Goal: Task Accomplishment & Management: Manage account settings

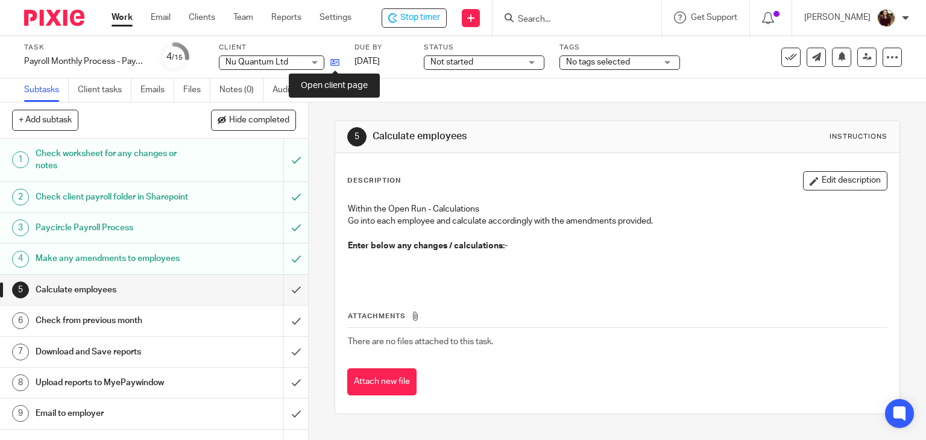
click at [338, 60] on icon at bounding box center [334, 62] width 9 height 9
click at [435, 17] on span "Stop timer" at bounding box center [420, 17] width 40 height 13
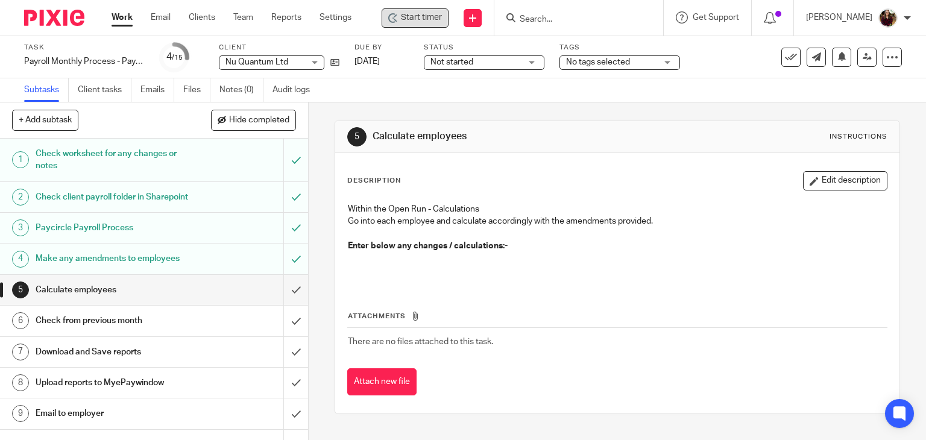
click at [565, 17] on input "Search" at bounding box center [572, 19] width 108 height 11
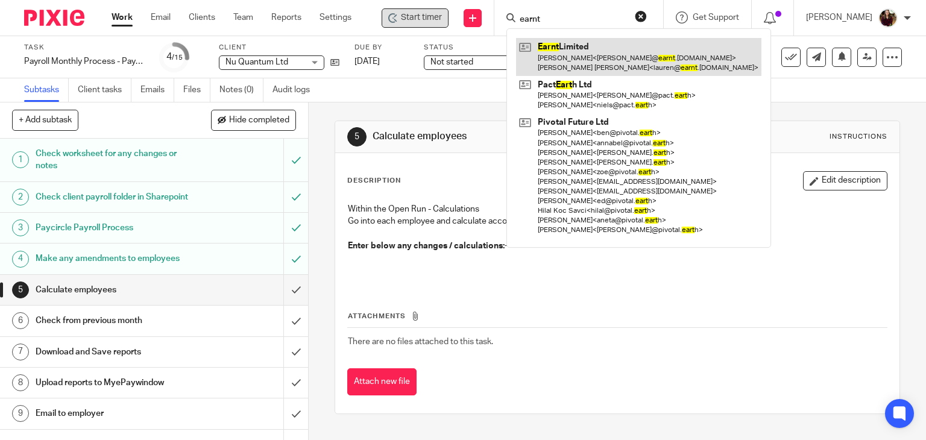
type input "earnt"
click at [572, 47] on link at bounding box center [638, 56] width 245 height 37
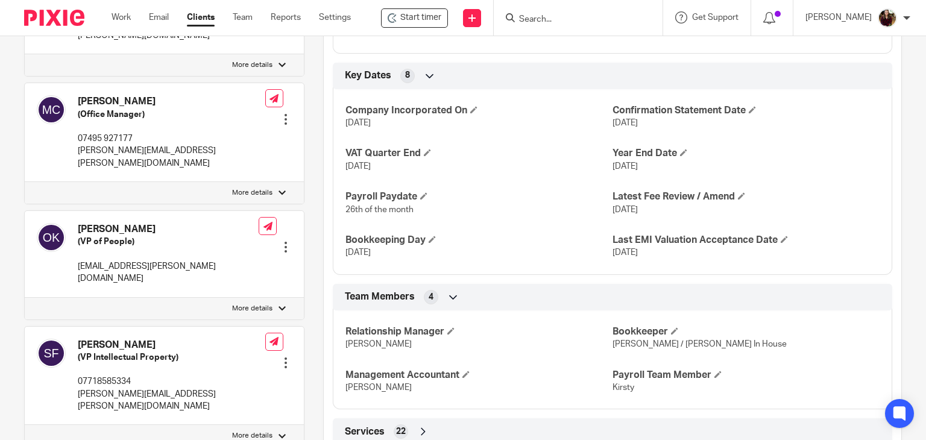
scroll to position [835, 0]
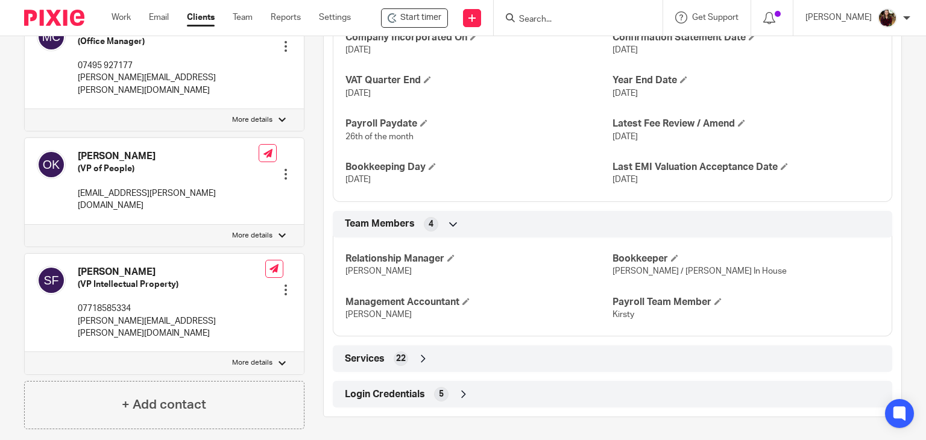
click at [369, 388] on span "Login Credentials" at bounding box center [385, 394] width 80 height 13
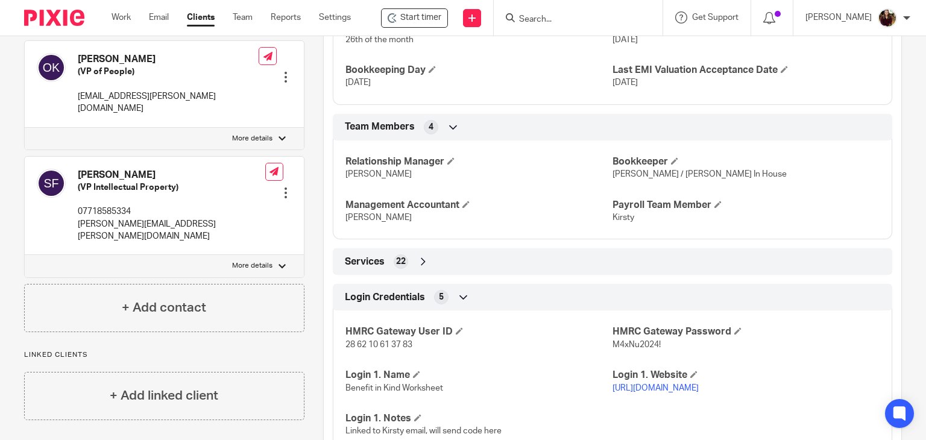
scroll to position [1002, 0]
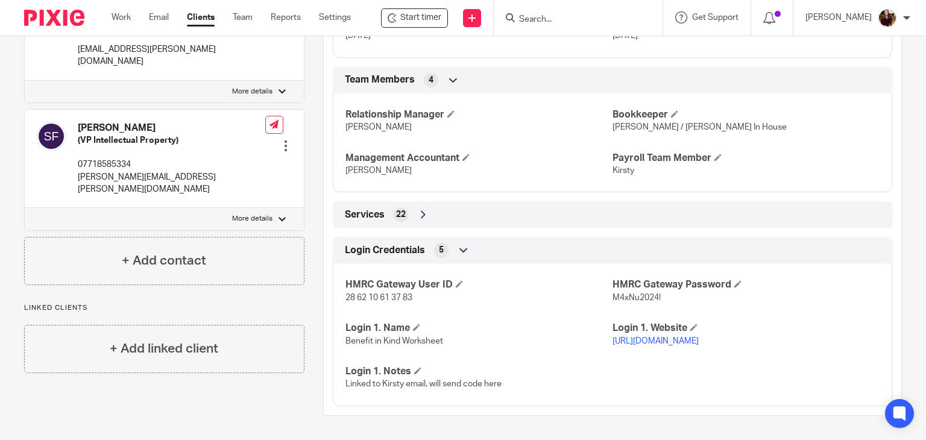
click at [668, 337] on link "https://docs.google.com/spreadsheets/d/1kiWqm9IbMTCiBks1ogfczA9Q9Gtr1kyL/edit?u…" at bounding box center [655, 341] width 86 height 8
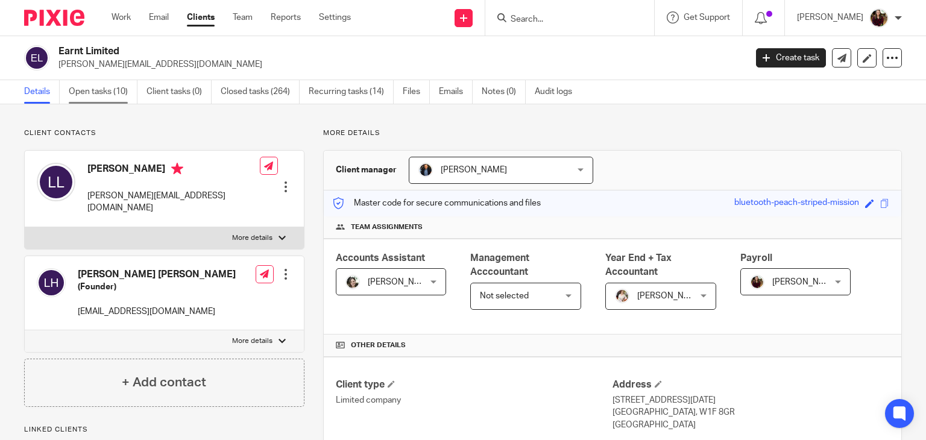
click at [99, 97] on link "Open tasks (10)" at bounding box center [103, 92] width 69 height 24
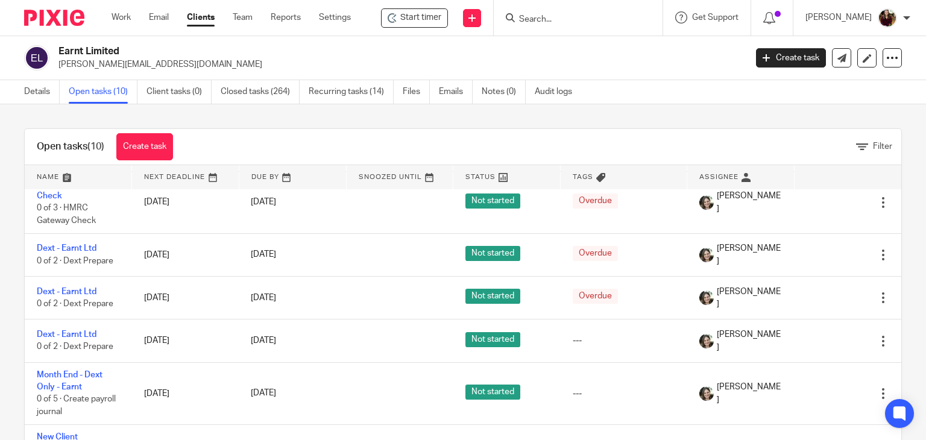
scroll to position [300, 0]
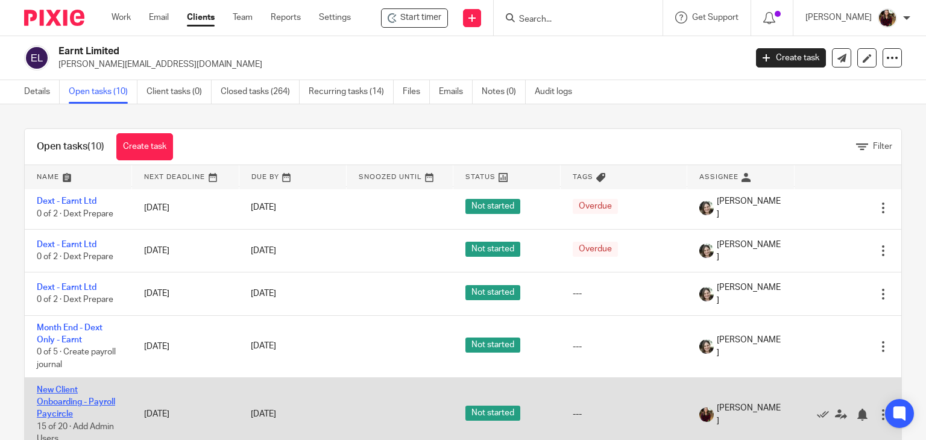
click at [71, 395] on link "New Client Onboarding - Payroll Paycircle" at bounding box center [76, 402] width 78 height 33
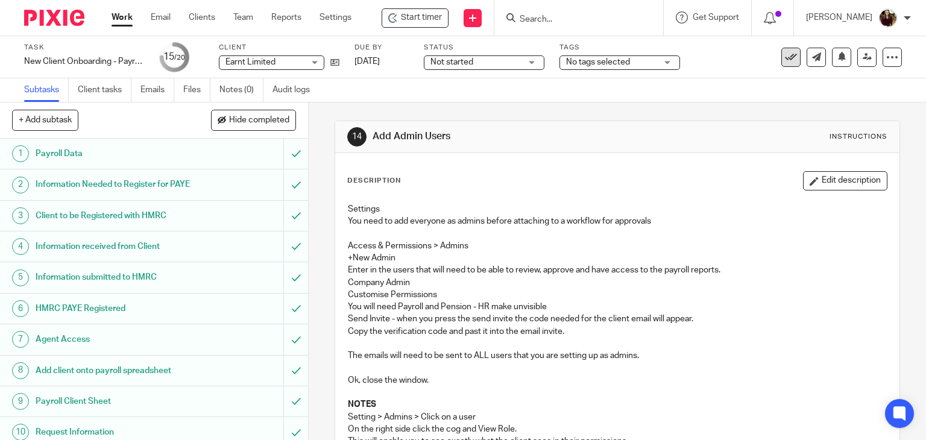
click at [785, 55] on icon at bounding box center [791, 57] width 12 height 12
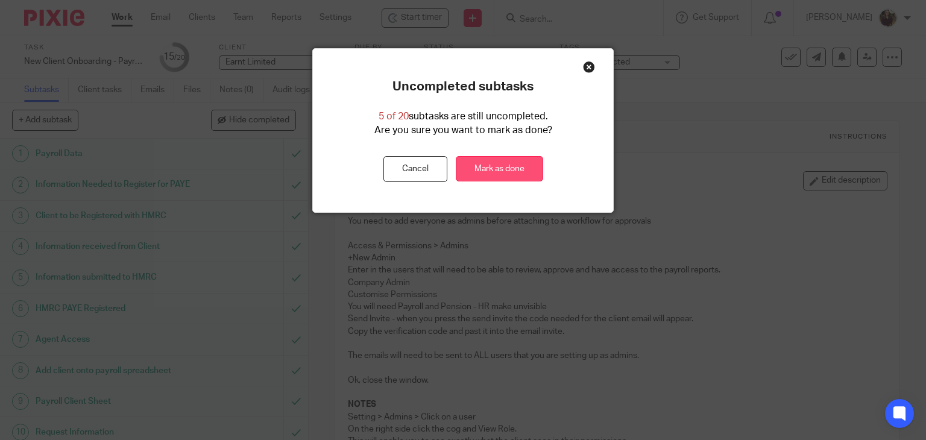
click at [480, 165] on link "Mark as done" at bounding box center [499, 169] width 87 height 26
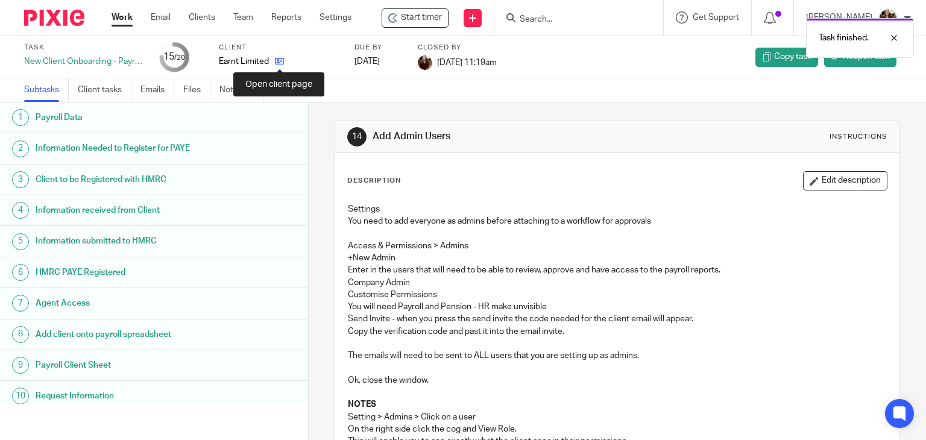
click at [280, 61] on icon at bounding box center [279, 61] width 9 height 9
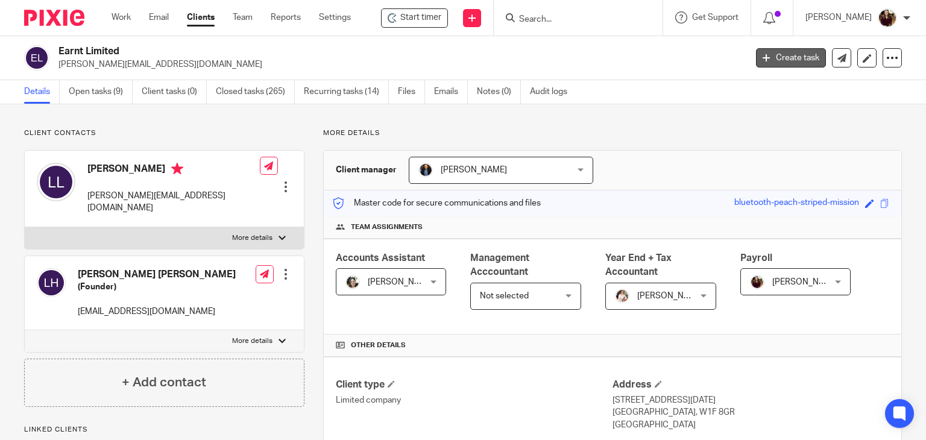
click at [779, 57] on link "Create task" at bounding box center [791, 57] width 70 height 19
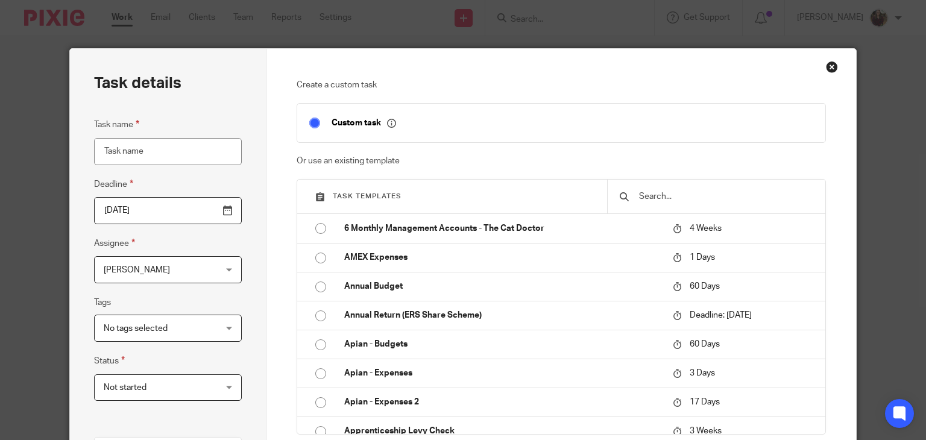
click at [680, 192] on input "text" at bounding box center [725, 196] width 175 height 13
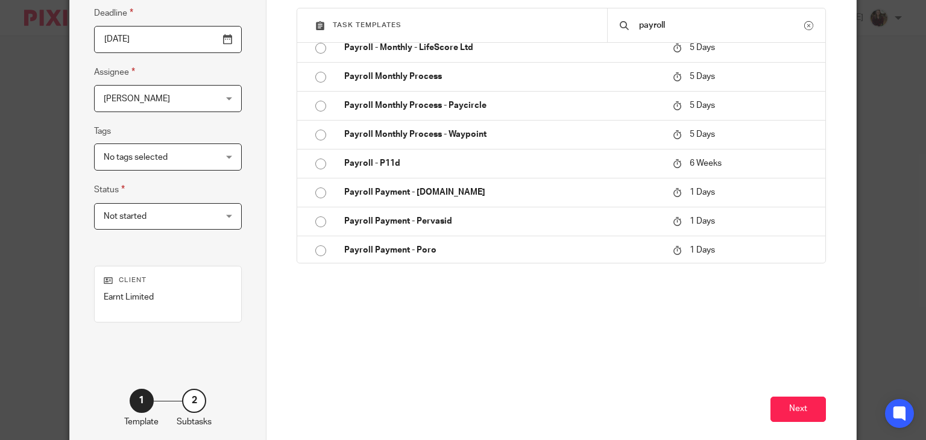
scroll to position [432, 0]
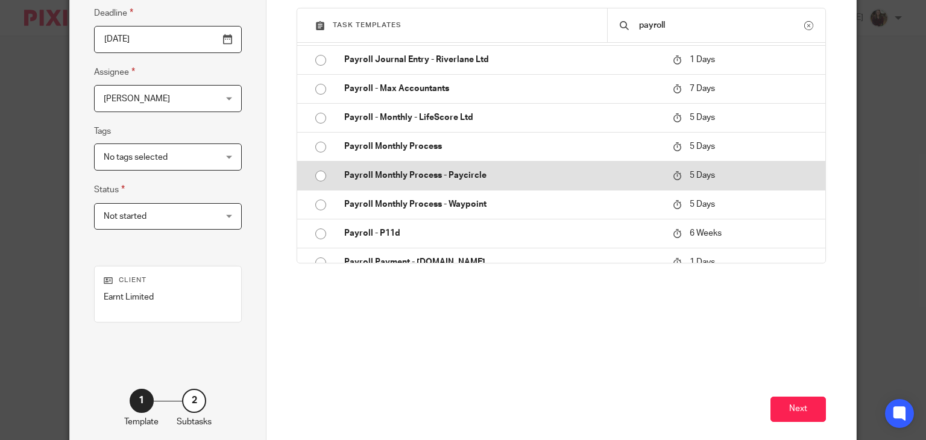
type input "payroll"
click at [474, 178] on p "Payroll Monthly Process - Paycircle" at bounding box center [502, 175] width 316 height 12
type input "2025-08-24"
type input "Payroll Monthly Process - Paycircle"
checkbox input "false"
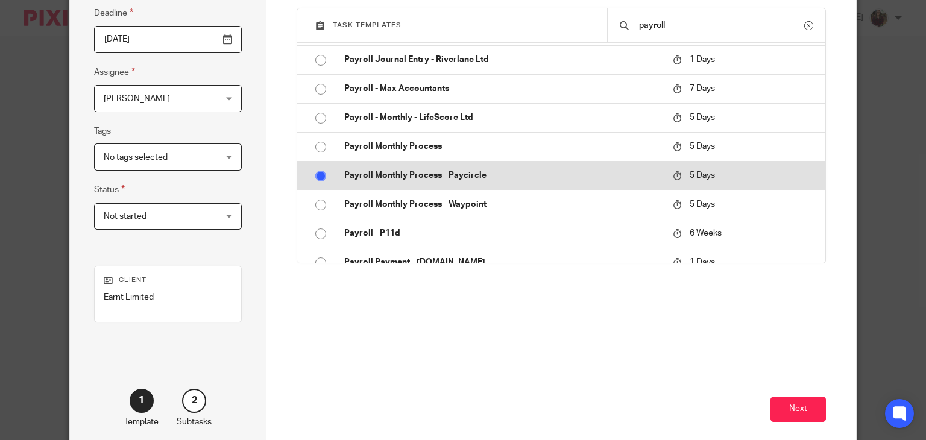
radio input "true"
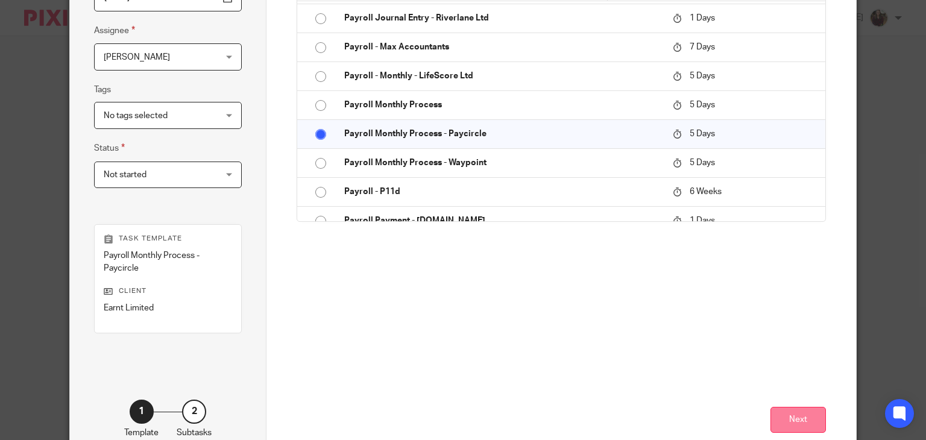
scroll to position [231, 0]
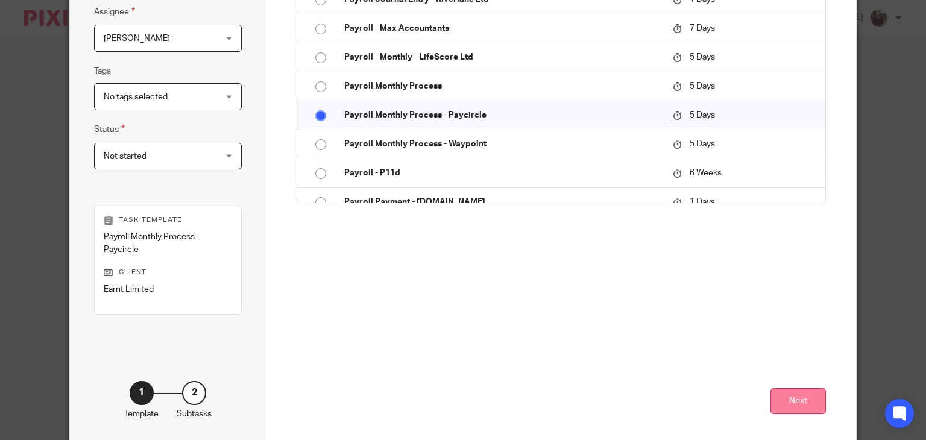
click at [787, 398] on button "Next" at bounding box center [797, 401] width 55 height 26
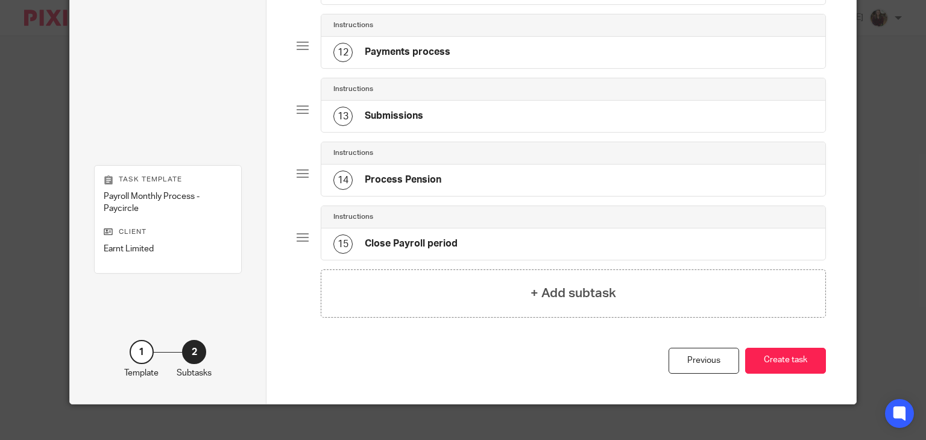
scroll to position [806, 0]
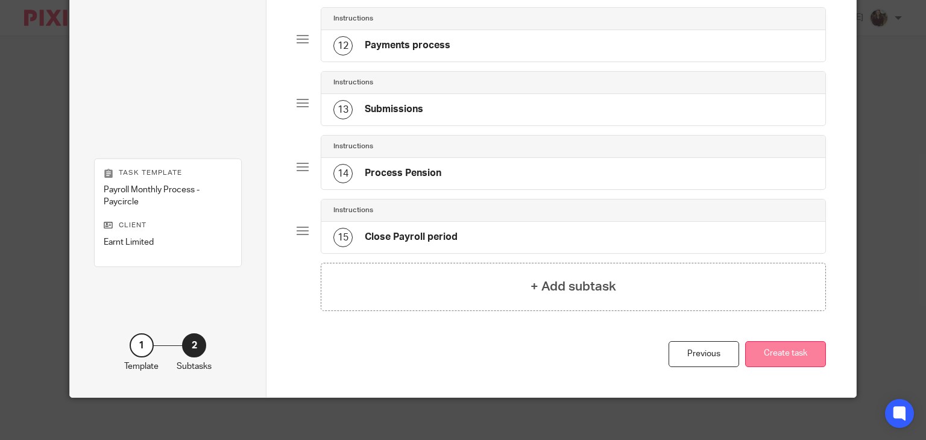
click at [783, 348] on button "Create task" at bounding box center [785, 354] width 81 height 26
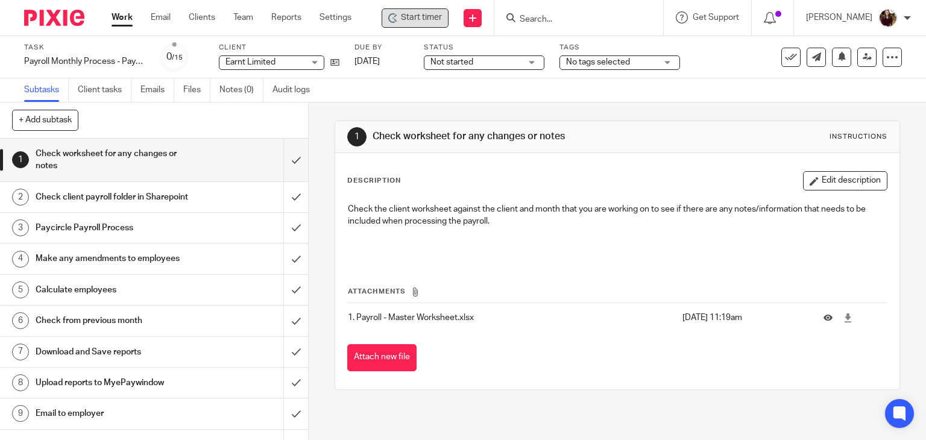
click at [434, 15] on span "Start timer" at bounding box center [421, 17] width 41 height 13
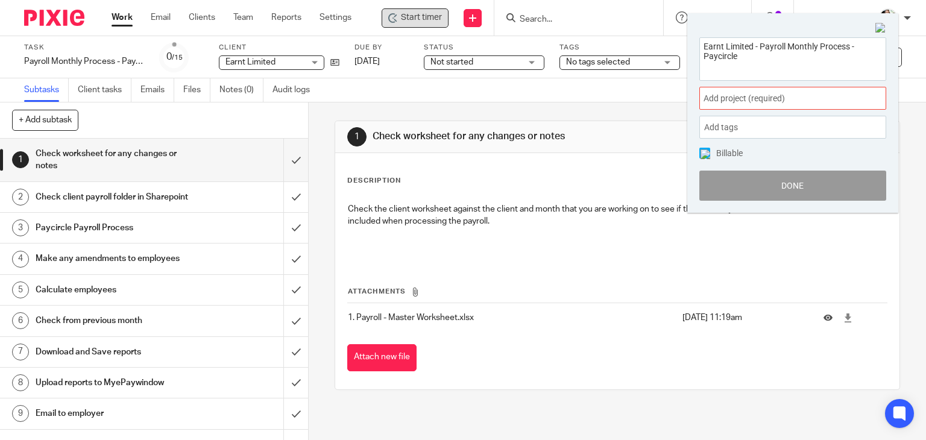
click at [796, 95] on span "Add project (required) :" at bounding box center [779, 98] width 152 height 13
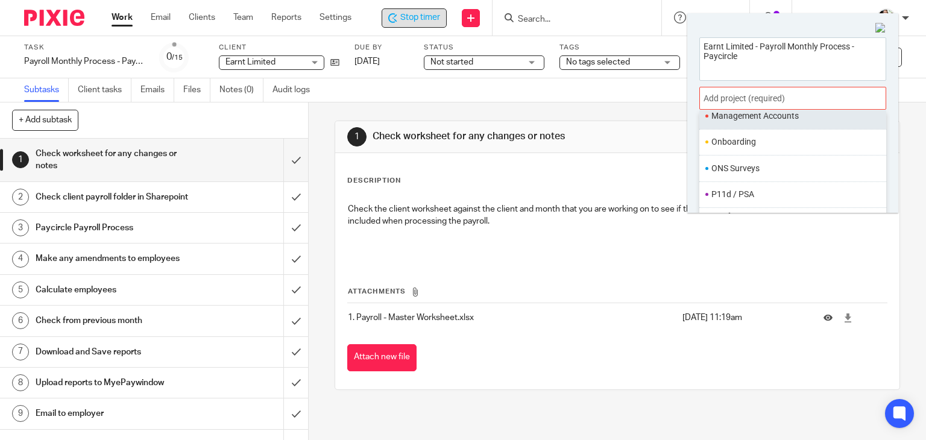
scroll to position [451, 0]
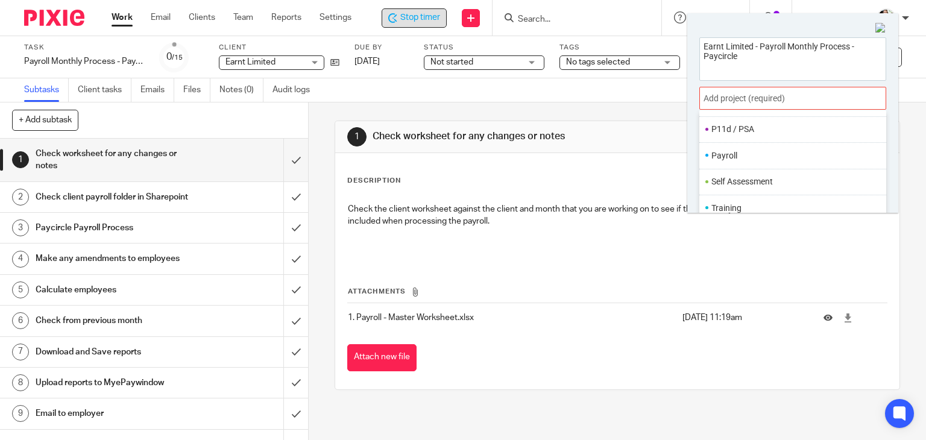
drag, startPoint x: 763, startPoint y: 159, endPoint x: 774, endPoint y: 189, distance: 32.0
click at [762, 158] on li "Payroll" at bounding box center [789, 155] width 157 height 13
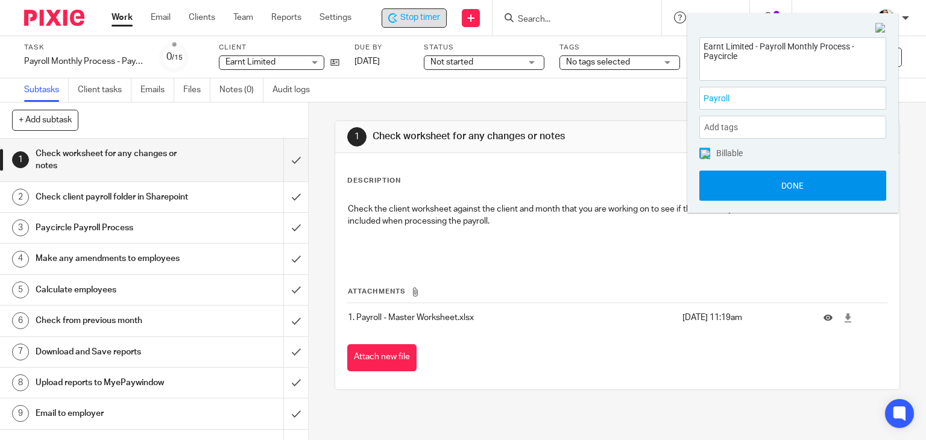
click at [774, 191] on button "Done" at bounding box center [792, 186] width 187 height 30
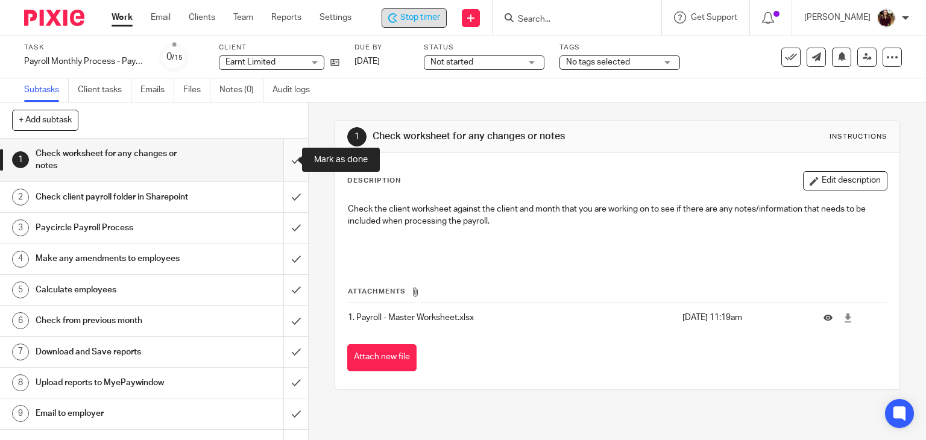
click at [282, 153] on input "submit" at bounding box center [154, 160] width 308 height 43
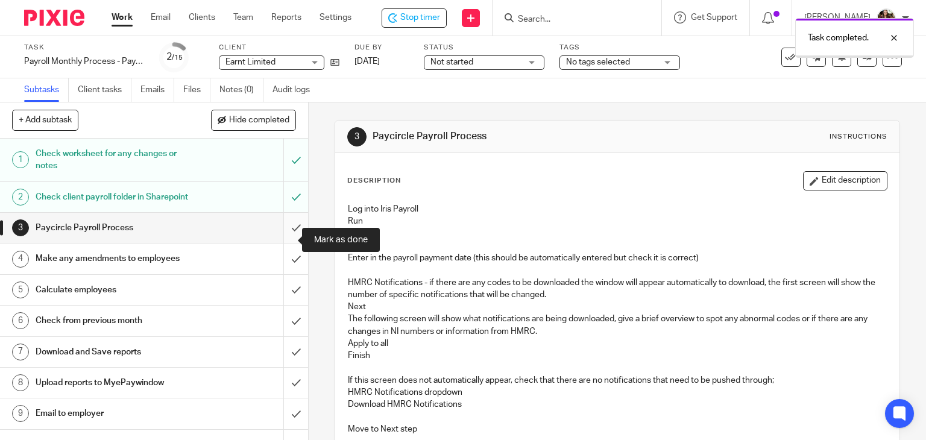
click at [279, 241] on input "submit" at bounding box center [154, 228] width 308 height 30
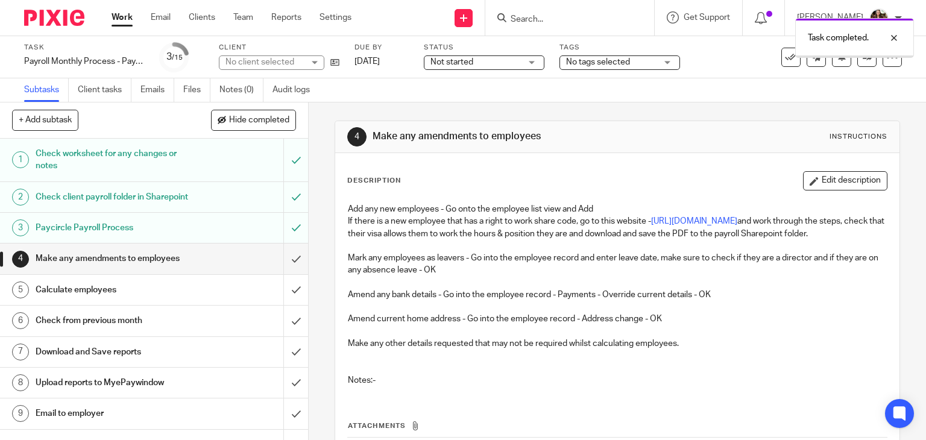
click at [283, 271] on input "submit" at bounding box center [154, 258] width 308 height 30
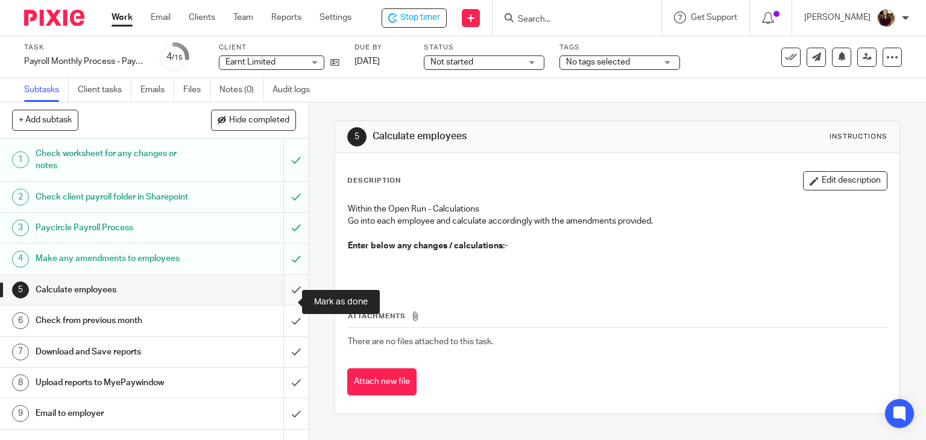
click at [287, 302] on input "submit" at bounding box center [154, 290] width 308 height 30
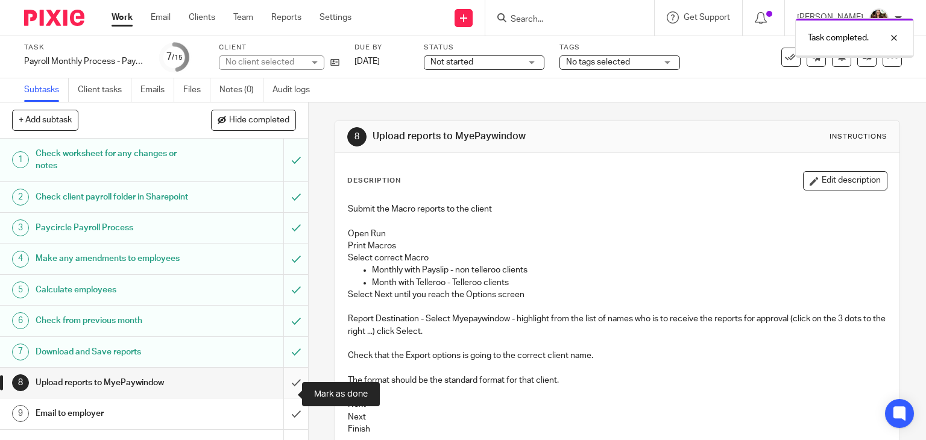
click at [278, 392] on input "submit" at bounding box center [154, 383] width 308 height 30
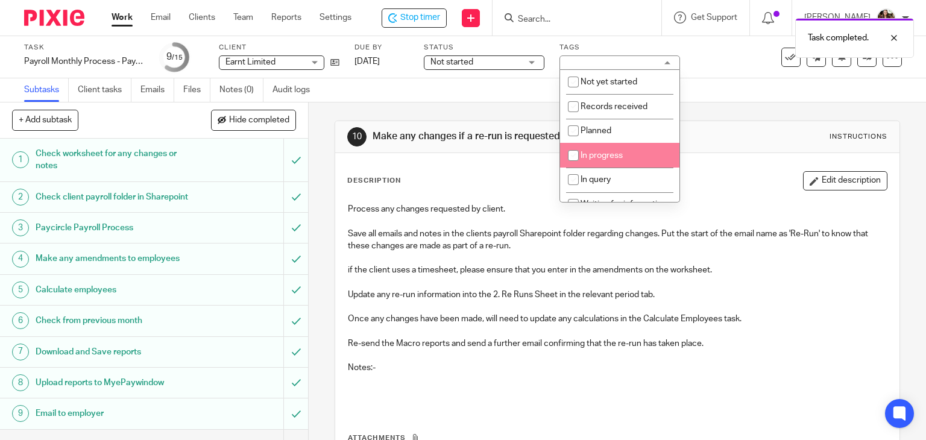
click at [610, 154] on span "In progress" at bounding box center [601, 155] width 42 height 8
checkbox input "true"
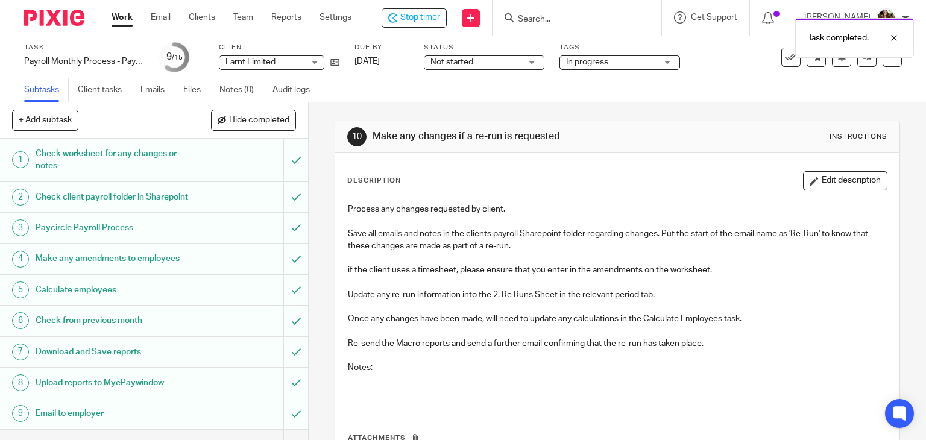
click at [699, 106] on div "10 Make any changes if a re-run is requested Instructions Description Edit desc…" at bounding box center [617, 328] width 566 height 452
click at [411, 17] on span "Stop timer" at bounding box center [420, 17] width 40 height 13
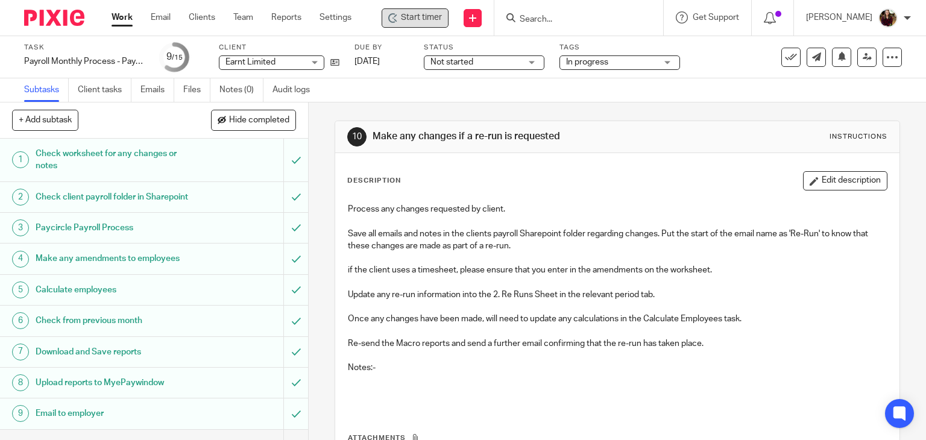
click at [545, 20] on input "Search" at bounding box center [572, 19] width 108 height 11
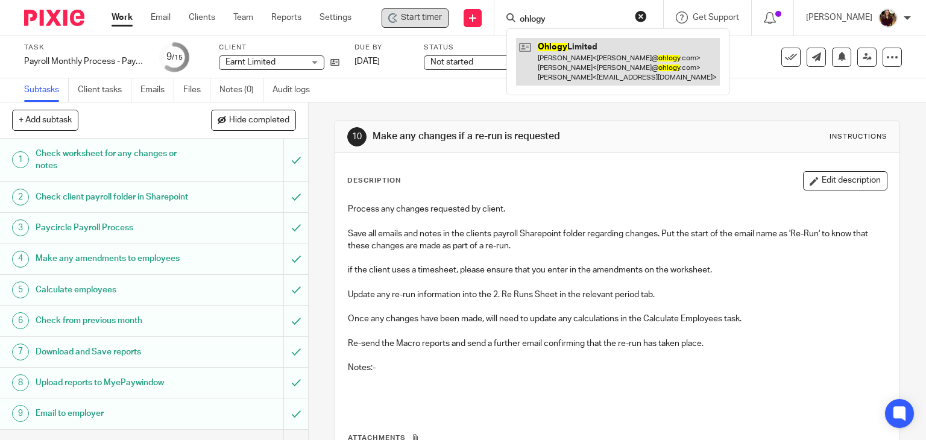
type input "ohlogy"
click at [557, 56] on link at bounding box center [618, 62] width 204 height 48
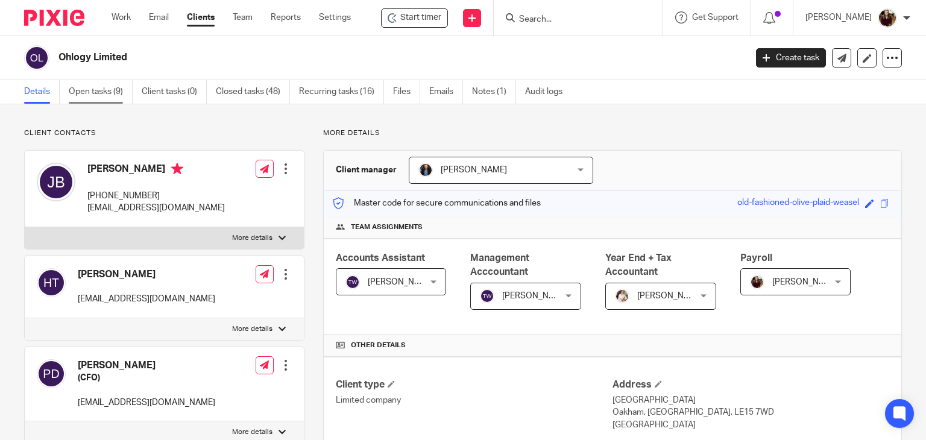
click at [102, 99] on link "Open tasks (9)" at bounding box center [101, 92] width 64 height 24
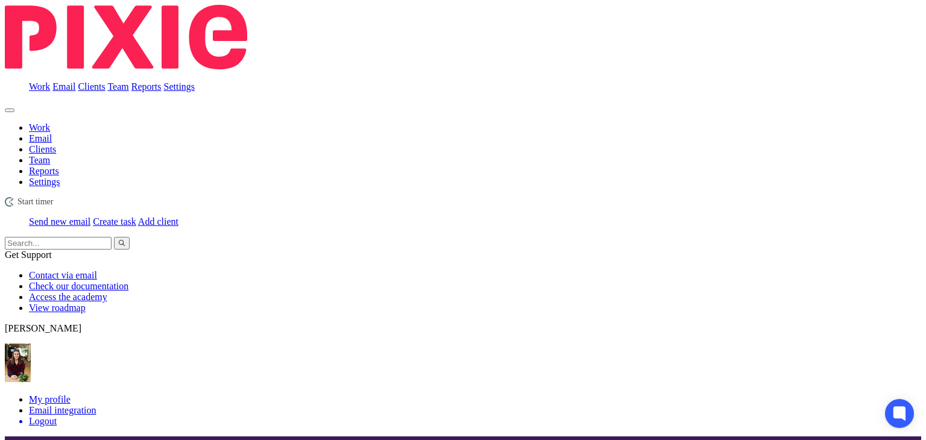
scroll to position [95, 0]
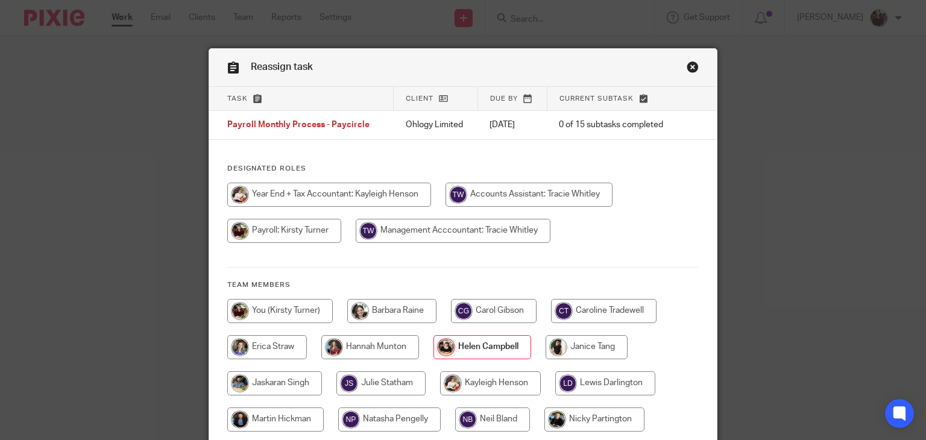
click at [275, 226] on input "radio" at bounding box center [284, 231] width 114 height 24
radio input "true"
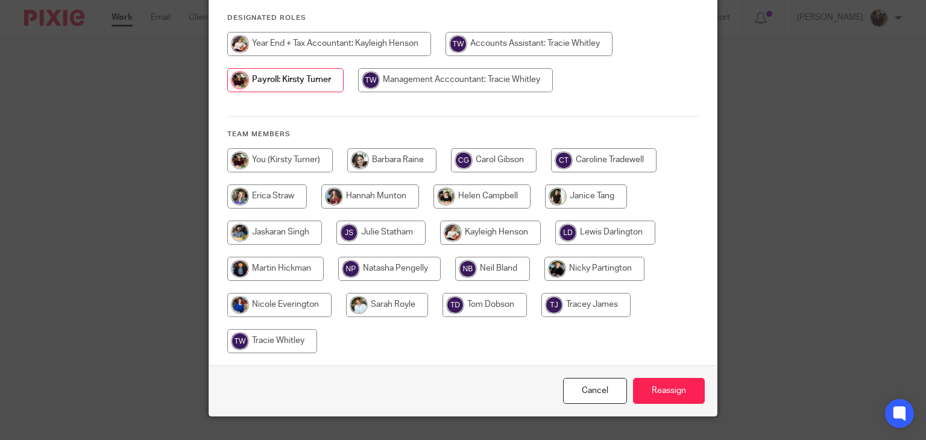
scroll to position [175, 0]
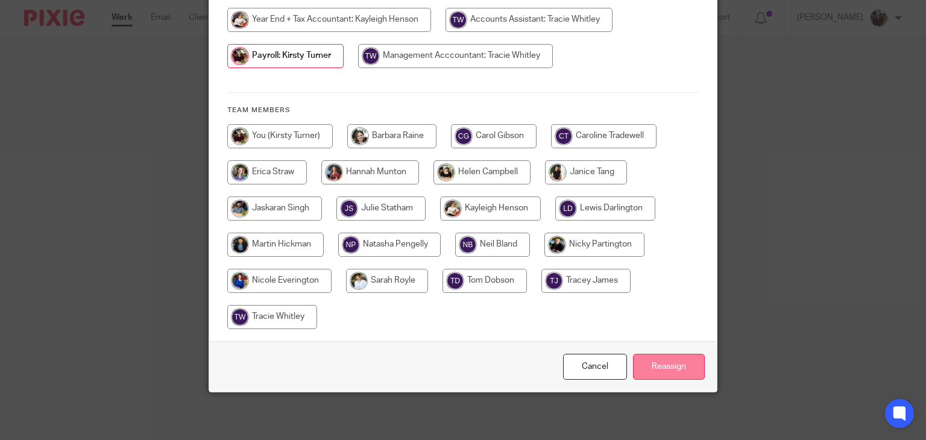
click at [665, 365] on input "Reassign" at bounding box center [669, 367] width 72 height 26
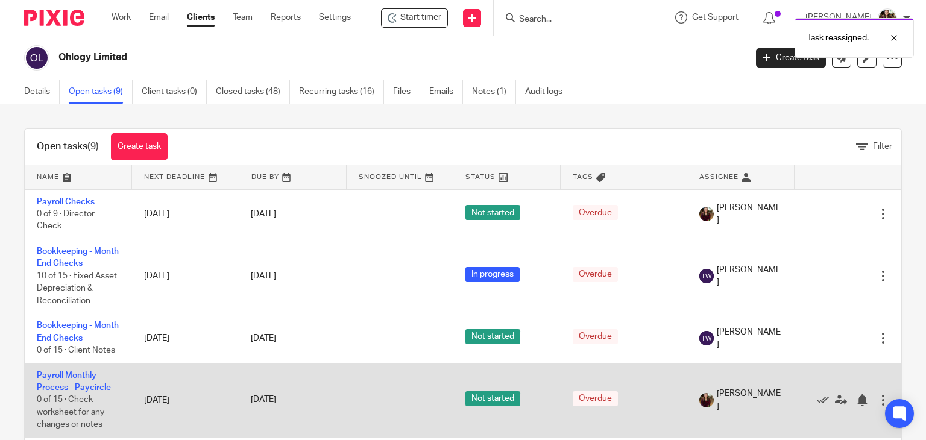
click at [64, 382] on td "Payroll Monthly Process - Paycircle 0 of 15 · Check worksheet for any changes o…" at bounding box center [78, 400] width 107 height 74
click at [63, 380] on td "Payroll Monthly Process - Paycircle 0 of 15 · Check worksheet for any changes o…" at bounding box center [78, 400] width 107 height 74
click at [65, 377] on link "Payroll Monthly Process - Paycircle" at bounding box center [74, 381] width 74 height 20
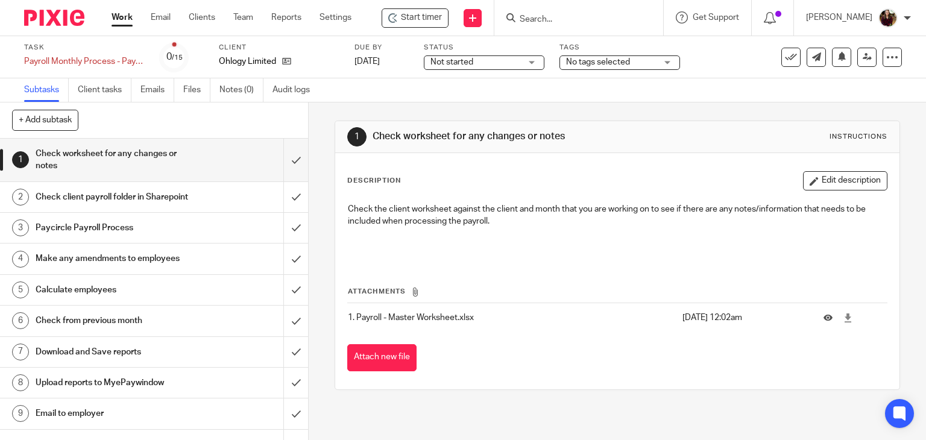
drag, startPoint x: 424, startPoint y: 19, endPoint x: 454, endPoint y: 32, distance: 32.7
click at [424, 19] on span "Start timer" at bounding box center [421, 17] width 41 height 13
click at [415, 17] on span "Start timer" at bounding box center [421, 17] width 41 height 13
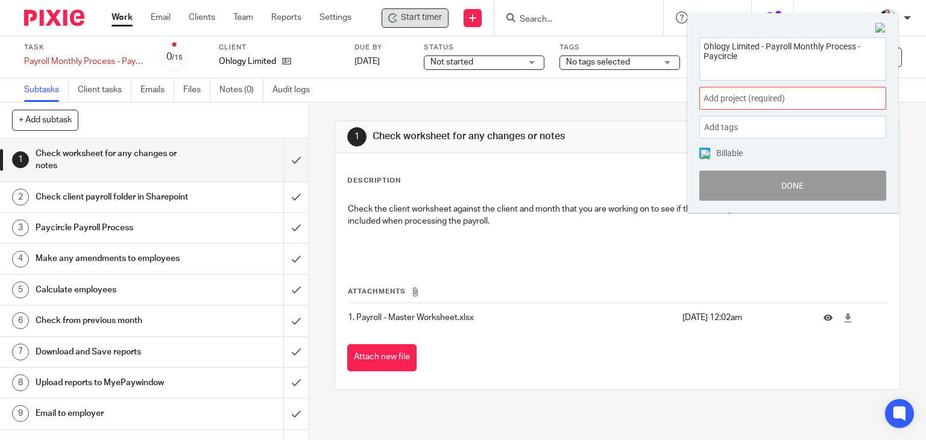
click at [810, 102] on span "Add project (required) :" at bounding box center [779, 98] width 152 height 13
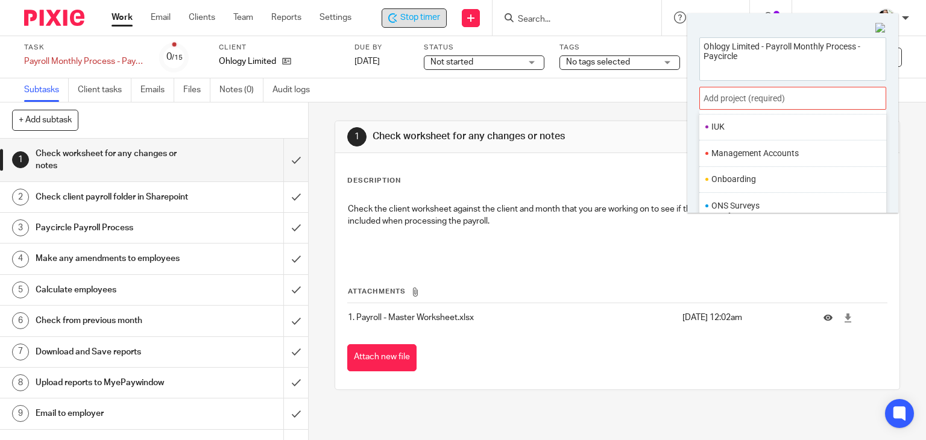
scroll to position [451, 0]
click at [741, 159] on li "Payroll" at bounding box center [789, 155] width 157 height 13
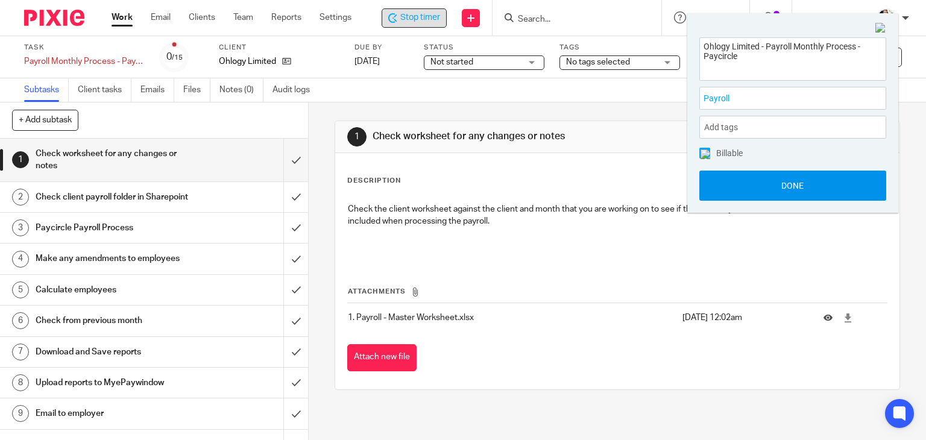
click at [782, 186] on button "Done" at bounding box center [792, 186] width 187 height 30
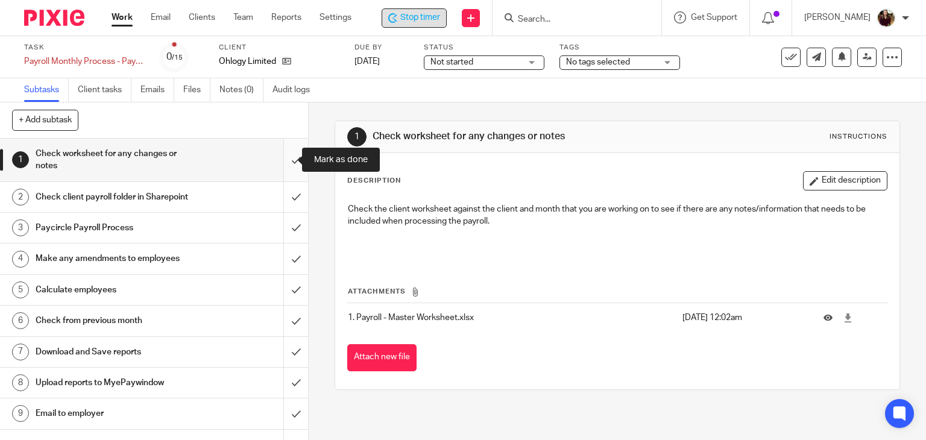
click at [281, 162] on input "submit" at bounding box center [154, 160] width 308 height 43
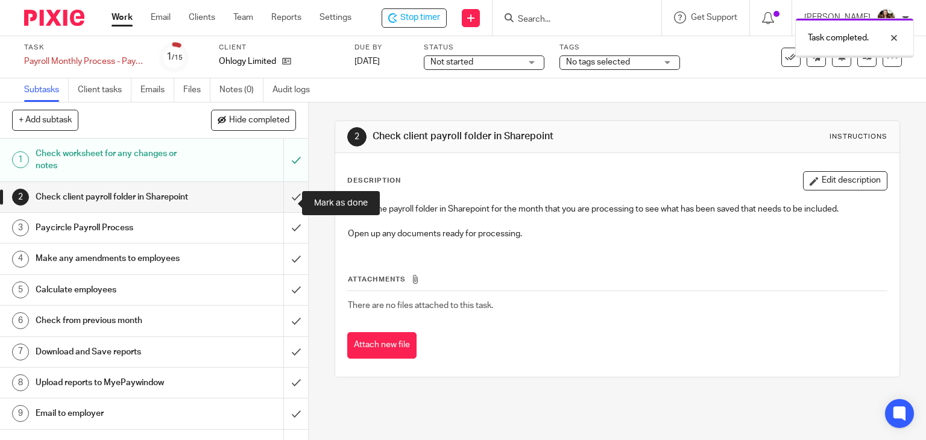
click at [283, 203] on input "submit" at bounding box center [154, 197] width 308 height 30
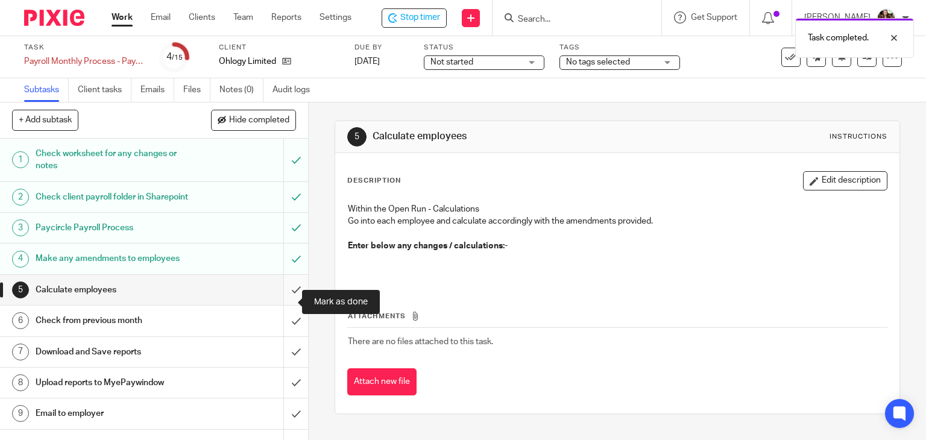
click at [280, 297] on input "submit" at bounding box center [154, 290] width 308 height 30
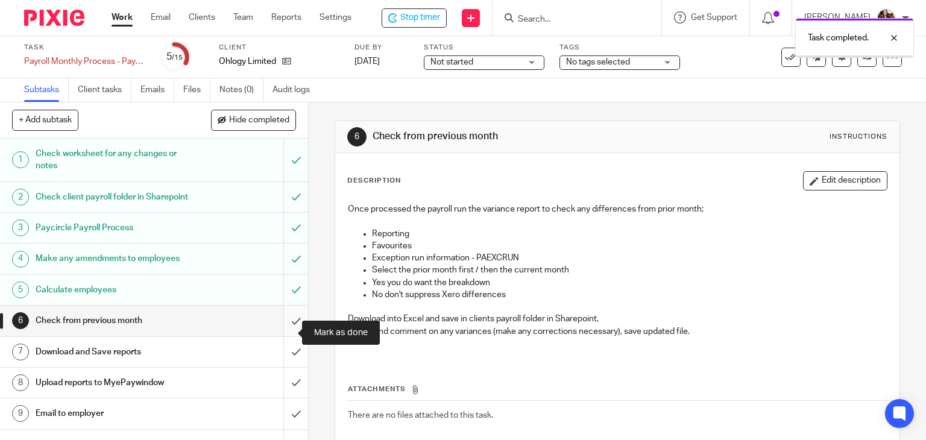
click at [285, 333] on input "submit" at bounding box center [154, 321] width 308 height 30
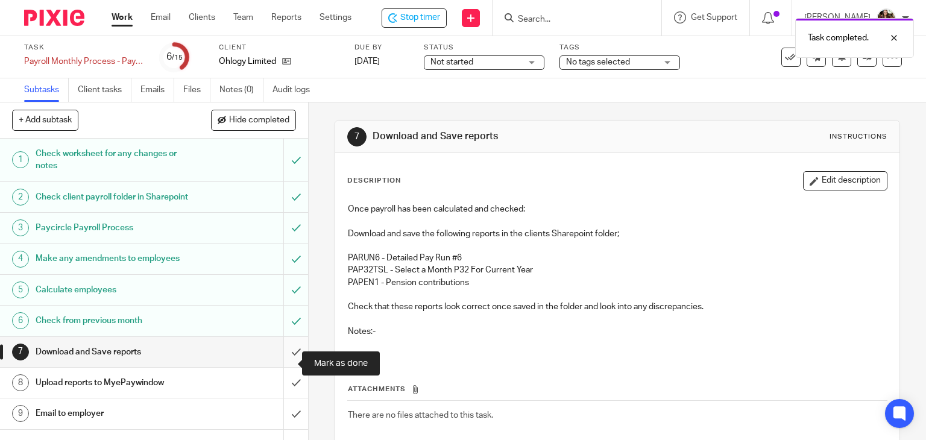
click at [280, 360] on input "submit" at bounding box center [154, 352] width 308 height 30
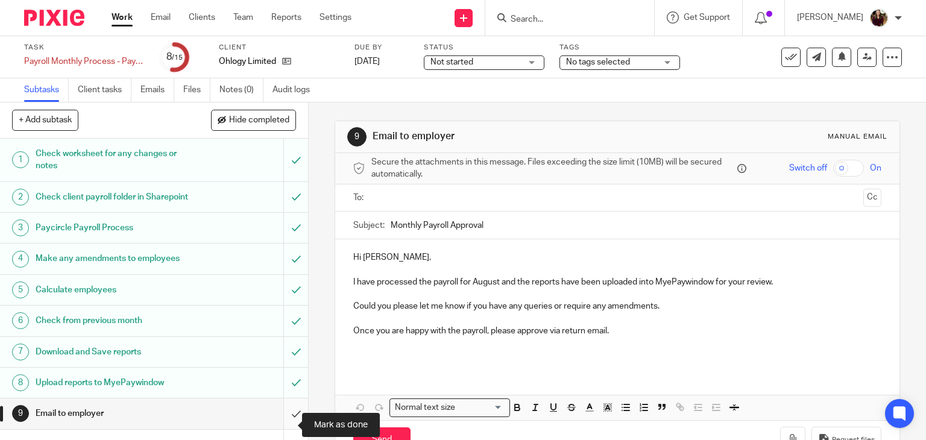
click at [282, 422] on input "submit" at bounding box center [154, 413] width 308 height 30
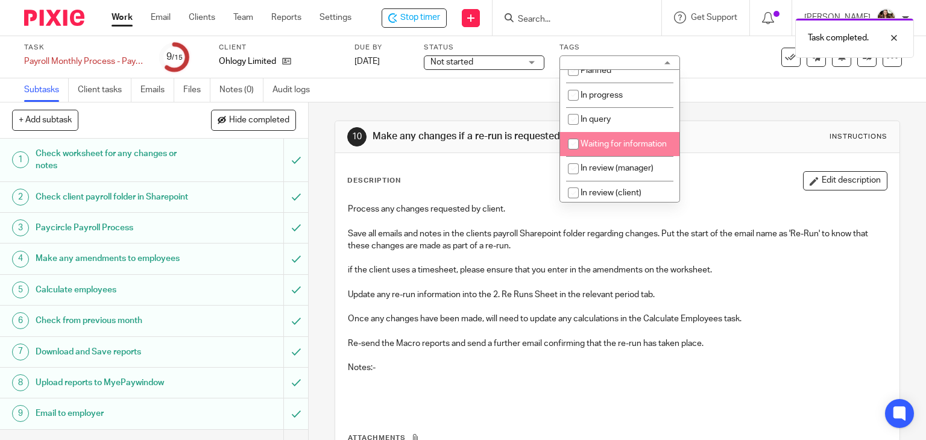
scroll to position [121, 0]
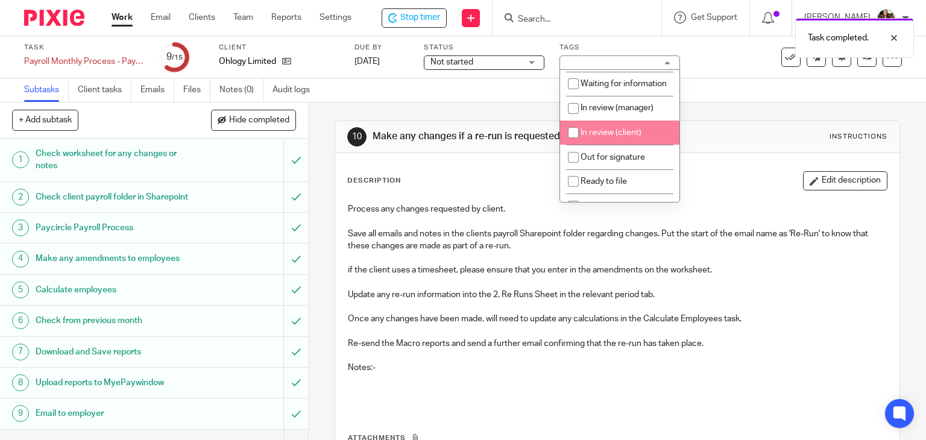
click at [611, 137] on span "In review (client)" at bounding box center [610, 132] width 61 height 8
checkbox input "true"
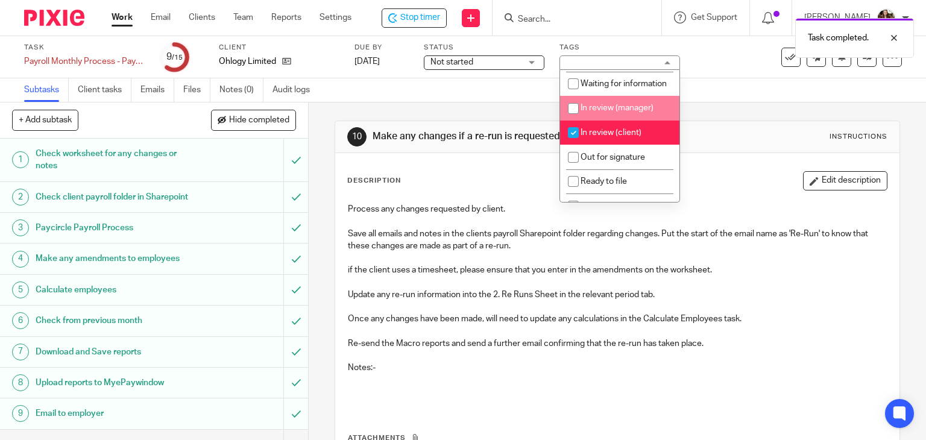
click at [715, 83] on div "Subtasks Client tasks Emails Files Notes (0) Audit logs" at bounding box center [463, 90] width 926 height 24
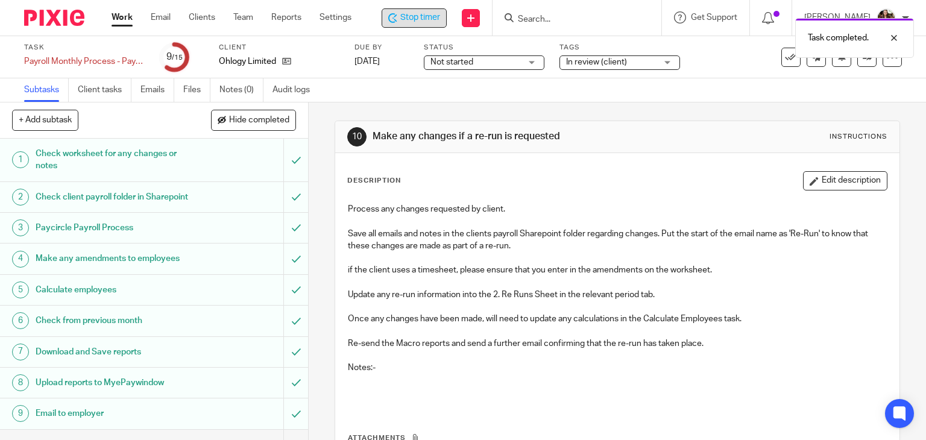
click at [397, 14] on icon at bounding box center [392, 18] width 9 height 10
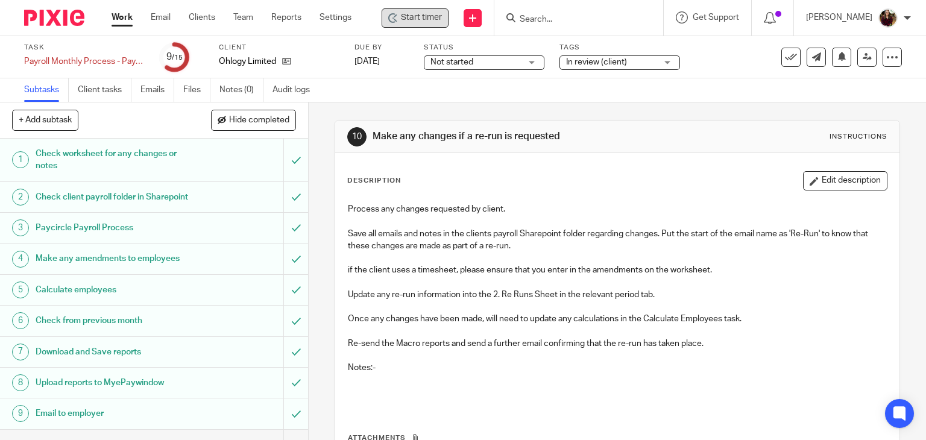
click at [539, 16] on input "Search" at bounding box center [572, 19] width 108 height 11
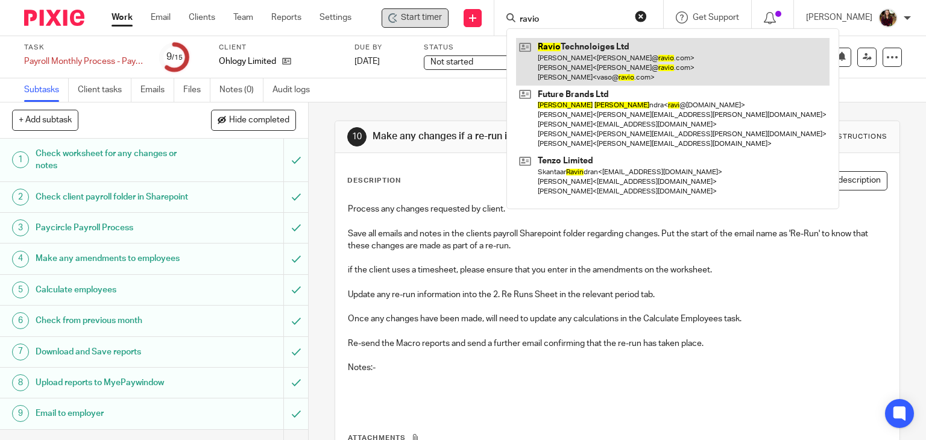
type input "ravio"
click at [572, 71] on link at bounding box center [672, 62] width 313 height 48
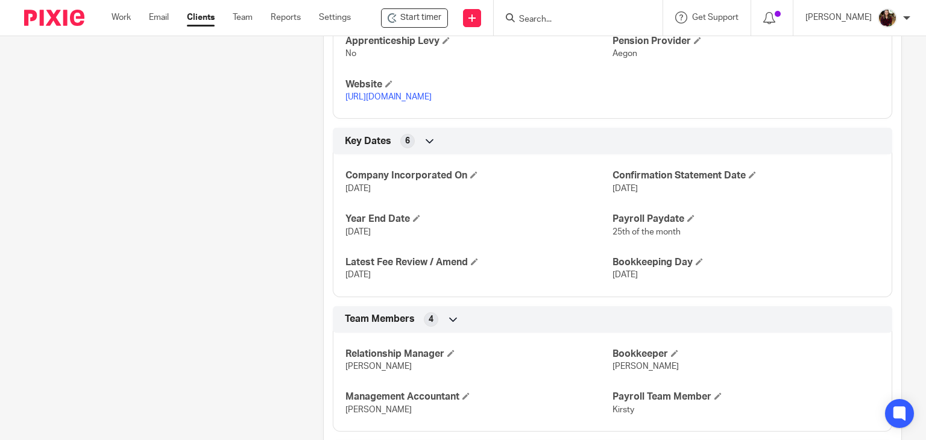
scroll to position [827, 0]
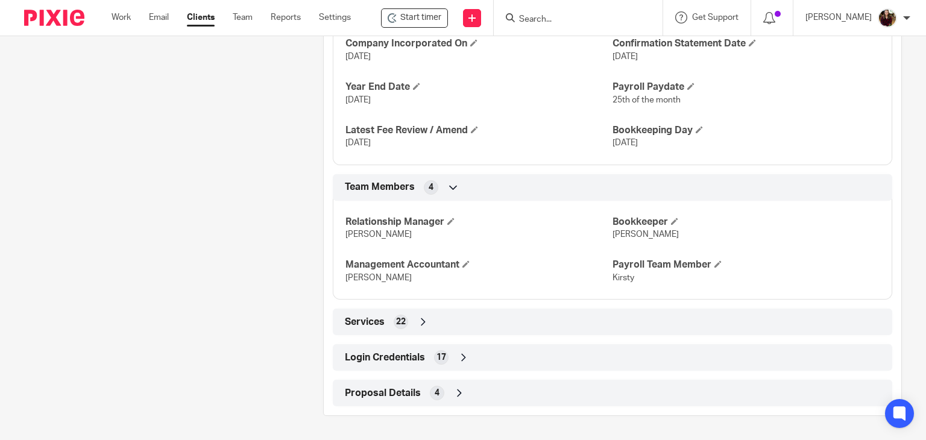
click at [378, 358] on span "Login Credentials" at bounding box center [385, 357] width 80 height 13
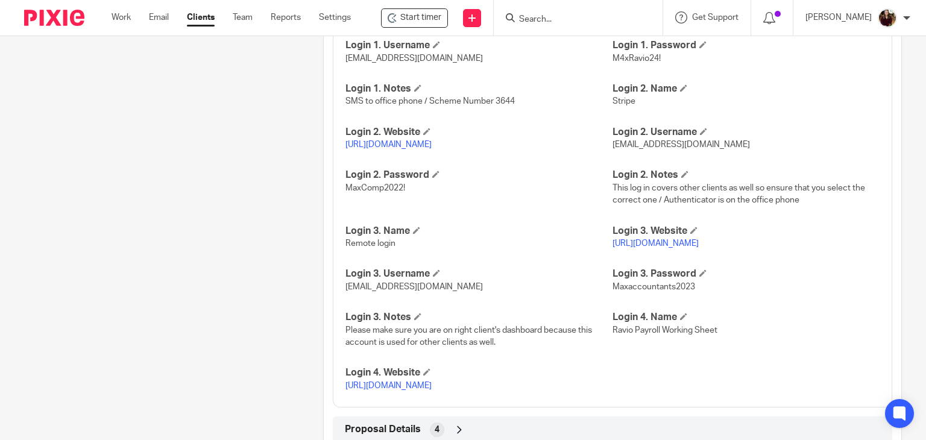
scroll to position [1279, 0]
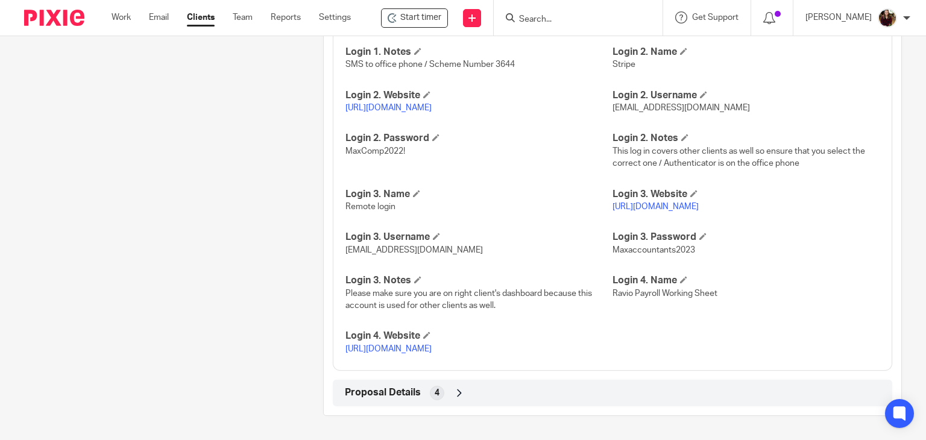
click at [385, 345] on link "[URL][DOMAIN_NAME]" at bounding box center [388, 349] width 86 height 8
click at [576, 20] on input "Search" at bounding box center [572, 19] width 108 height 11
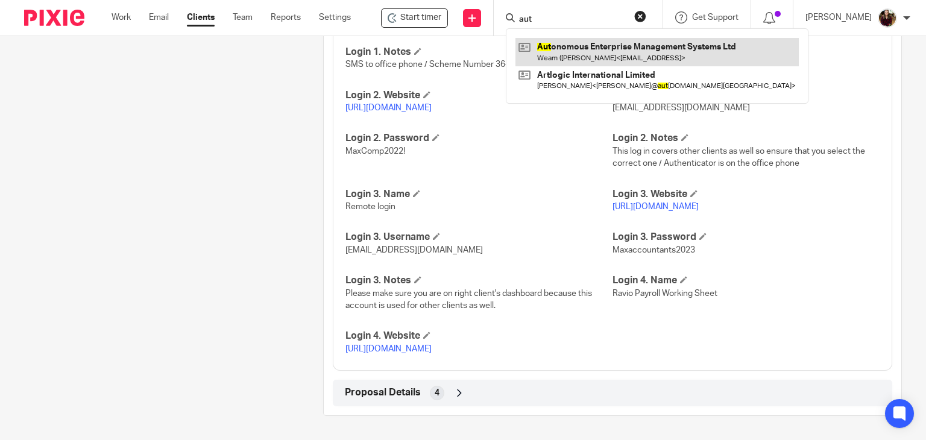
type input "aut"
click at [575, 51] on link at bounding box center [656, 52] width 283 height 28
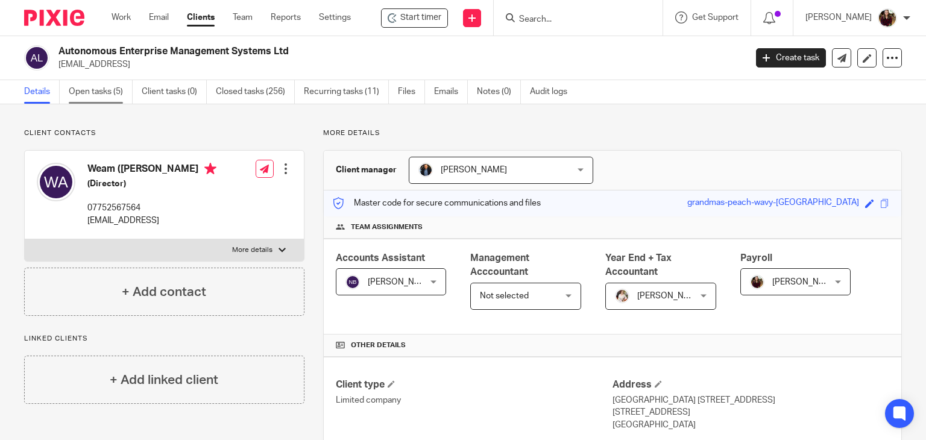
click at [80, 90] on link "Open tasks (5)" at bounding box center [101, 92] width 64 height 24
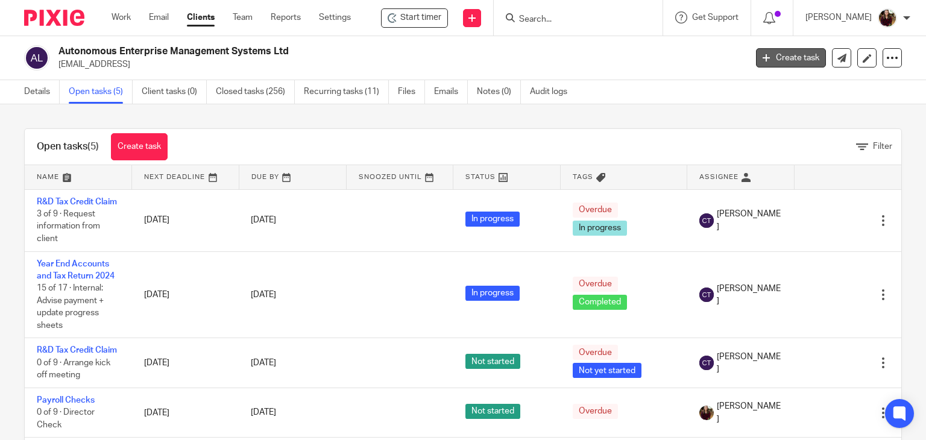
click at [768, 58] on link "Create task" at bounding box center [791, 57] width 70 height 19
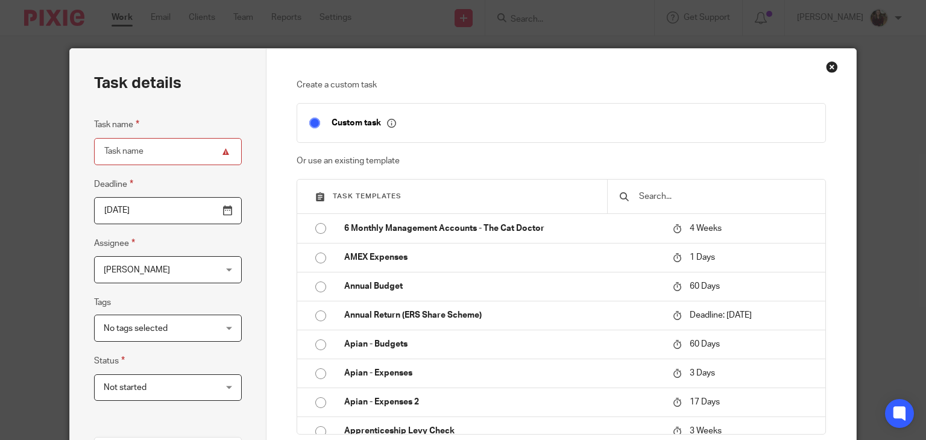
click at [702, 198] on input "text" at bounding box center [725, 196] width 175 height 13
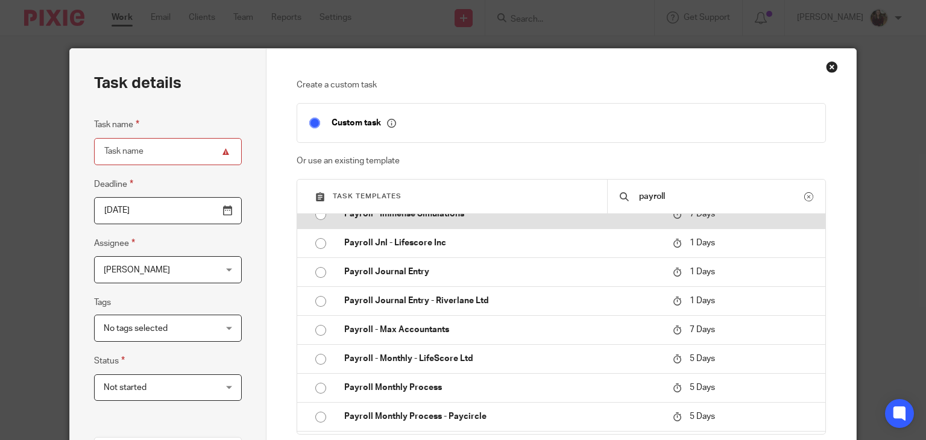
scroll to position [422, 0]
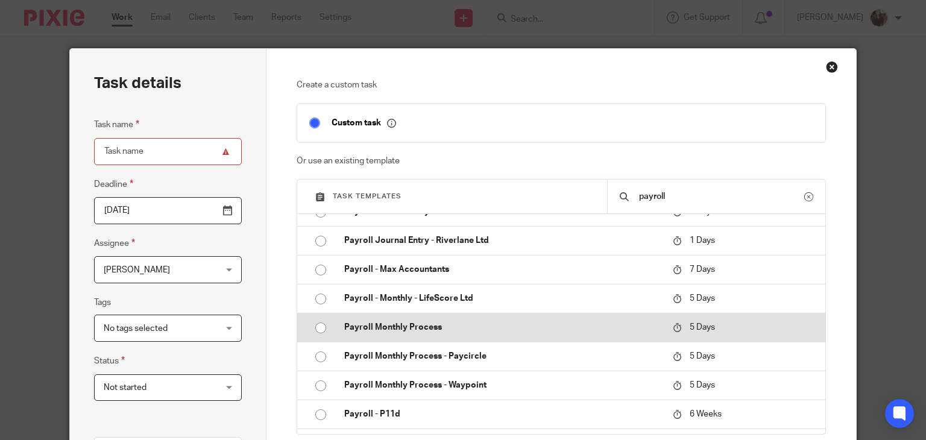
type input "payroll"
click at [480, 328] on p "Payroll Monthly Process" at bounding box center [502, 327] width 316 height 12
type input "2025-08-24"
type input "Payroll Monthly Process"
checkbox input "false"
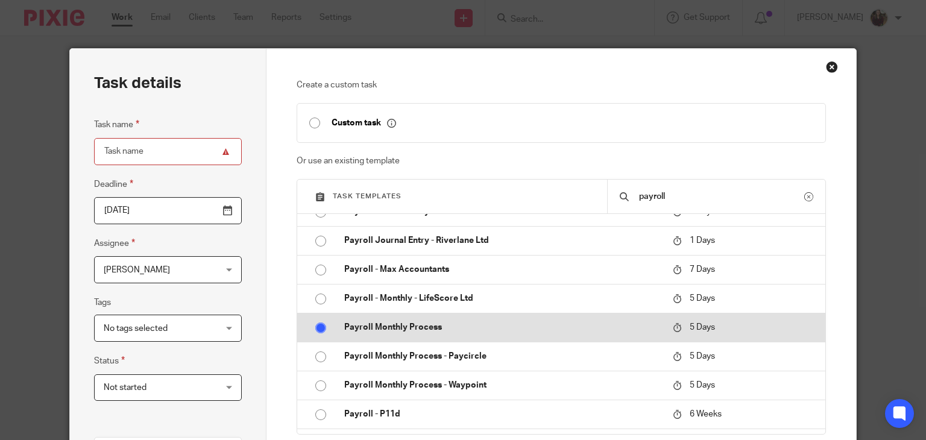
radio input "true"
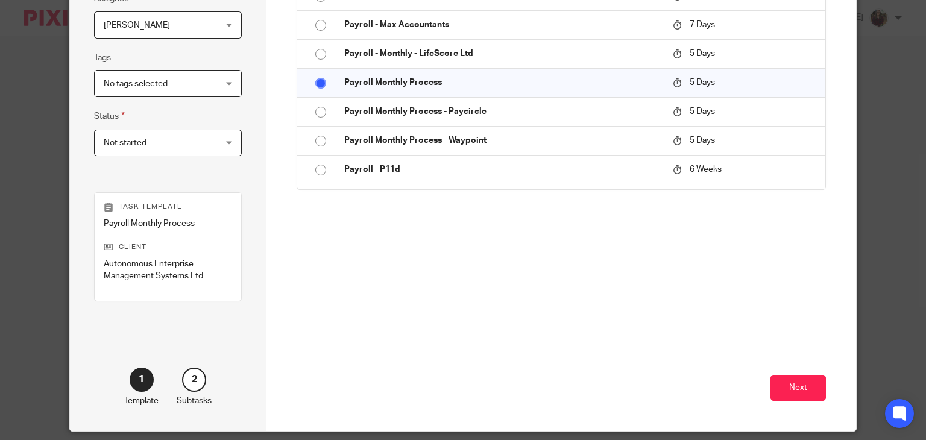
scroll to position [284, 0]
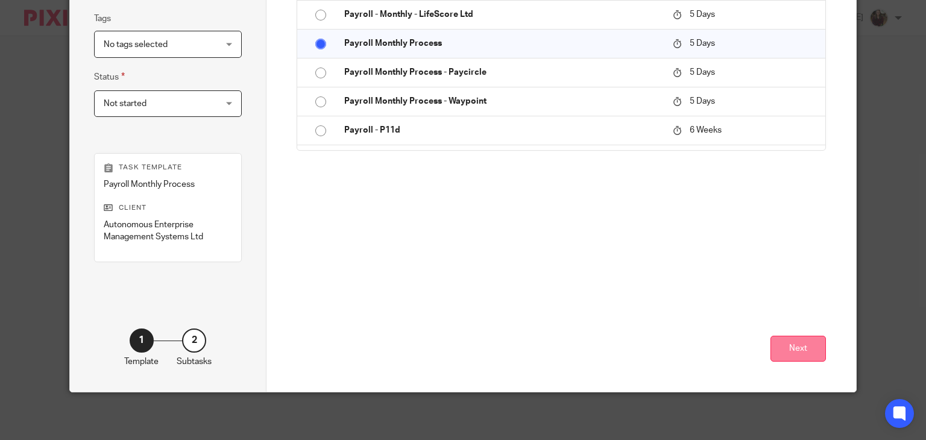
click at [802, 355] on button "Next" at bounding box center [797, 349] width 55 height 26
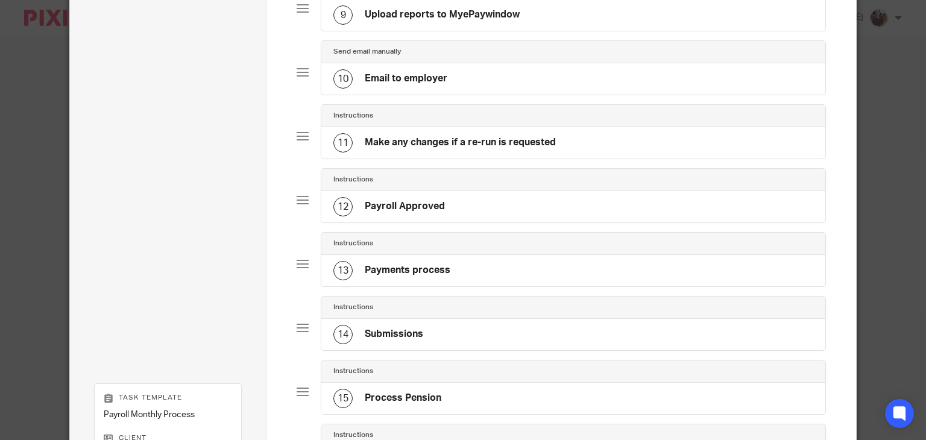
scroll to position [870, 0]
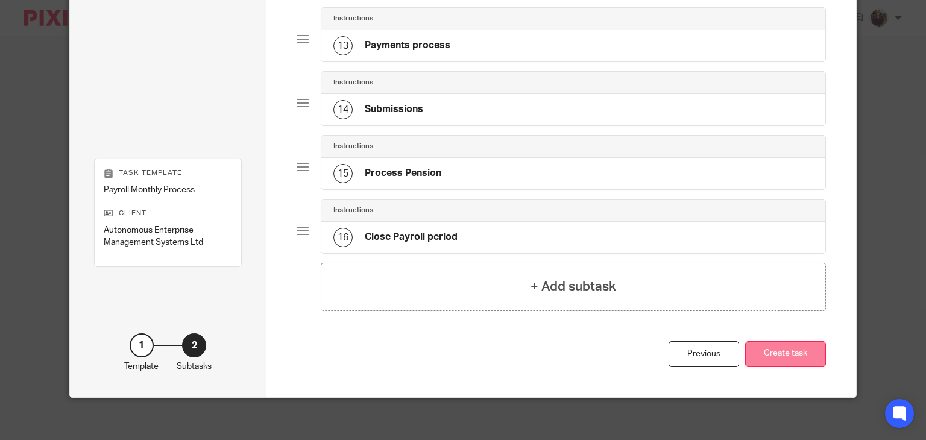
click at [788, 345] on button "Create task" at bounding box center [785, 354] width 81 height 26
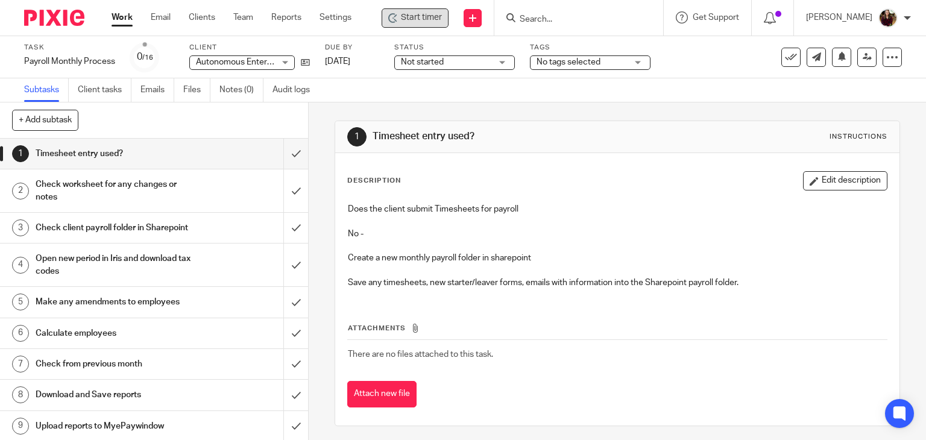
click at [424, 16] on span "Start timer" at bounding box center [421, 17] width 41 height 13
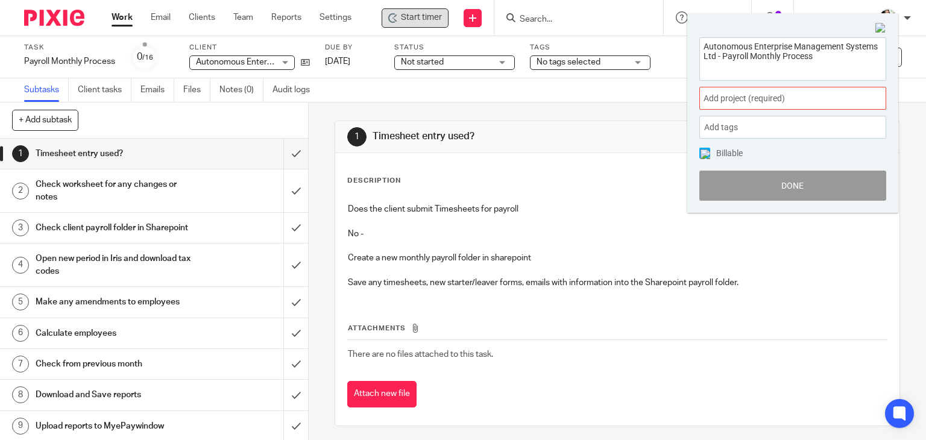
click at [794, 100] on span "Add project (required) :" at bounding box center [779, 98] width 152 height 13
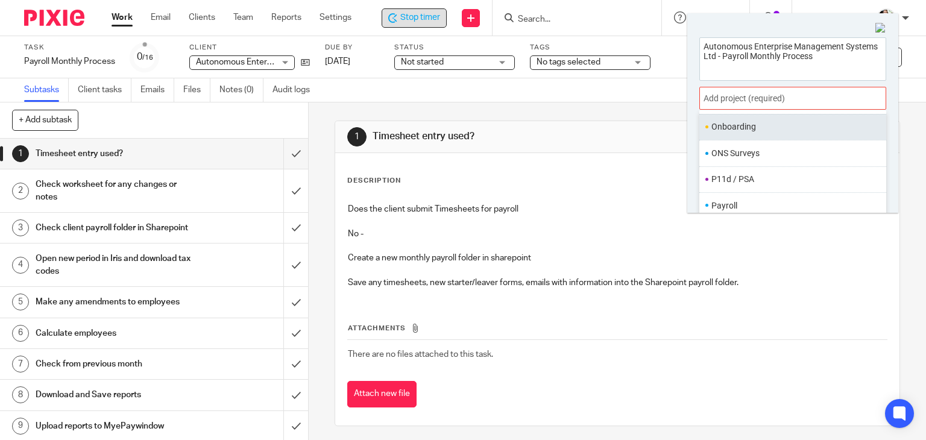
scroll to position [422, 0]
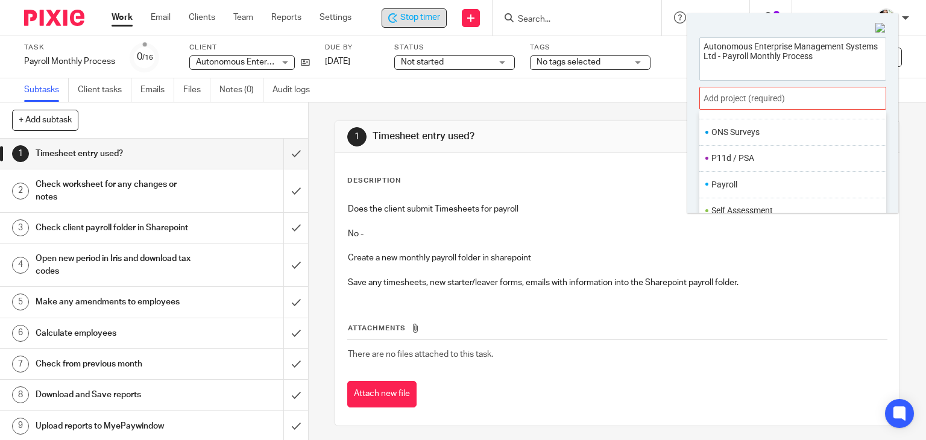
click at [730, 186] on li "Payroll" at bounding box center [789, 184] width 157 height 13
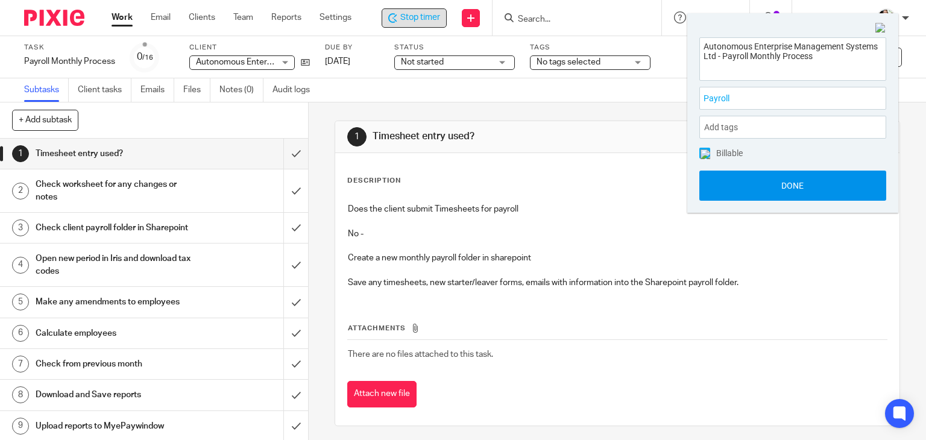
click at [800, 189] on button "Done" at bounding box center [792, 186] width 187 height 30
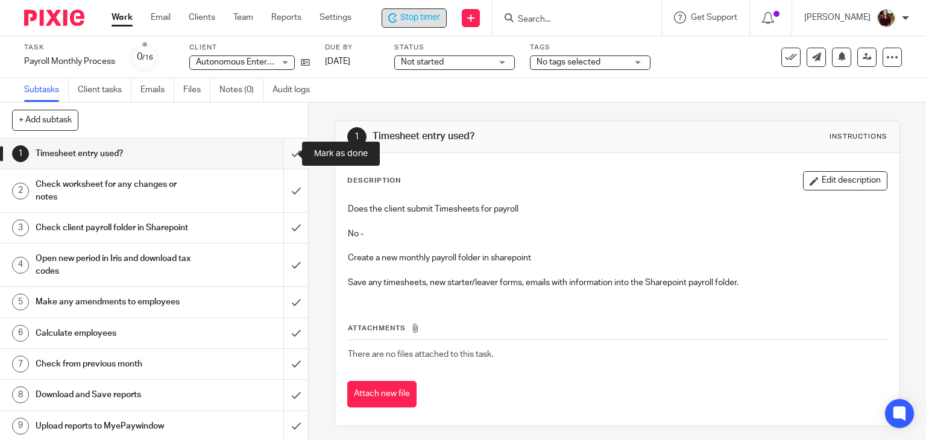
click at [284, 148] on input "submit" at bounding box center [154, 154] width 308 height 30
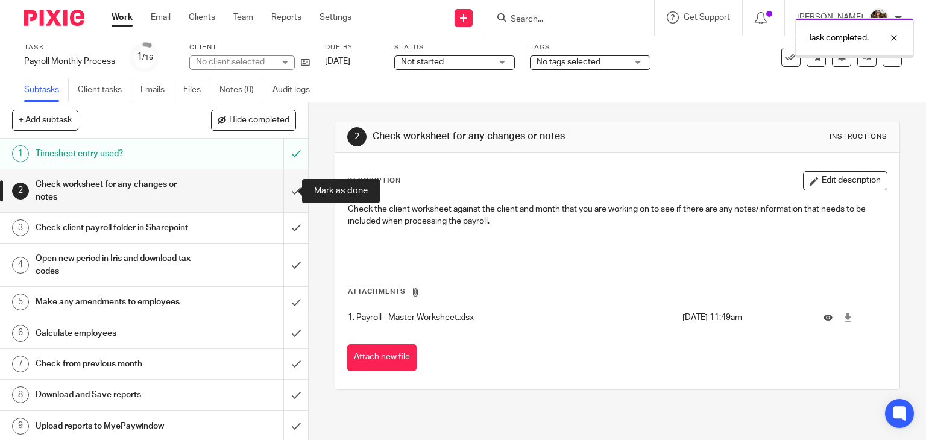
click at [282, 190] on input "submit" at bounding box center [154, 190] width 308 height 43
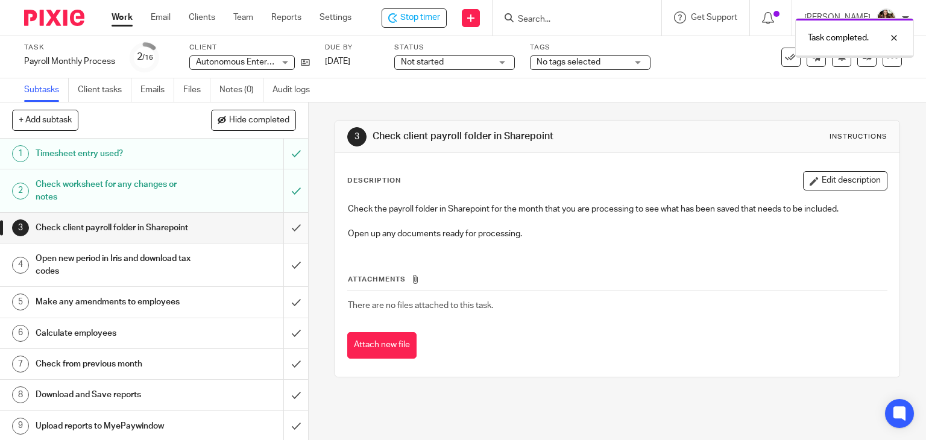
click at [281, 230] on input "submit" at bounding box center [154, 228] width 308 height 30
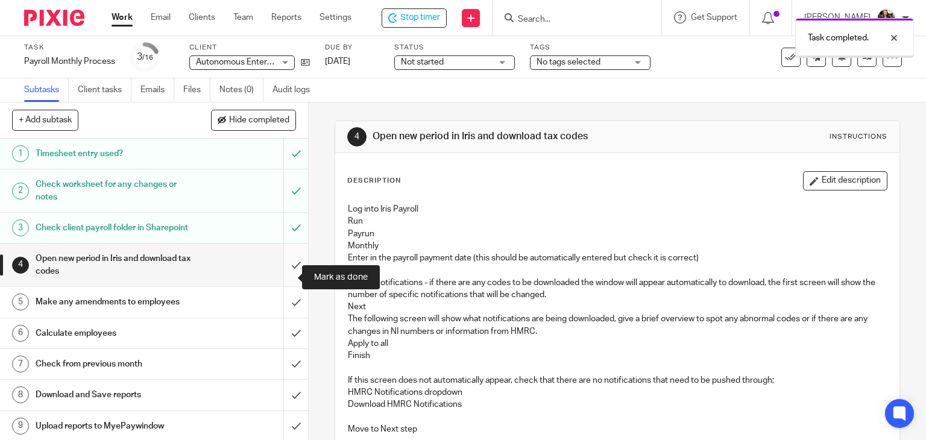
click at [277, 272] on input "submit" at bounding box center [154, 264] width 308 height 43
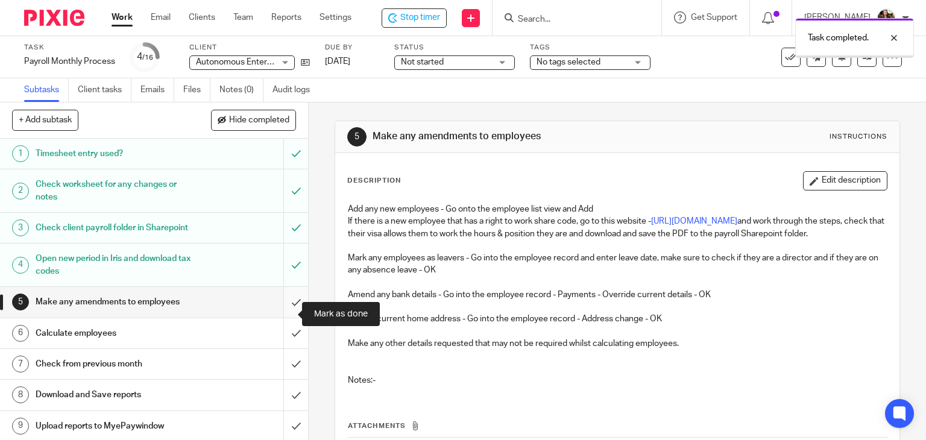
click at [280, 317] on input "submit" at bounding box center [154, 302] width 308 height 30
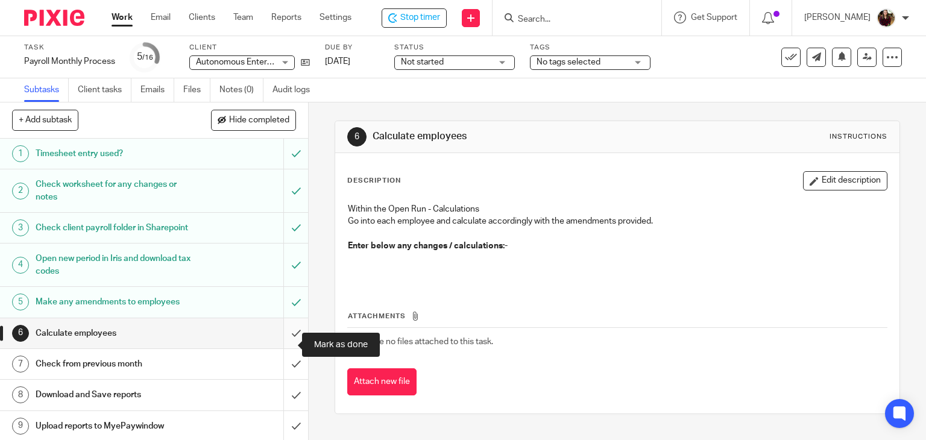
click at [281, 341] on input "submit" at bounding box center [154, 333] width 308 height 30
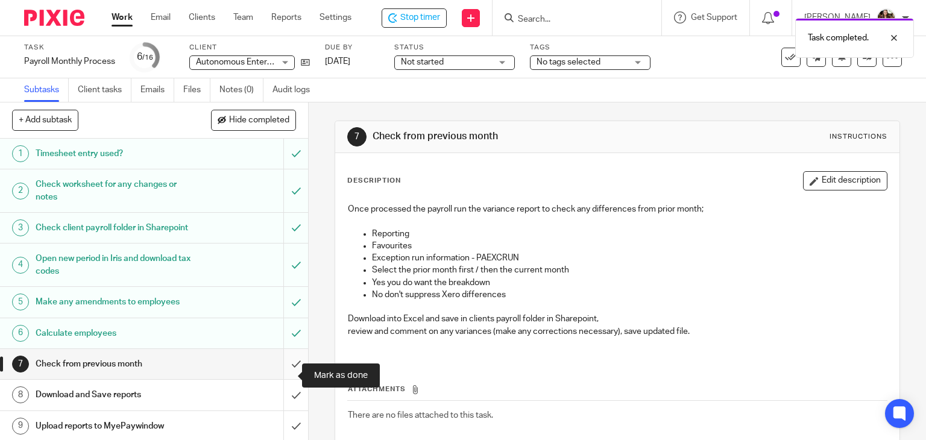
click at [281, 371] on input "submit" at bounding box center [154, 364] width 308 height 30
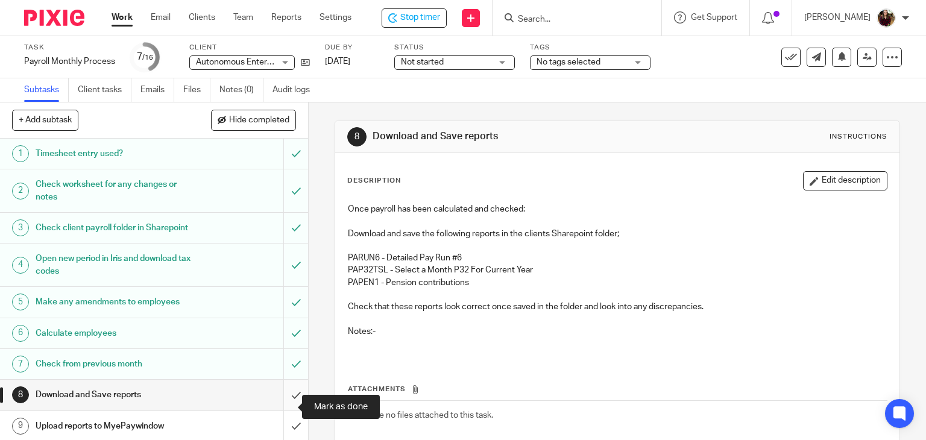
click at [275, 405] on input "submit" at bounding box center [154, 395] width 308 height 30
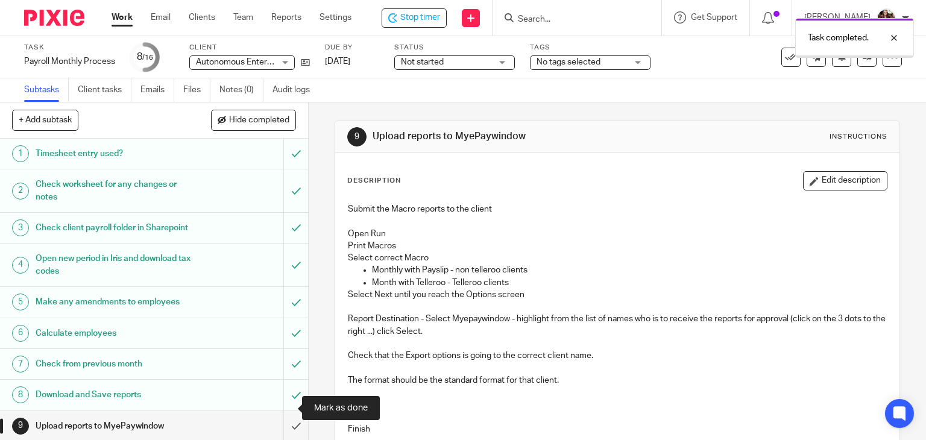
scroll to position [60, 0]
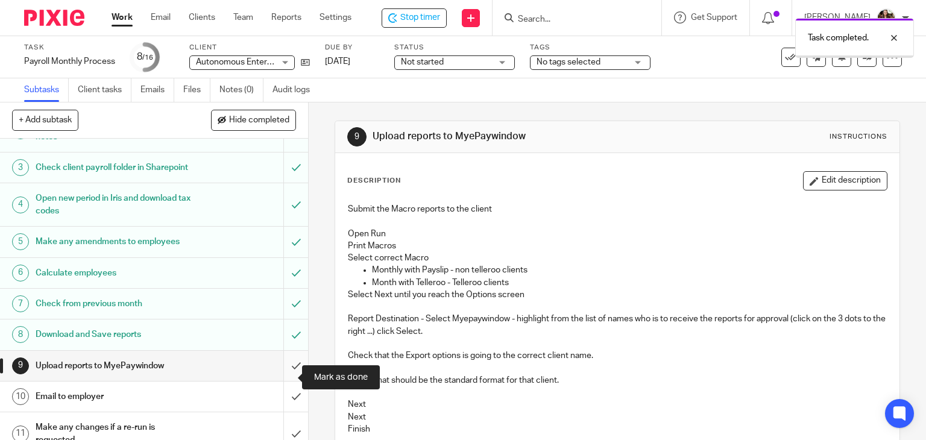
click at [282, 376] on input "submit" at bounding box center [154, 366] width 308 height 30
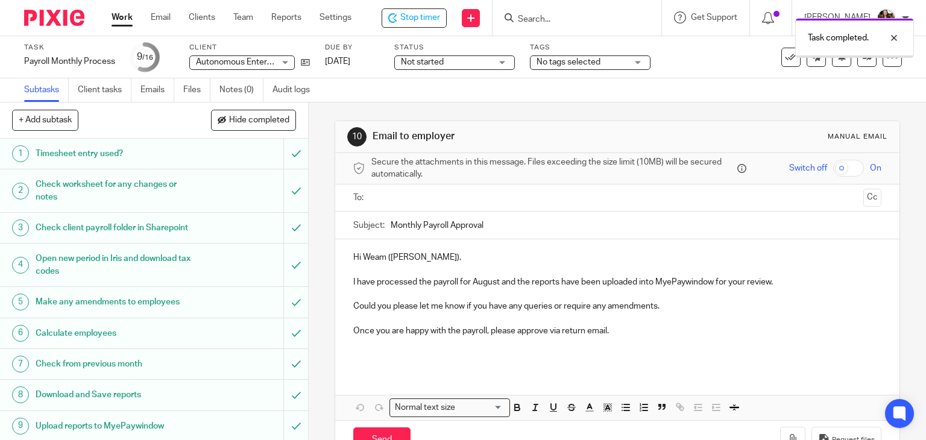
scroll to position [60, 0]
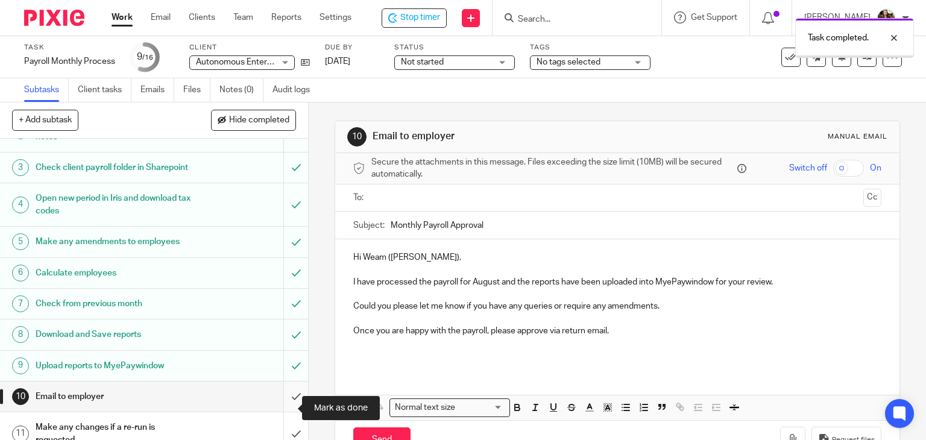
click at [287, 409] on input "submit" at bounding box center [154, 397] width 308 height 30
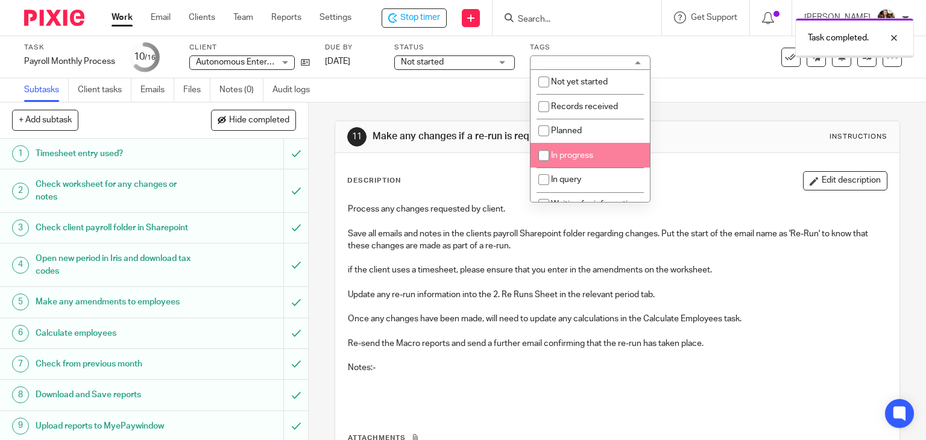
click at [596, 154] on li "In progress" at bounding box center [589, 155] width 119 height 25
checkbox input "true"
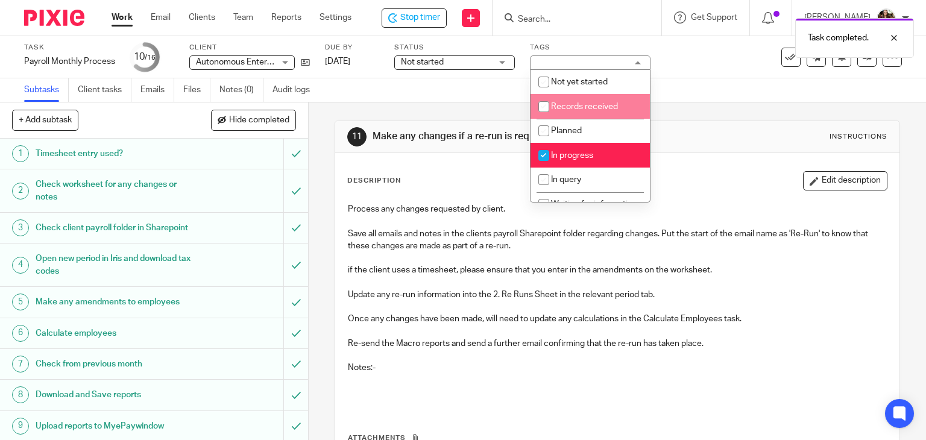
click at [665, 81] on div "Subtasks Client tasks Emails Files Notes (0) Audit logs" at bounding box center [463, 90] width 926 height 24
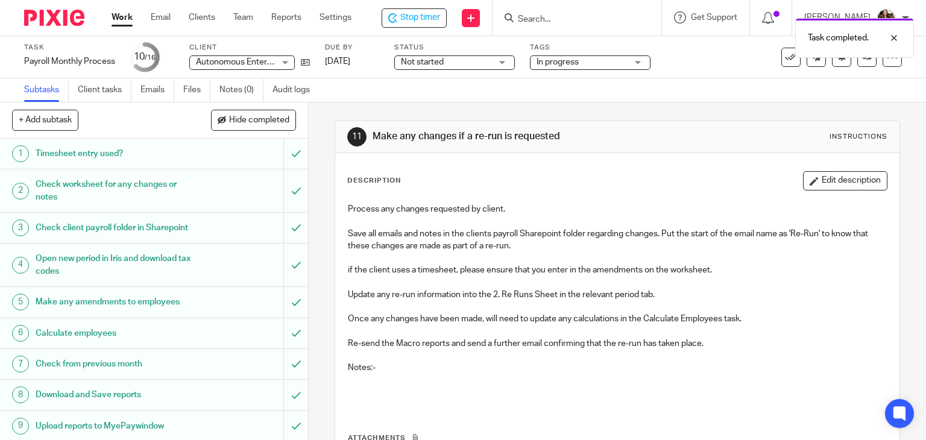
click at [432, 13] on span "Stop timer" at bounding box center [420, 17] width 40 height 13
click at [562, 19] on div "Task completed." at bounding box center [688, 35] width 451 height 46
click at [538, 19] on div "Task completed." at bounding box center [688, 35] width 451 height 46
click at [542, 16] on div "Task completed." at bounding box center [688, 35] width 451 height 46
click at [544, 16] on div "Task completed." at bounding box center [688, 35] width 451 height 46
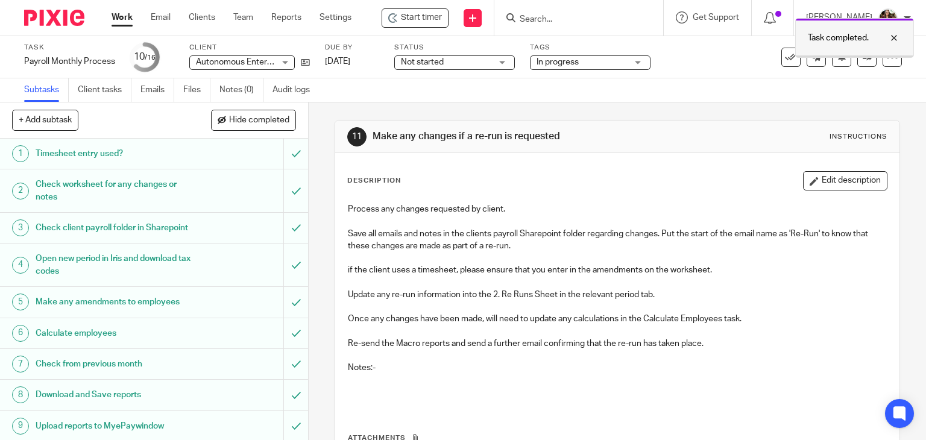
click at [893, 37] on div at bounding box center [884, 38] width 33 height 14
click at [538, 25] on input "Search" at bounding box center [572, 19] width 108 height 11
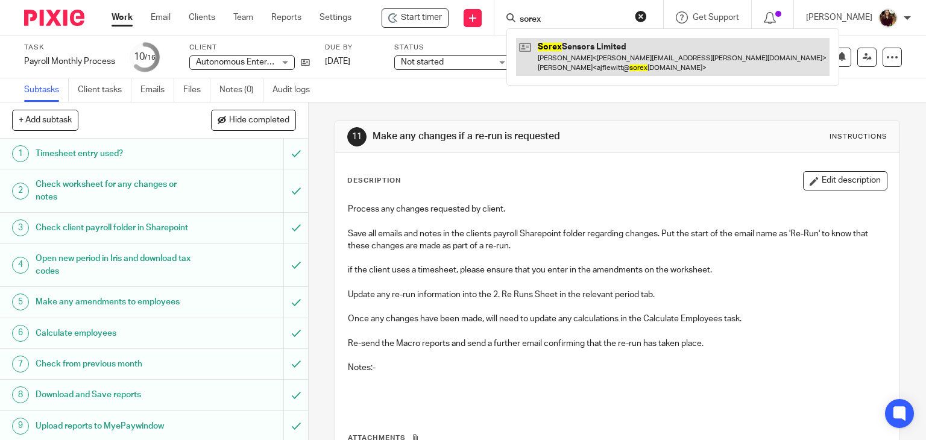
type input "sorex"
click at [559, 43] on link at bounding box center [672, 56] width 313 height 37
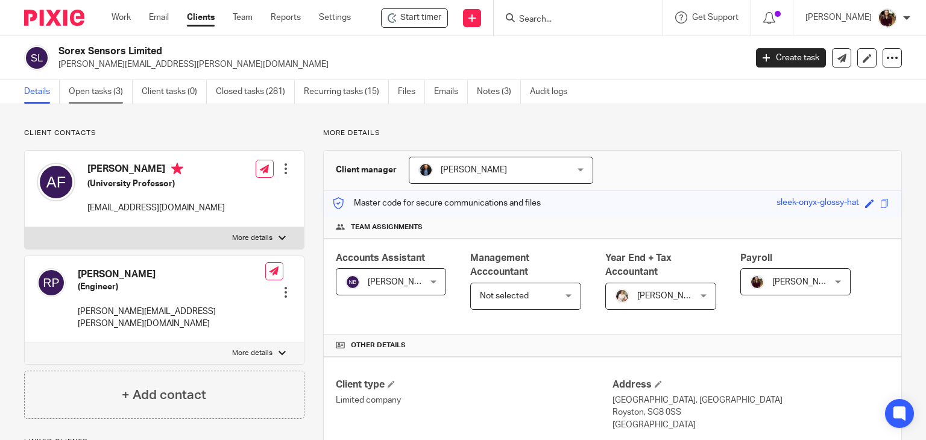
click at [96, 94] on link "Open tasks (3)" at bounding box center [101, 92] width 64 height 24
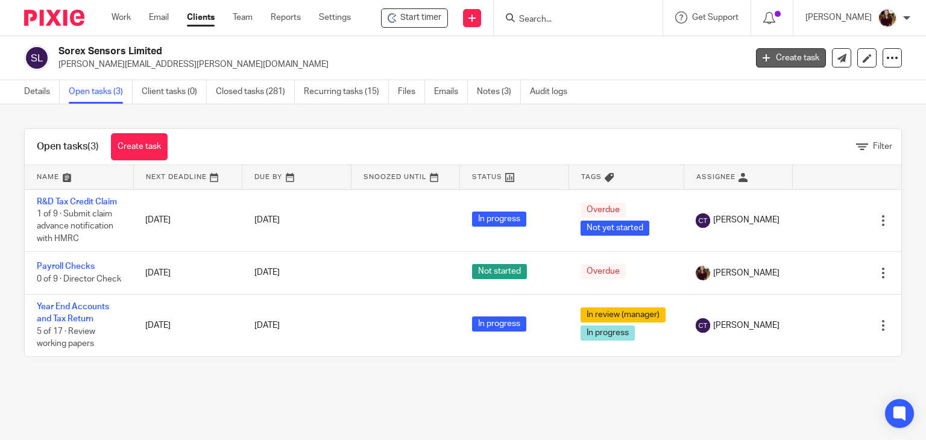
click at [768, 57] on link "Create task" at bounding box center [791, 57] width 70 height 19
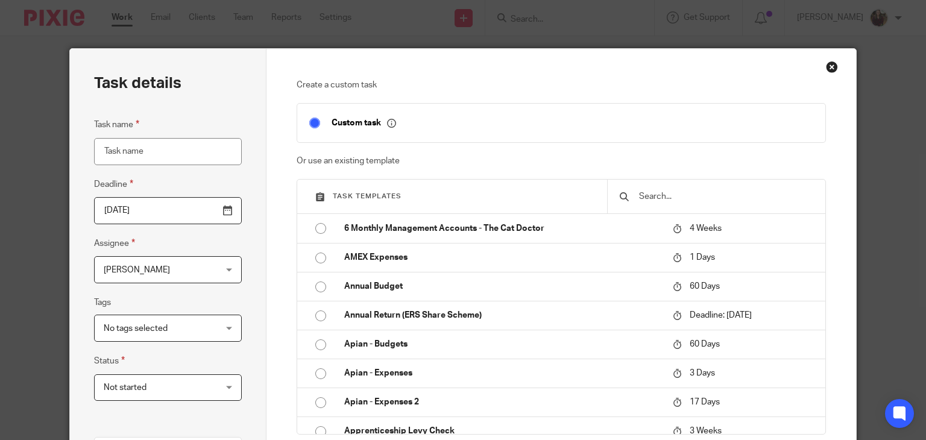
drag, startPoint x: 668, startPoint y: 191, endPoint x: 671, endPoint y: 200, distance: 9.4
click at [667, 194] on input "text" at bounding box center [725, 196] width 175 height 13
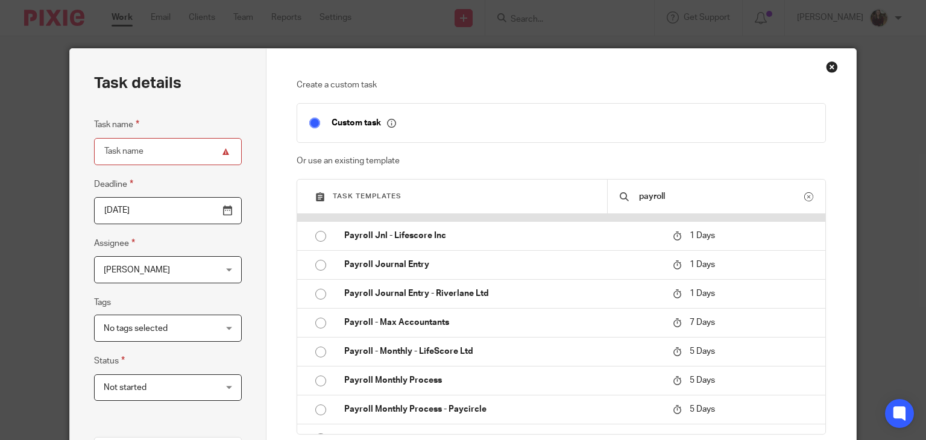
scroll to position [422, 0]
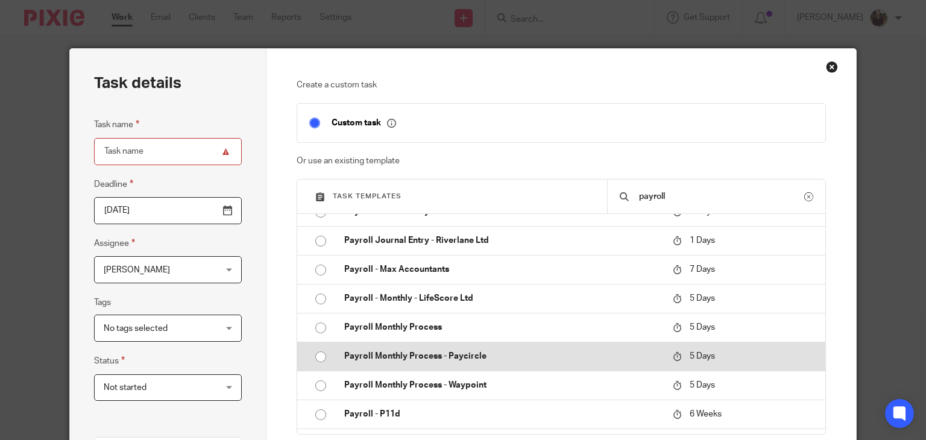
type input "payroll"
click at [482, 357] on p "Payroll Monthly Process - Paycircle" at bounding box center [502, 356] width 316 height 12
type input "2025-08-24"
type input "Payroll Monthly Process - Paycircle"
checkbox input "false"
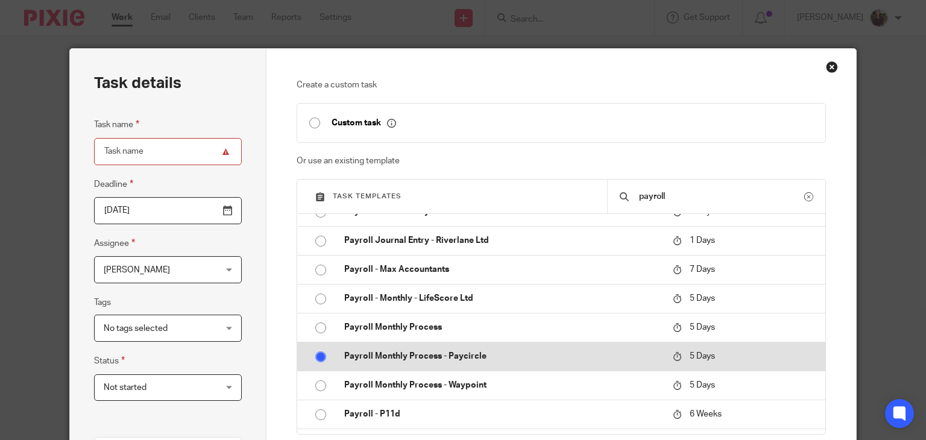
radio input "true"
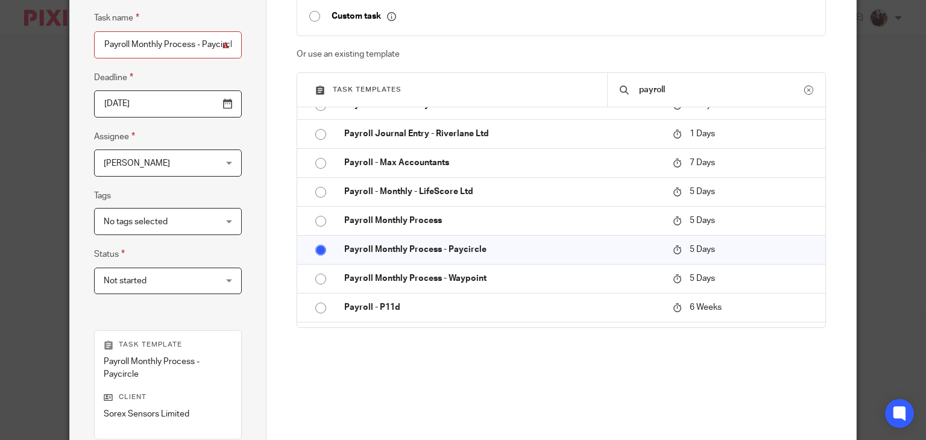
scroll to position [284, 0]
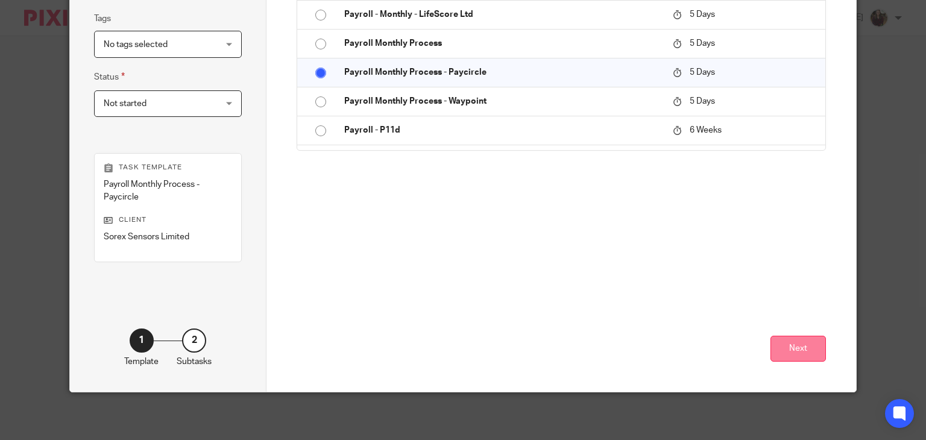
click at [796, 346] on button "Next" at bounding box center [797, 349] width 55 height 26
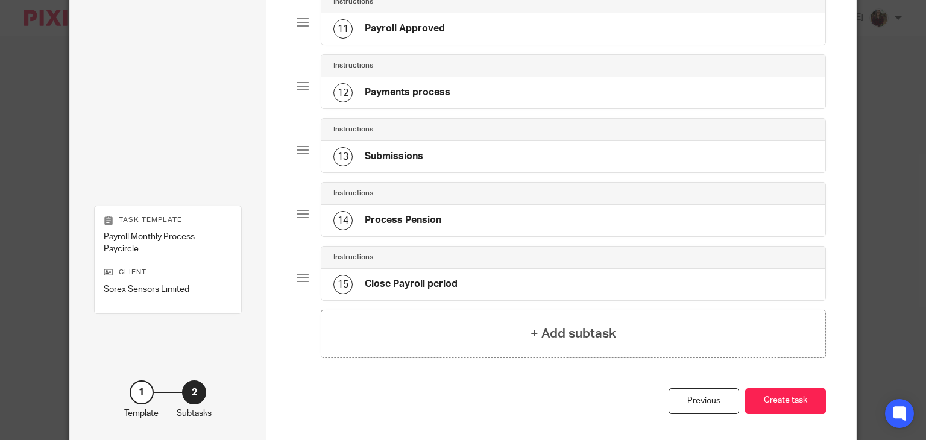
scroll to position [806, 0]
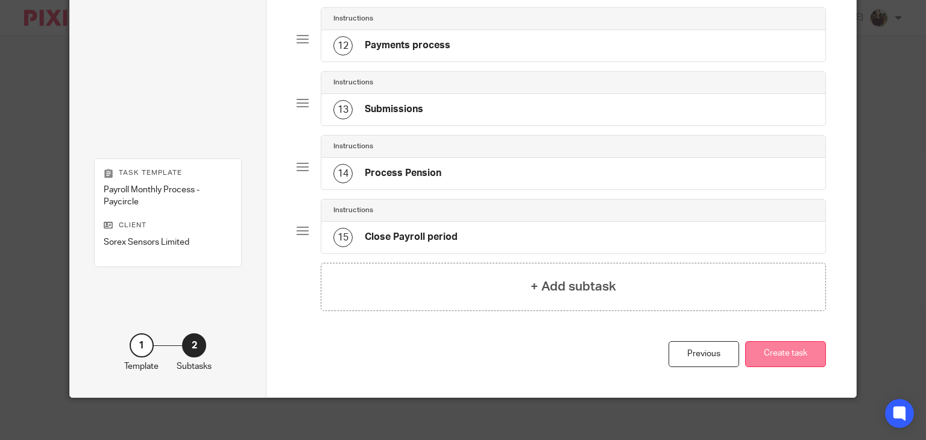
click at [779, 346] on button "Create task" at bounding box center [785, 354] width 81 height 26
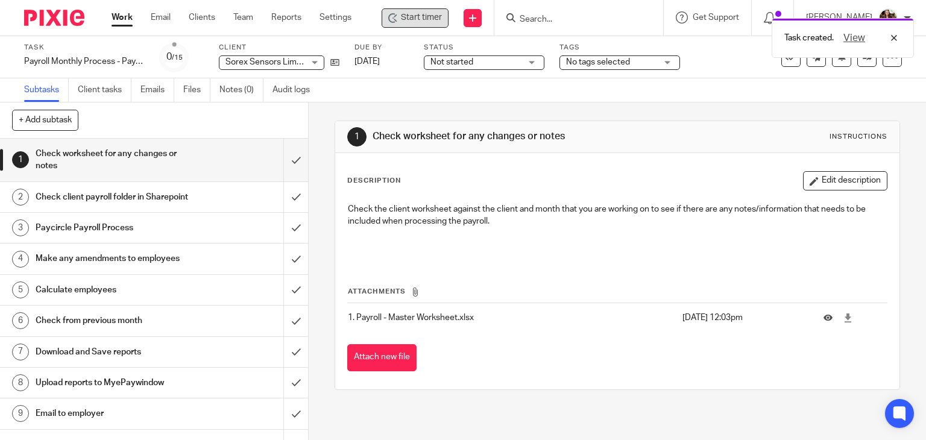
click at [419, 16] on span "Start timer" at bounding box center [421, 17] width 41 height 13
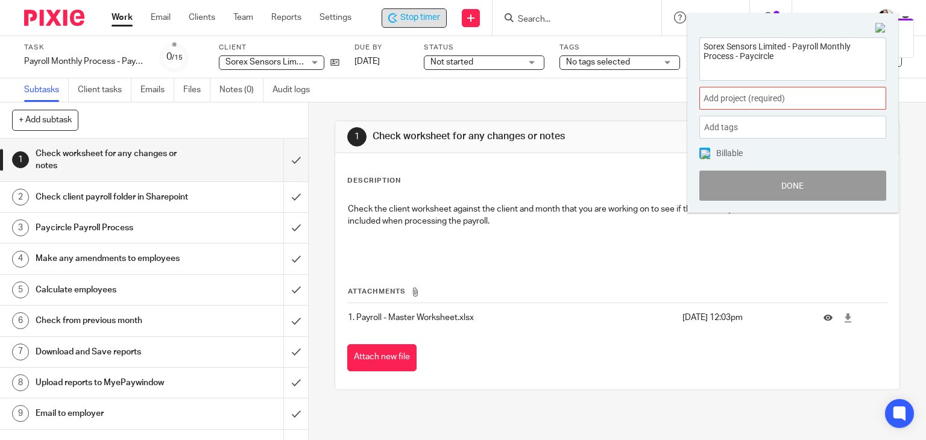
click at [792, 96] on span "Add project (required) :" at bounding box center [779, 98] width 152 height 13
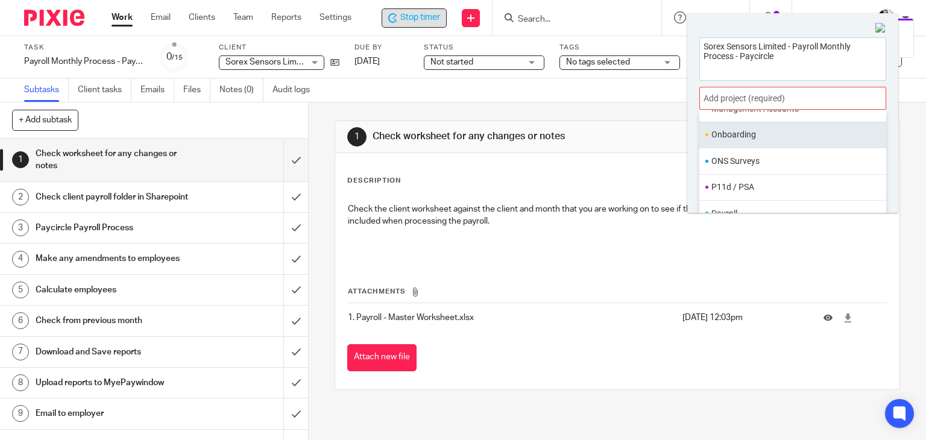
scroll to position [422, 0]
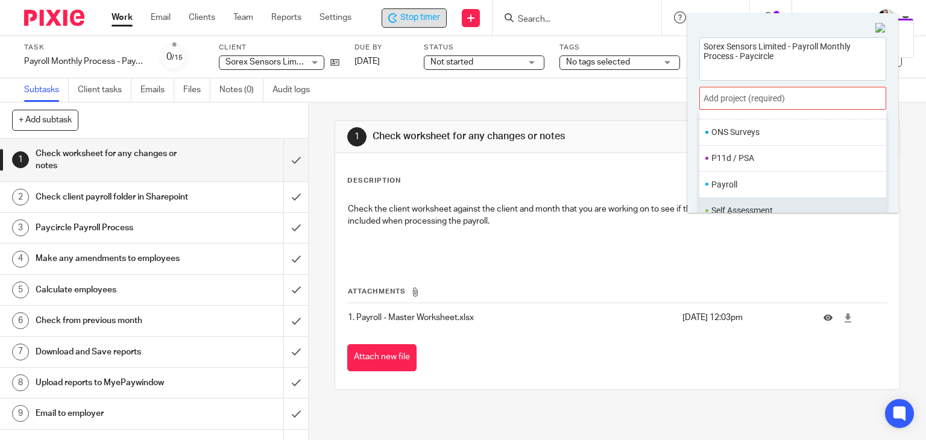
click at [731, 198] on ul "Self Assessment" at bounding box center [792, 211] width 187 height 26
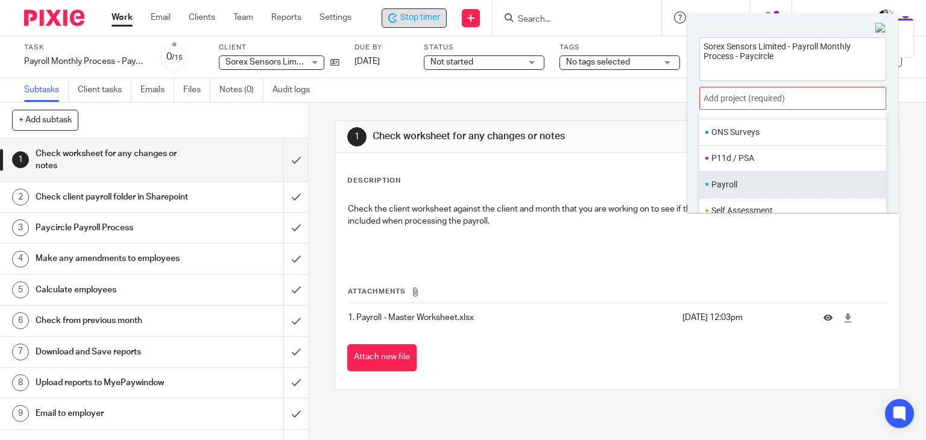
click at [730, 186] on li "Payroll" at bounding box center [789, 184] width 157 height 13
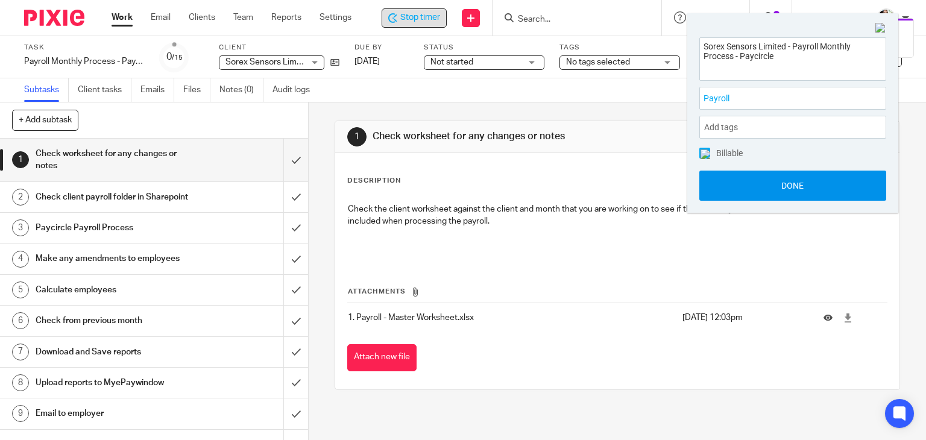
click at [786, 186] on button "Done" at bounding box center [792, 186] width 187 height 30
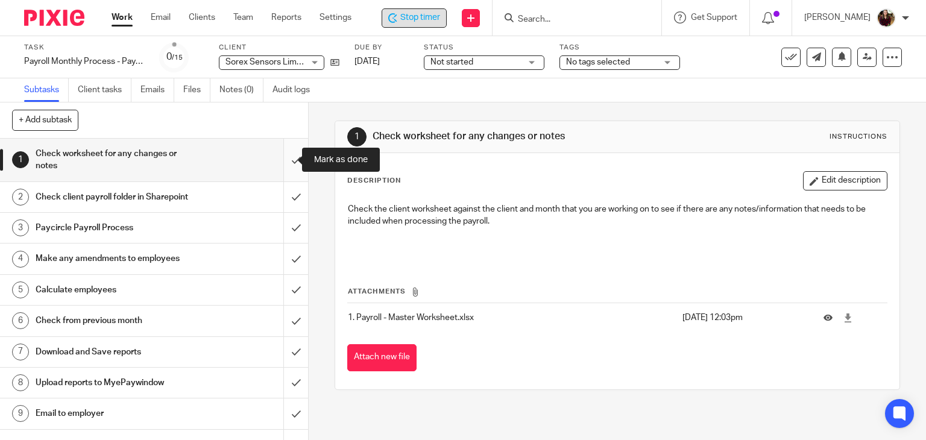
click at [286, 160] on input "submit" at bounding box center [154, 160] width 308 height 43
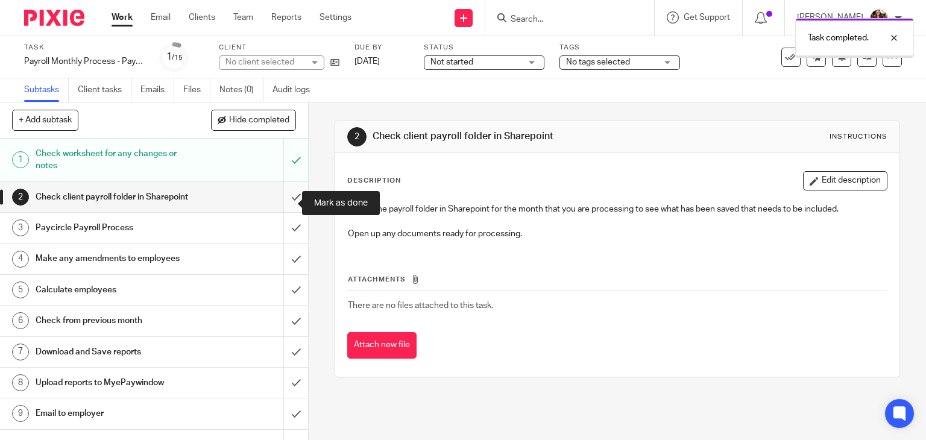
click at [281, 203] on input "submit" at bounding box center [154, 197] width 308 height 30
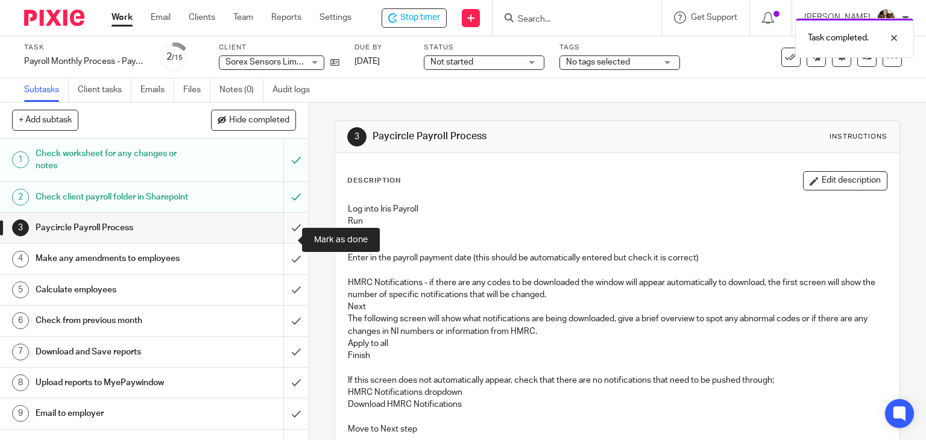
click at [281, 242] on input "submit" at bounding box center [154, 228] width 308 height 30
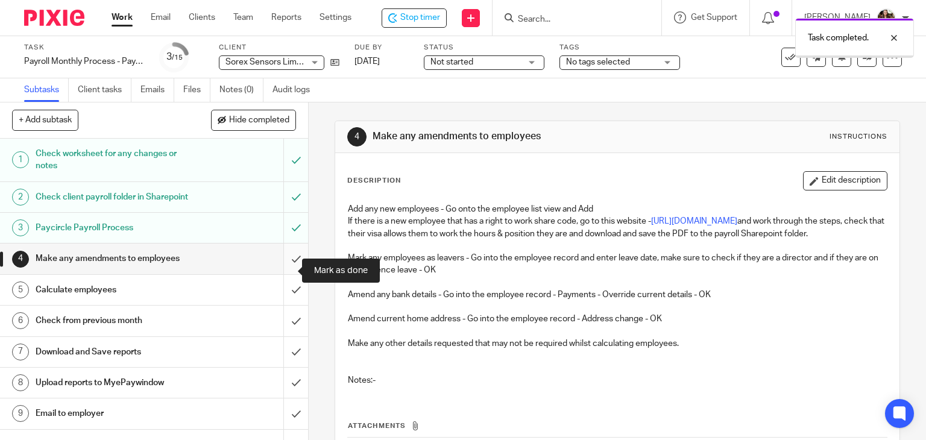
click at [283, 268] on input "submit" at bounding box center [154, 258] width 308 height 30
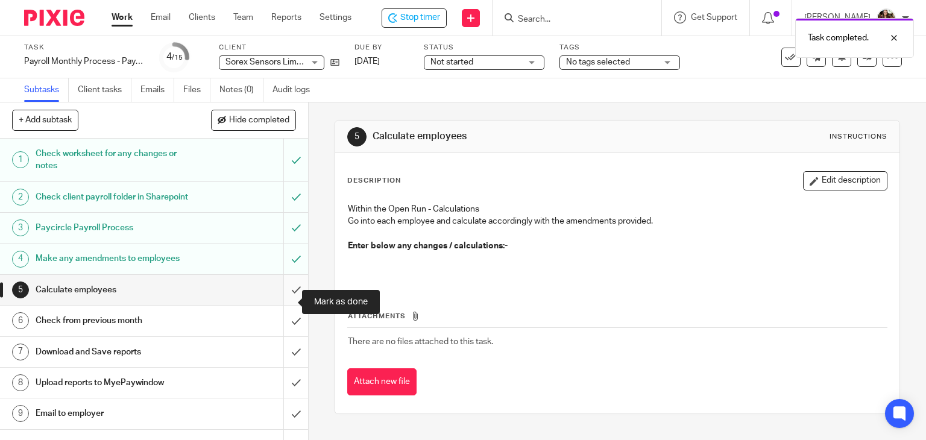
click at [282, 303] on input "submit" at bounding box center [154, 290] width 308 height 30
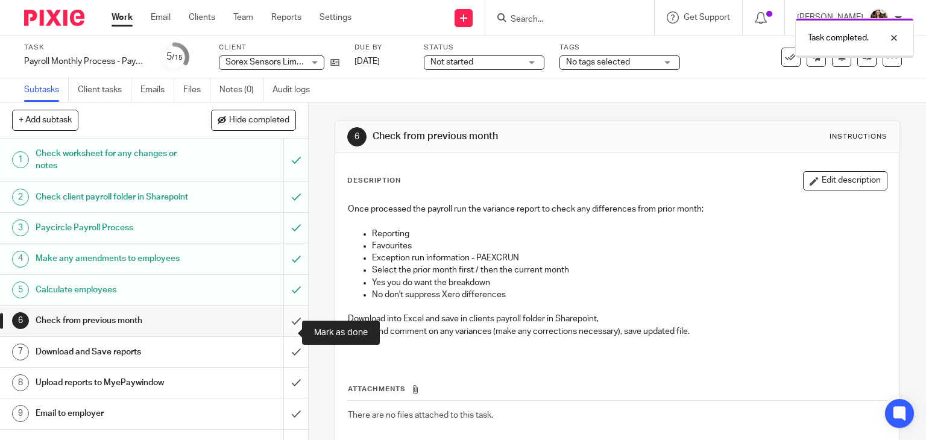
click at [287, 334] on input "submit" at bounding box center [154, 321] width 308 height 30
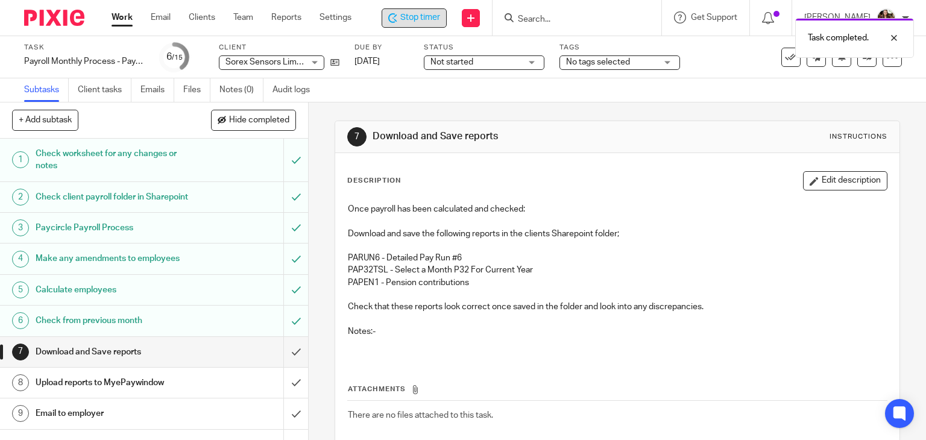
click at [427, 20] on span "Stop timer" at bounding box center [420, 17] width 40 height 13
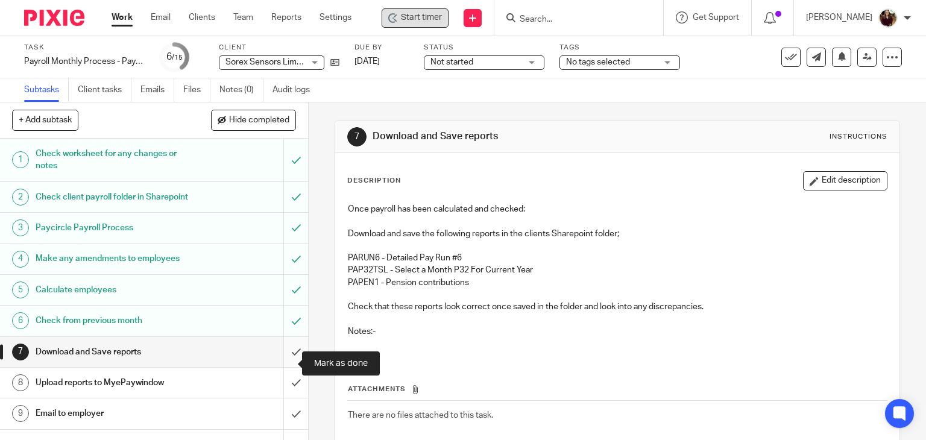
click at [280, 362] on input "submit" at bounding box center [154, 352] width 308 height 30
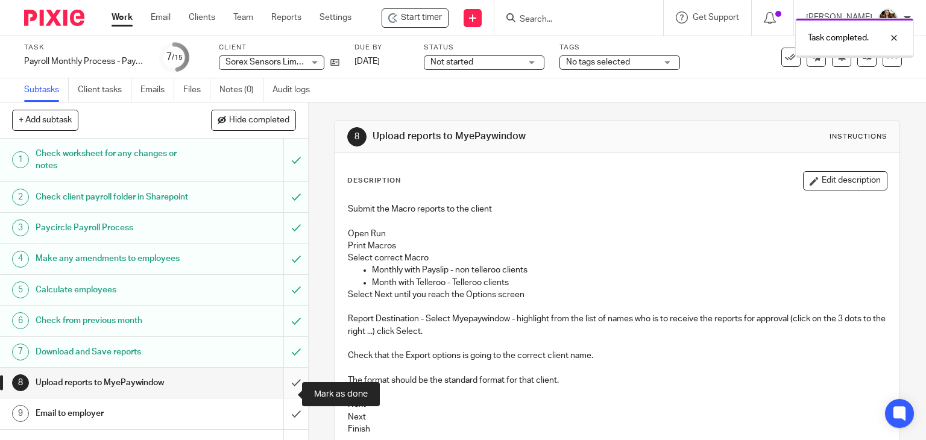
click at [284, 392] on input "submit" at bounding box center [154, 383] width 308 height 30
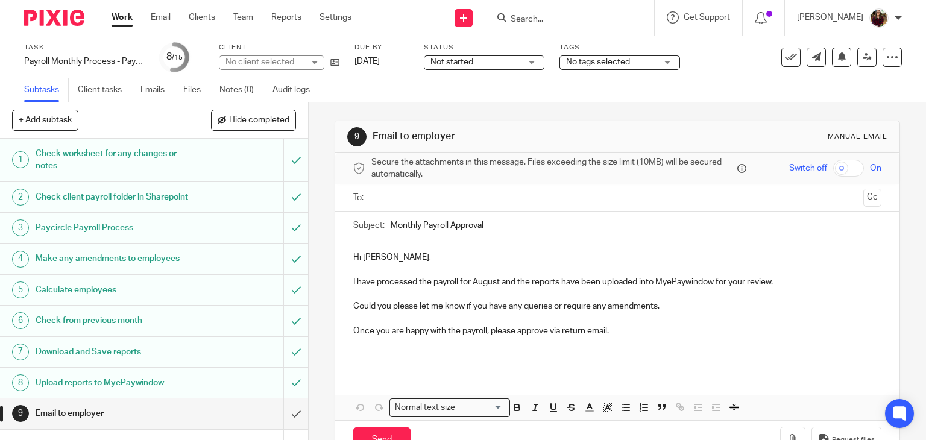
scroll to position [60, 0]
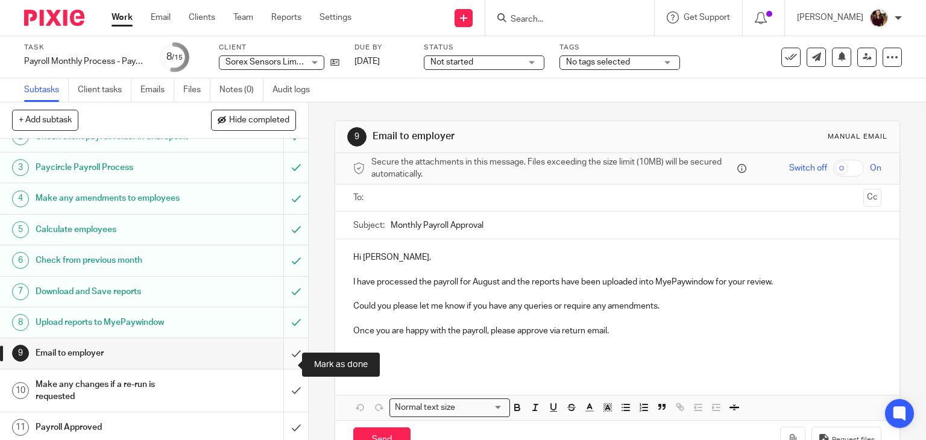
click at [287, 360] on input "submit" at bounding box center [154, 353] width 308 height 30
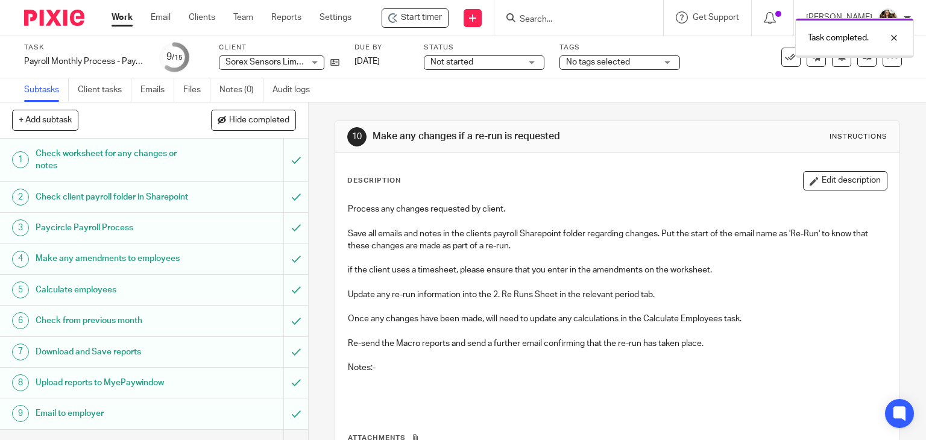
click at [663, 68] on div "No tags selected" at bounding box center [619, 62] width 121 height 14
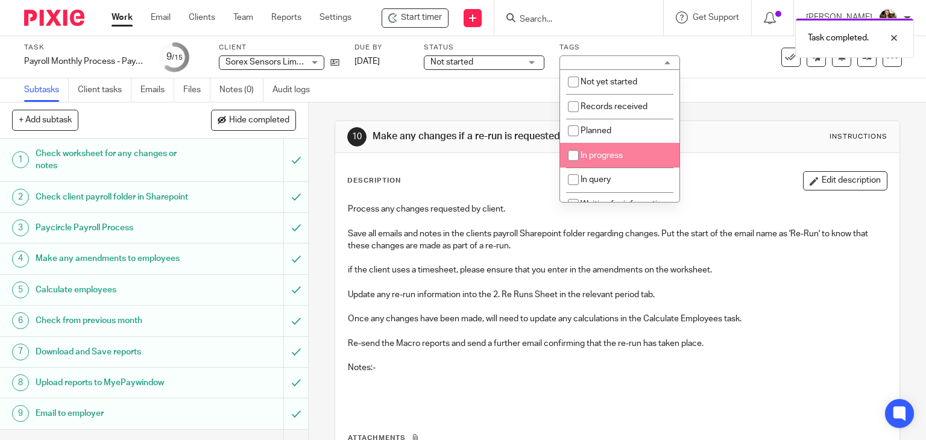
click at [629, 157] on li "In progress" at bounding box center [619, 155] width 119 height 25
checkbox input "true"
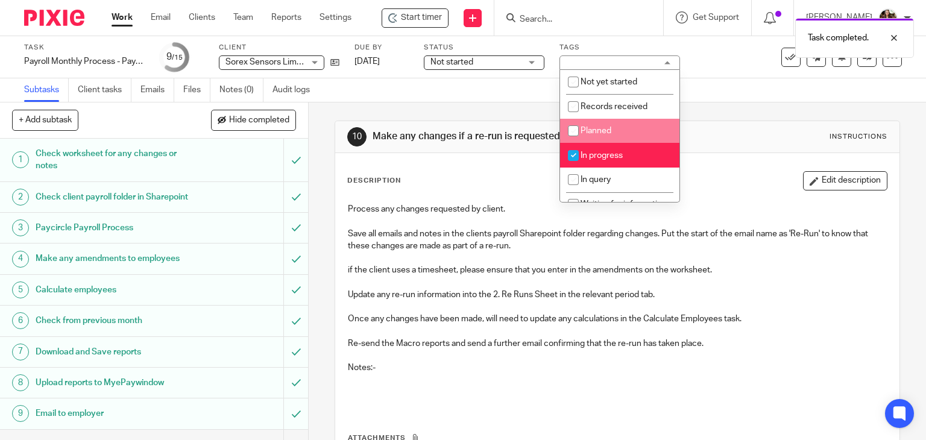
click at [710, 84] on div "Subtasks Client tasks Emails Files Notes (0) Audit logs" at bounding box center [463, 90] width 926 height 24
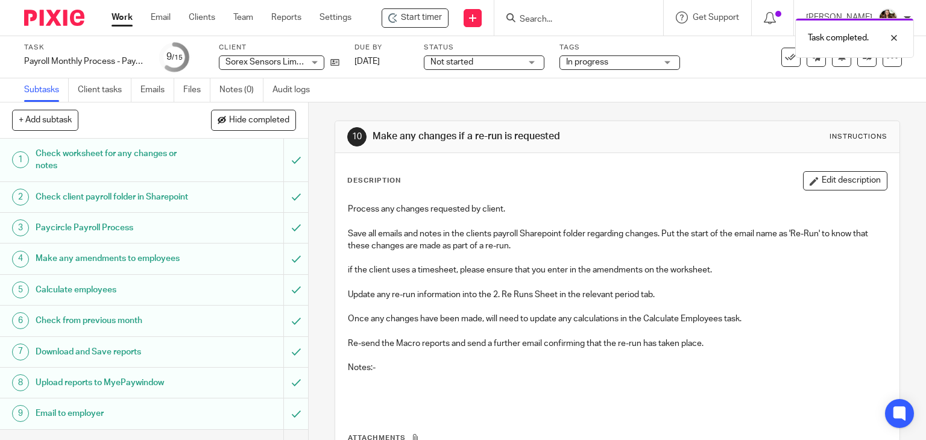
click at [562, 20] on div "Task completed." at bounding box center [688, 35] width 451 height 46
click at [563, 17] on div "Task completed." at bounding box center [688, 35] width 451 height 46
click at [552, 20] on div "Task completed." at bounding box center [688, 35] width 451 height 46
click at [563, 22] on input "Search" at bounding box center [572, 19] width 108 height 11
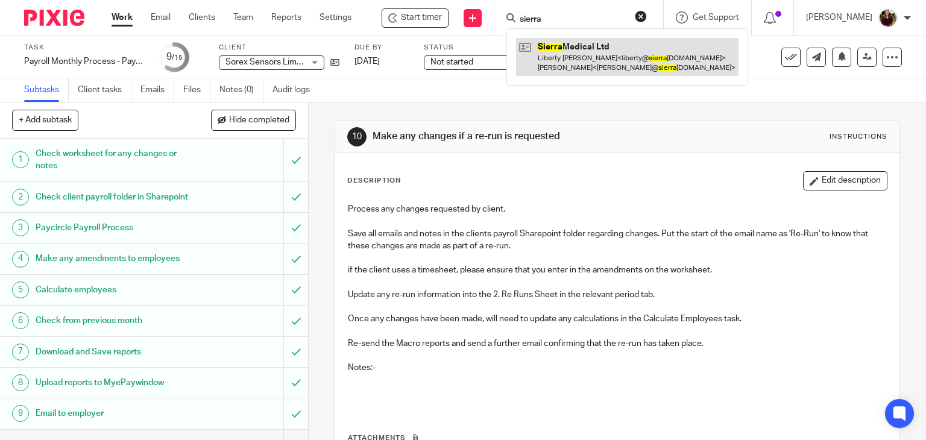
type input "sierra"
click at [576, 51] on link at bounding box center [627, 56] width 222 height 37
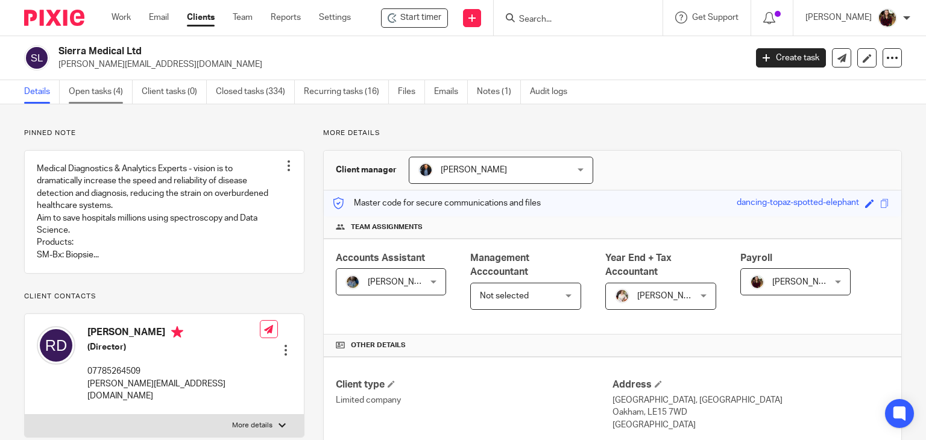
click at [81, 103] on link "Open tasks (4)" at bounding box center [101, 92] width 64 height 24
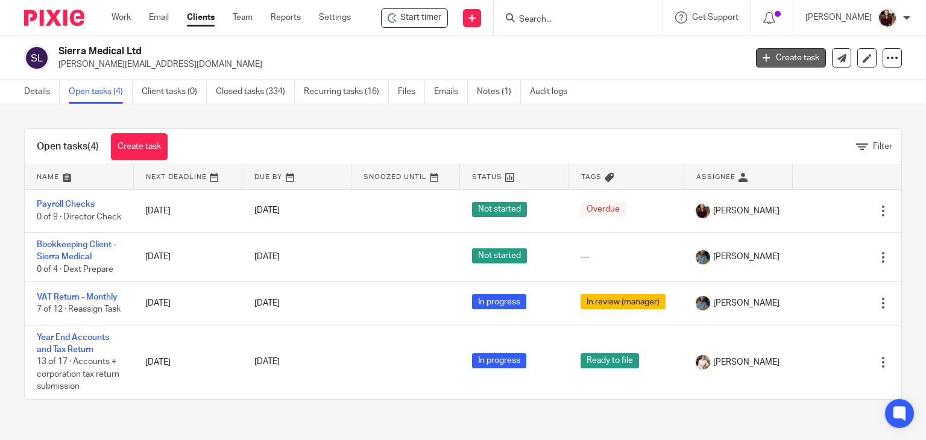
click at [768, 54] on link "Create task" at bounding box center [791, 57] width 70 height 19
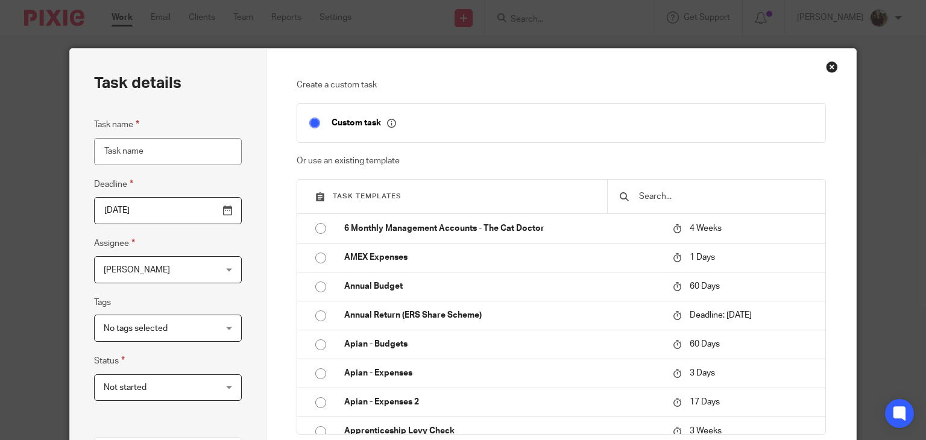
click at [672, 199] on input "text" at bounding box center [725, 196] width 175 height 13
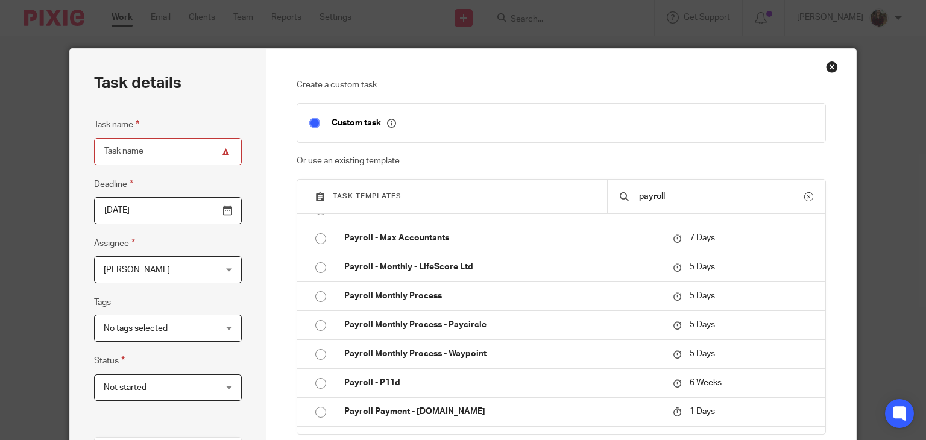
scroll to position [482, 0]
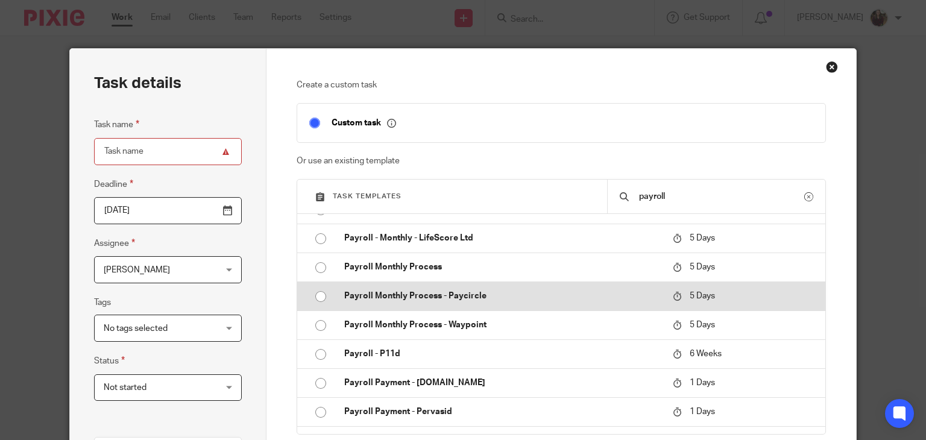
type input "payroll"
click at [461, 292] on p "Payroll Monthly Process - Paycircle" at bounding box center [502, 296] width 316 height 12
type input "[DATE]"
type input "Payroll Monthly Process - Paycircle"
checkbox input "false"
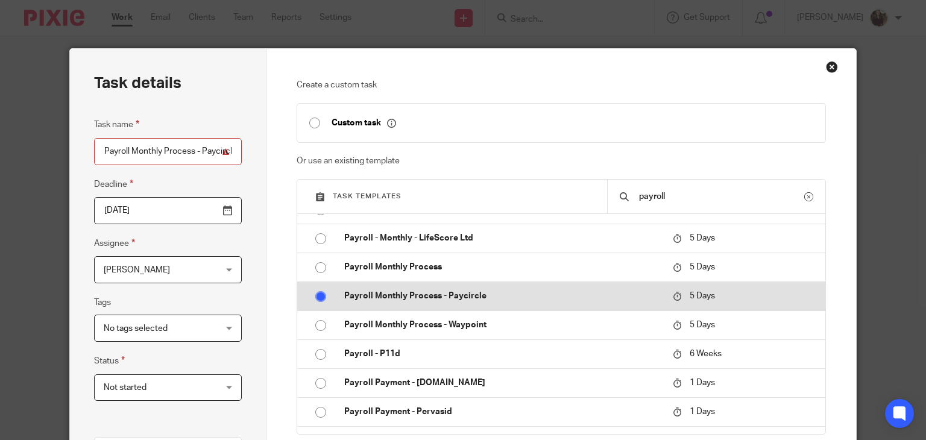
radio input "true"
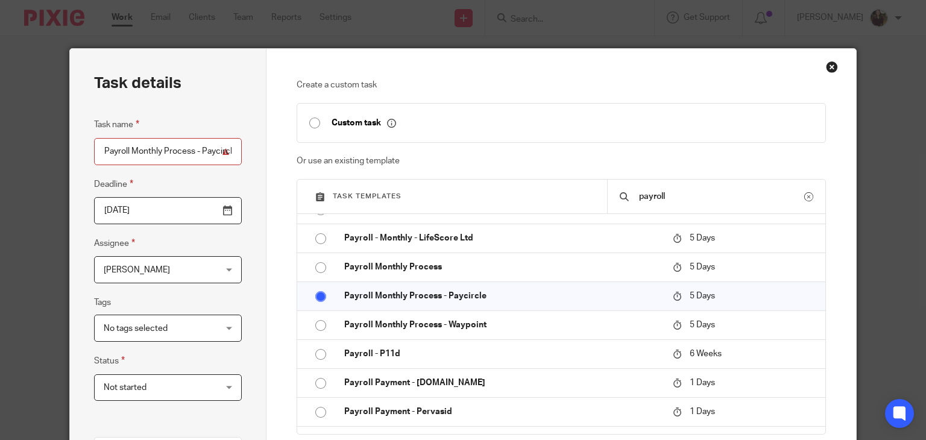
scroll to position [241, 0]
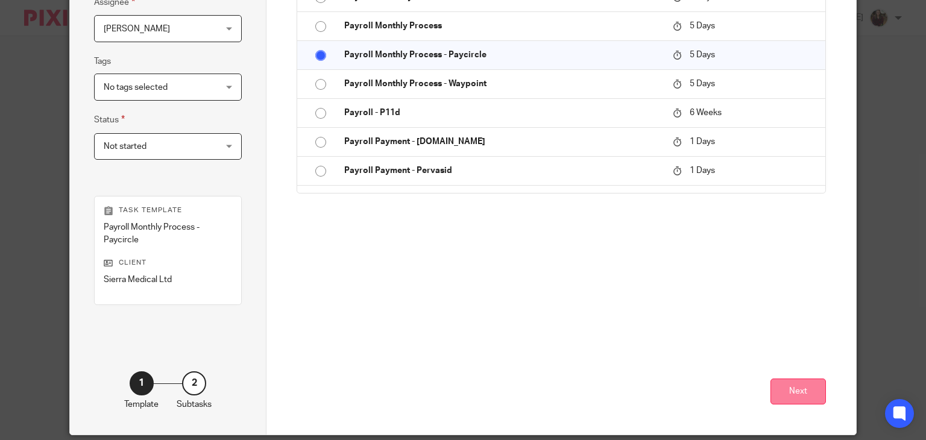
click at [782, 388] on button "Next" at bounding box center [797, 391] width 55 height 26
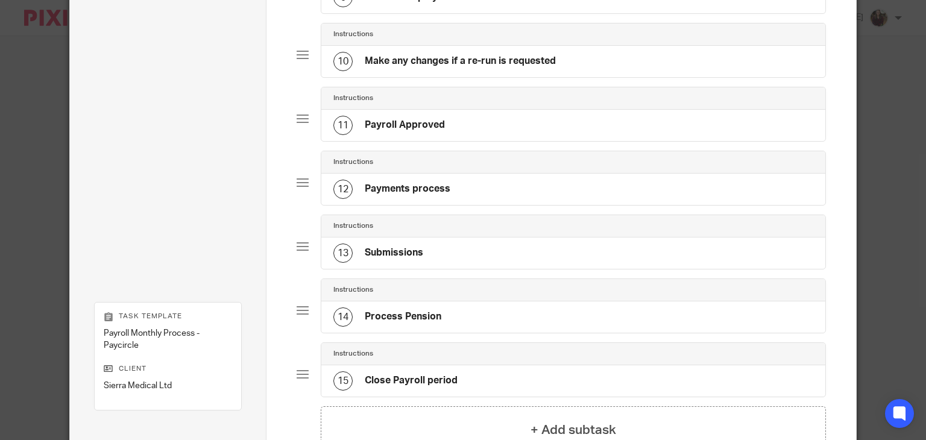
scroll to position [806, 0]
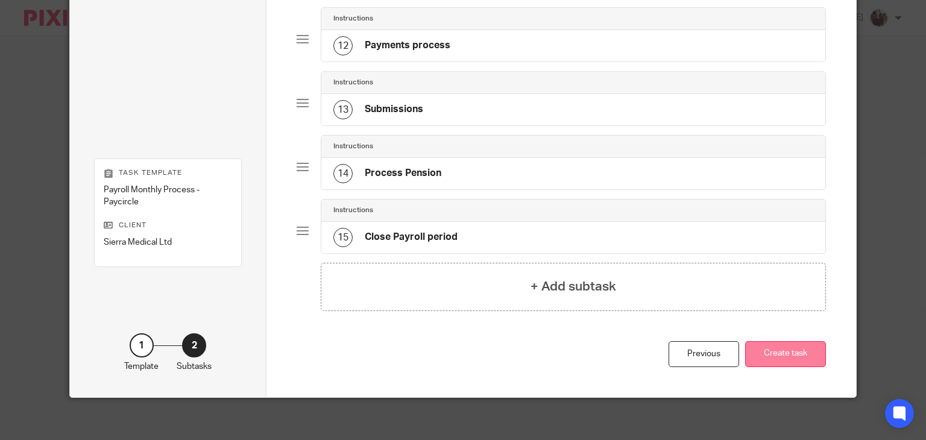
click at [780, 348] on button "Create task" at bounding box center [785, 354] width 81 height 26
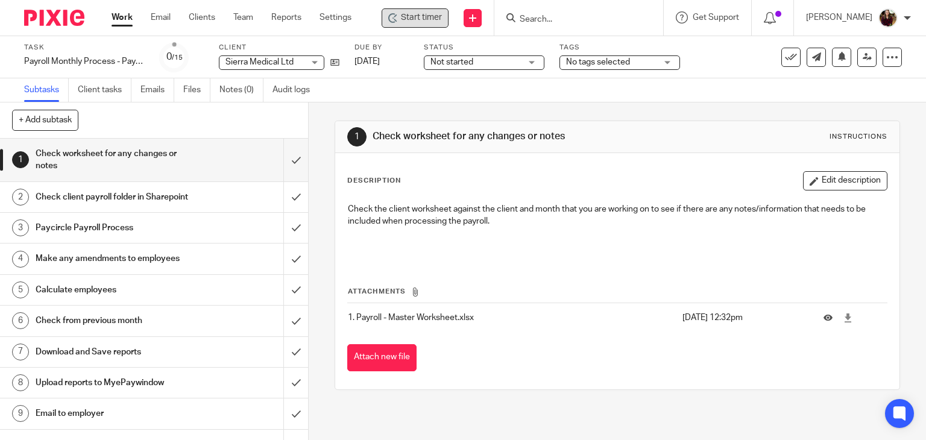
click at [427, 18] on span "Start timer" at bounding box center [421, 17] width 41 height 13
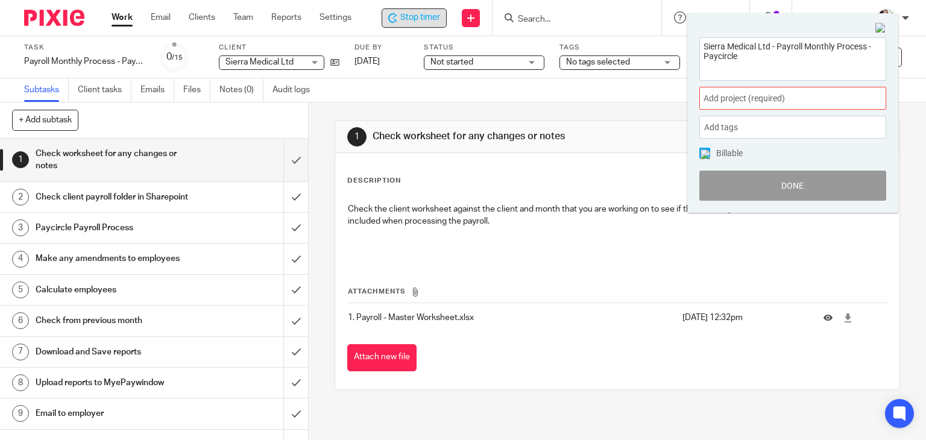
click at [868, 98] on span at bounding box center [873, 98] width 18 height 3
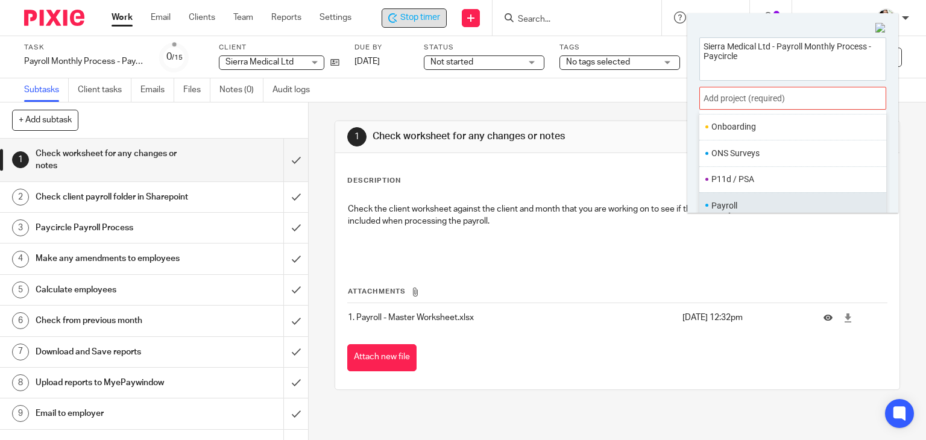
scroll to position [451, 0]
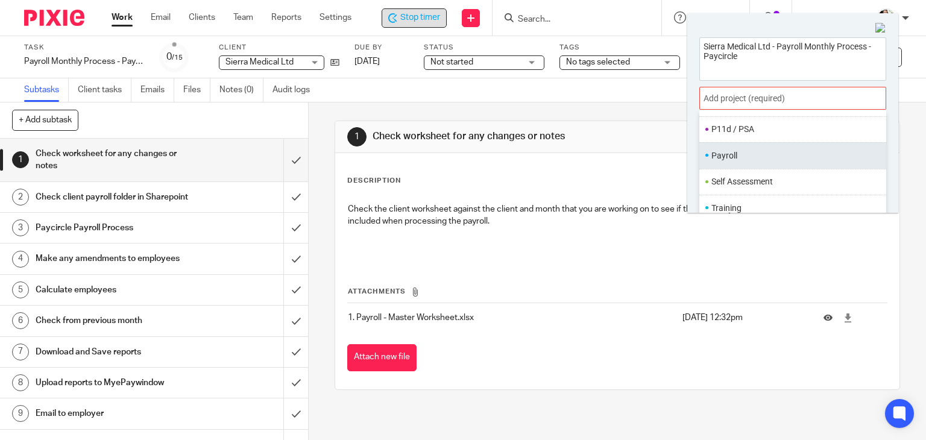
click at [756, 160] on li "Payroll" at bounding box center [789, 155] width 157 height 13
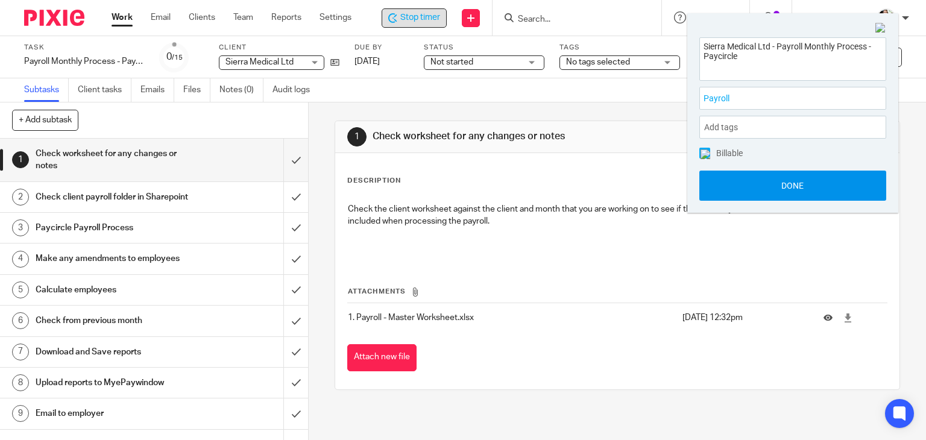
click at [776, 191] on button "Done" at bounding box center [792, 186] width 187 height 30
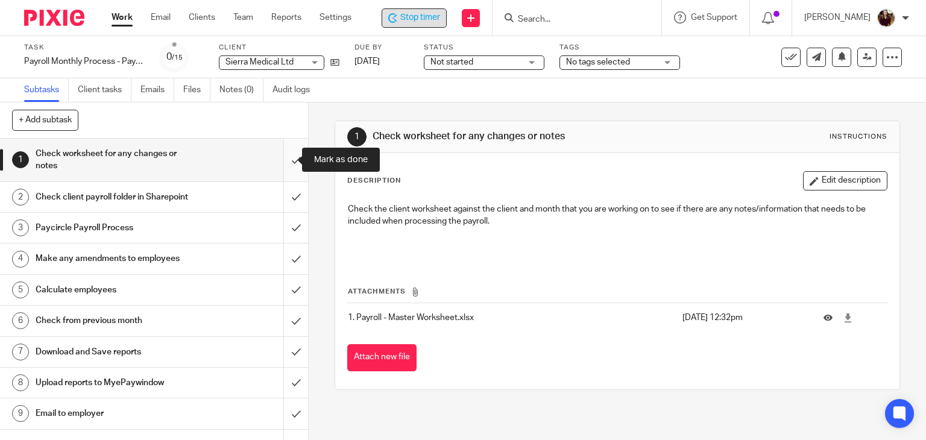
click at [292, 160] on input "submit" at bounding box center [154, 160] width 308 height 43
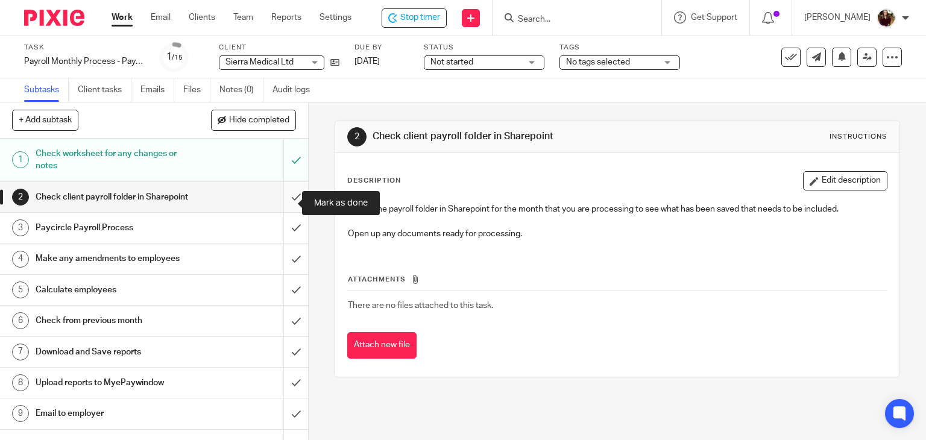
click at [288, 202] on input "submit" at bounding box center [154, 197] width 308 height 30
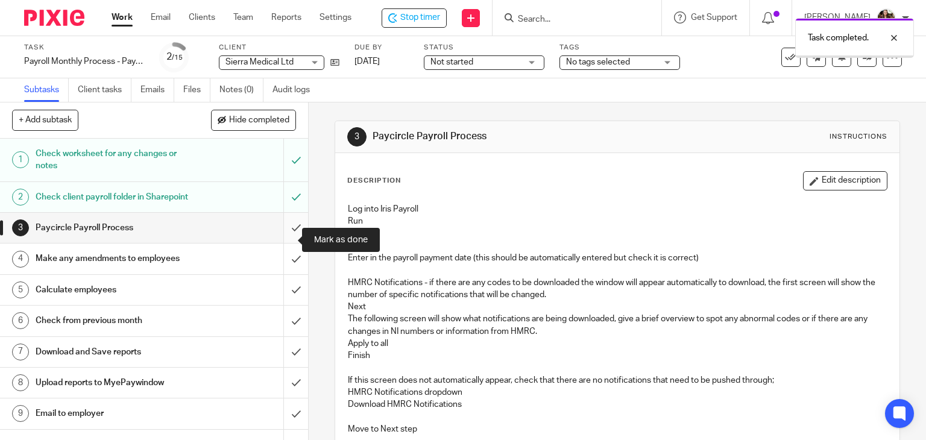
click at [283, 240] on input "submit" at bounding box center [154, 228] width 308 height 30
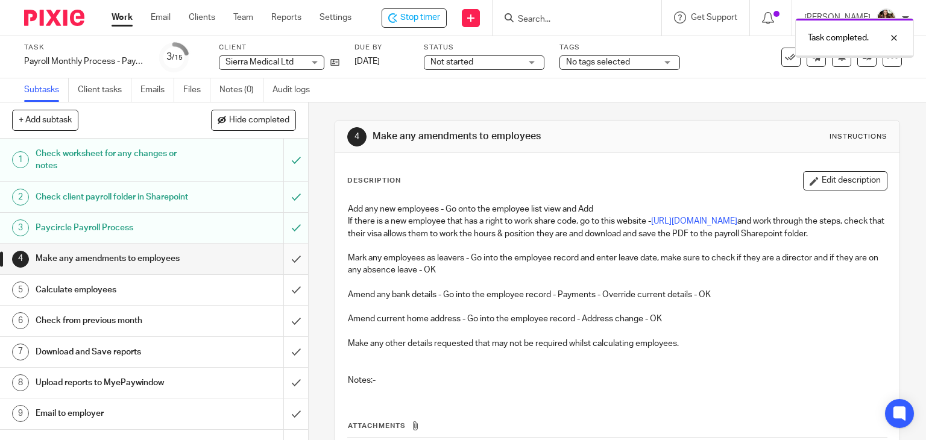
click at [287, 274] on input "submit" at bounding box center [154, 258] width 308 height 30
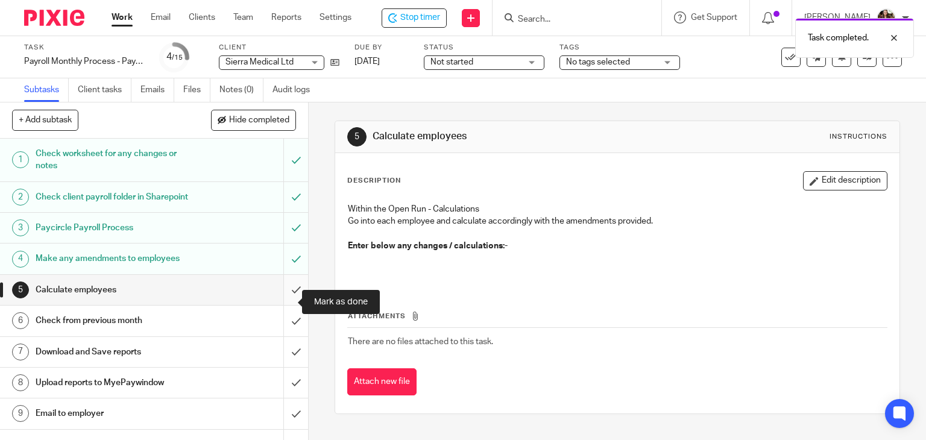
click at [287, 300] on input "submit" at bounding box center [154, 290] width 308 height 30
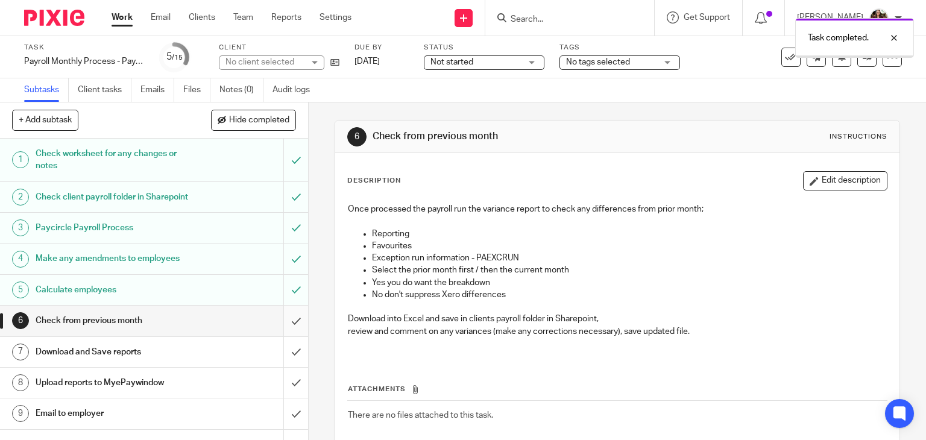
click at [281, 331] on input "submit" at bounding box center [154, 321] width 308 height 30
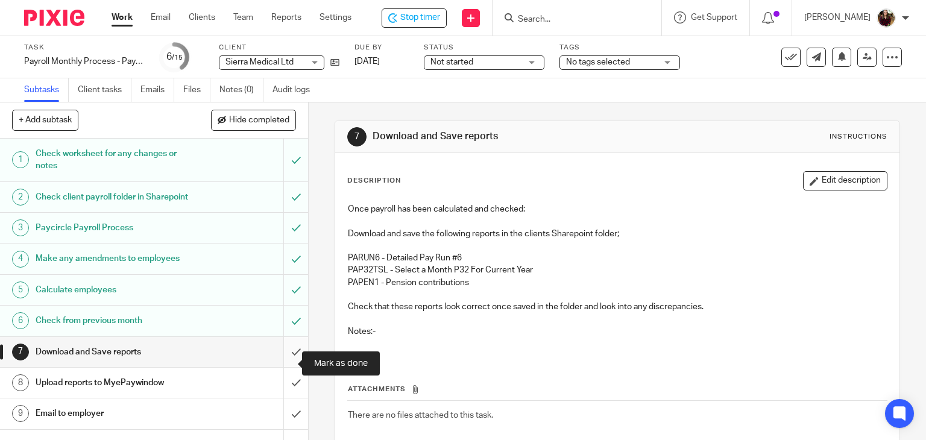
click at [282, 365] on input "submit" at bounding box center [154, 352] width 308 height 30
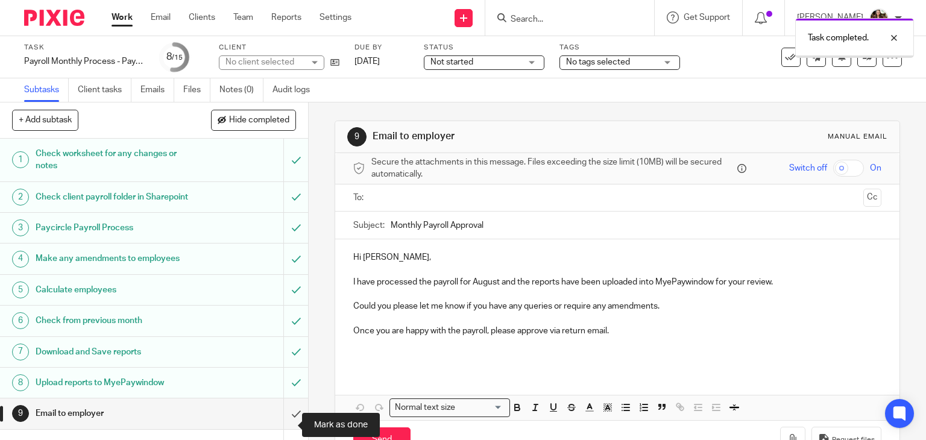
click at [280, 426] on input "submit" at bounding box center [154, 413] width 308 height 30
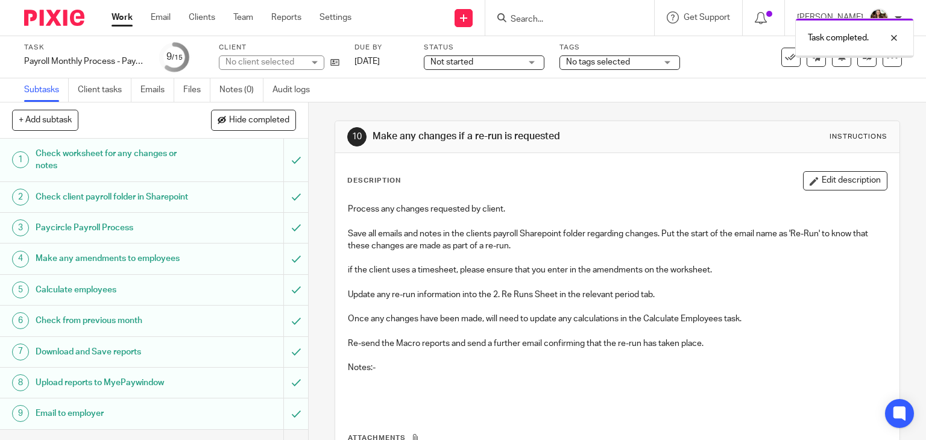
click at [670, 63] on div "No tags selected" at bounding box center [619, 62] width 121 height 14
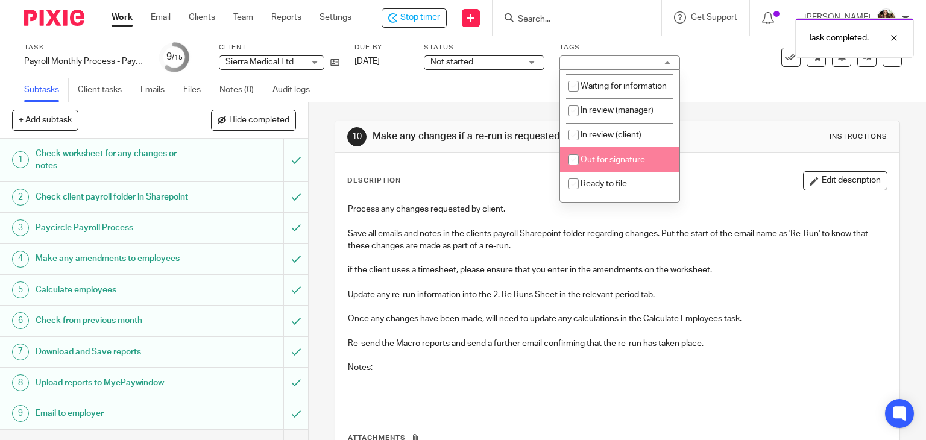
scroll to position [121, 0]
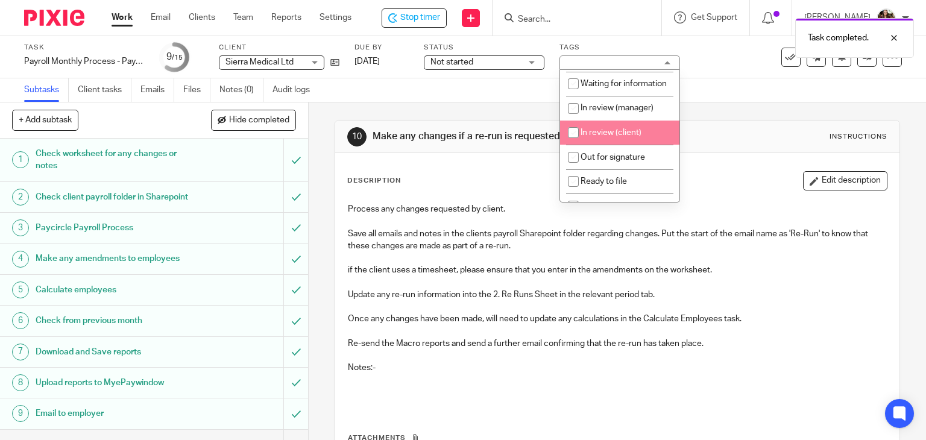
click at [619, 137] on span "In review (client)" at bounding box center [610, 132] width 61 height 8
checkbox input "true"
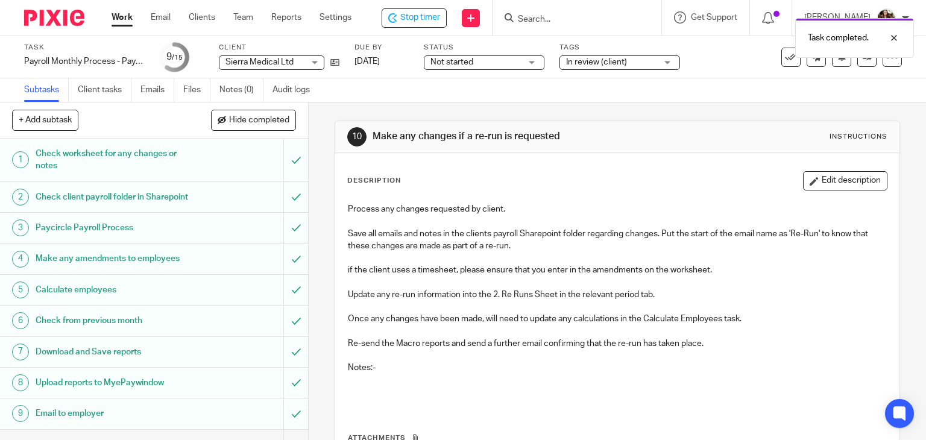
click at [704, 75] on div "Task Payroll Monthly Process - Paycircle Save Payroll Monthly Process - Paycirc…" at bounding box center [463, 57] width 926 height 42
click at [428, 27] on div "Stop timer" at bounding box center [414, 17] width 65 height 19
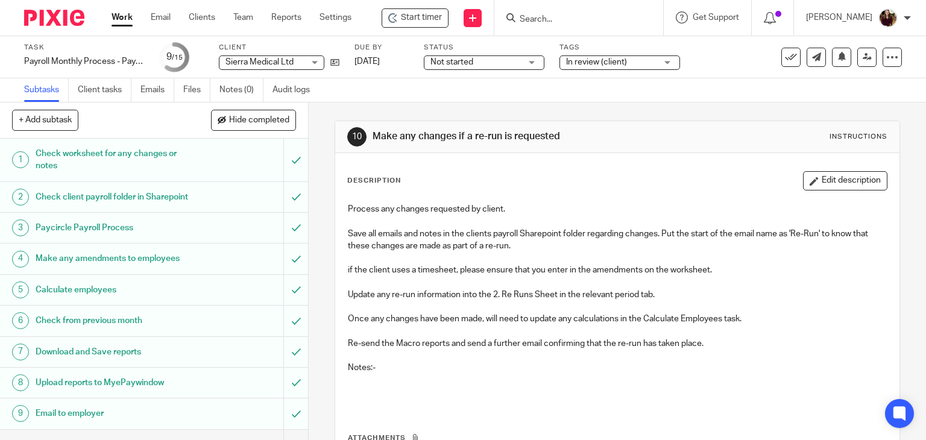
click at [544, 22] on input "Search" at bounding box center [572, 19] width 108 height 11
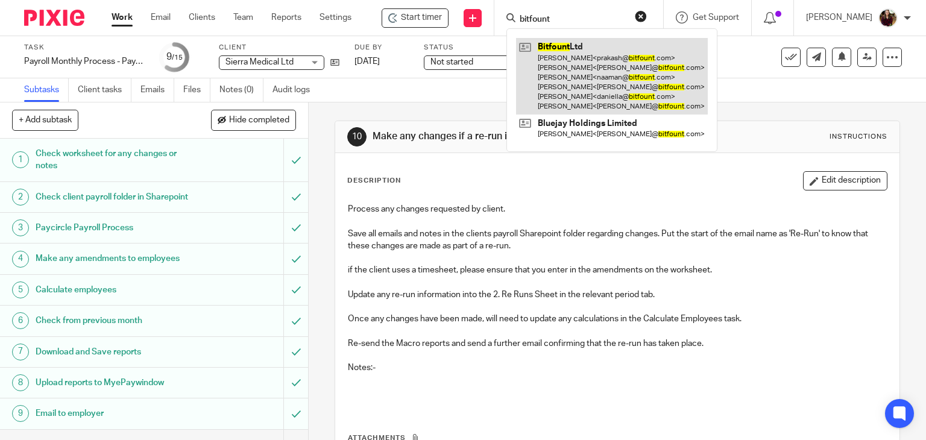
type input "bitfount"
click at [578, 78] on link at bounding box center [612, 76] width 192 height 77
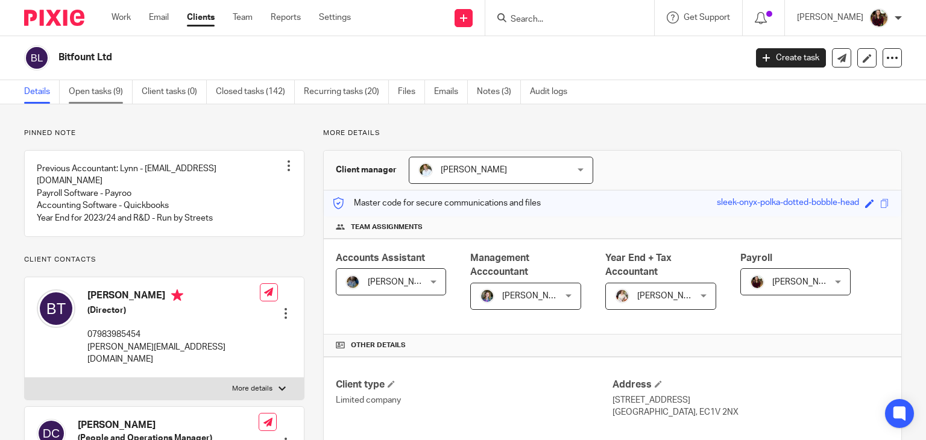
drag, startPoint x: 0, startPoint y: 0, endPoint x: 77, endPoint y: 90, distance: 118.5
click at [77, 90] on link "Open tasks (9)" at bounding box center [101, 92] width 64 height 24
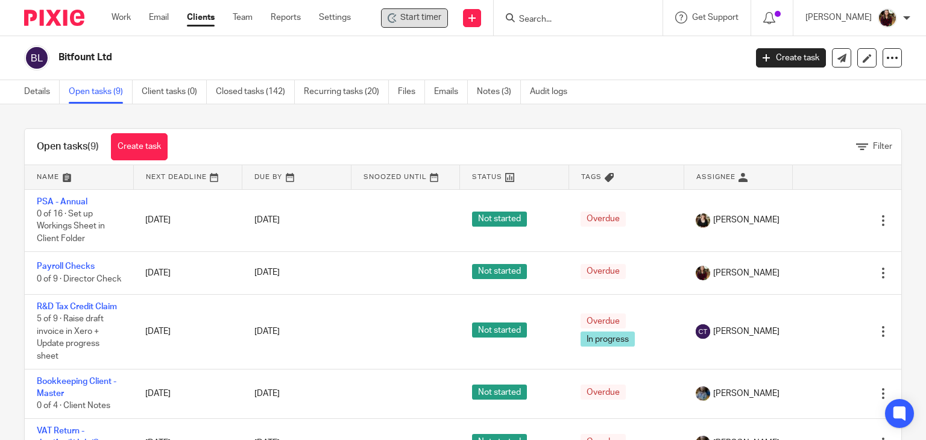
click at [417, 17] on span "Start timer" at bounding box center [420, 17] width 41 height 13
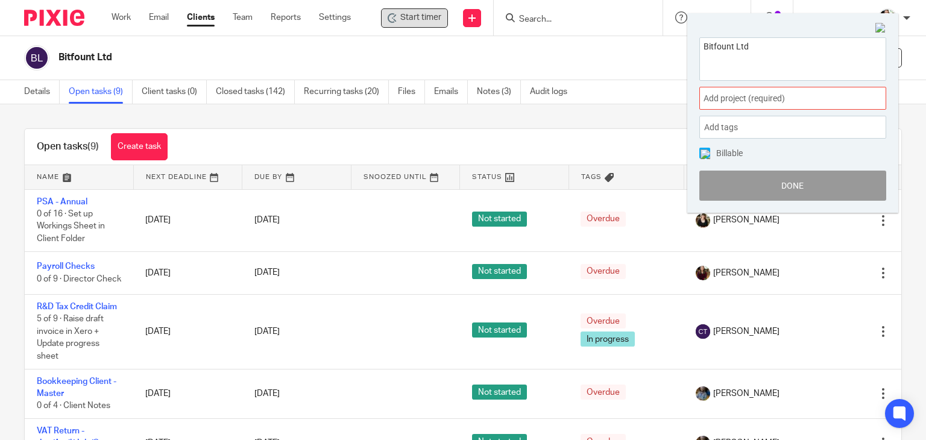
click at [808, 96] on span "Add project (required) :" at bounding box center [779, 98] width 152 height 13
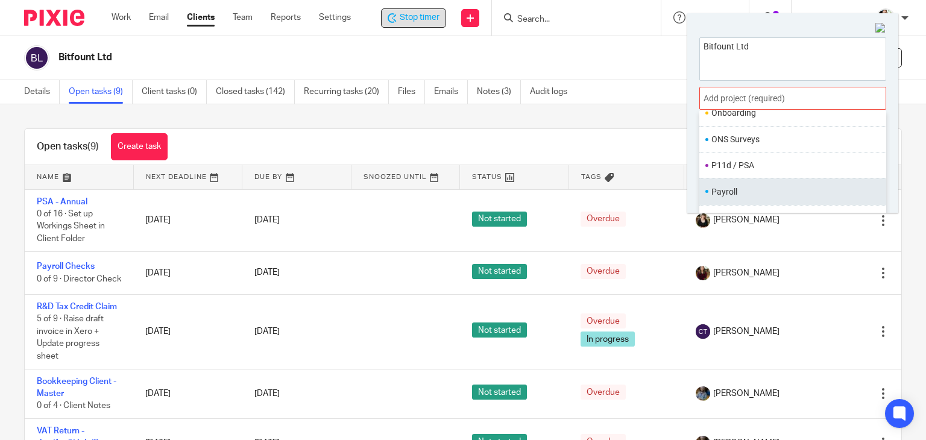
scroll to position [451, 0]
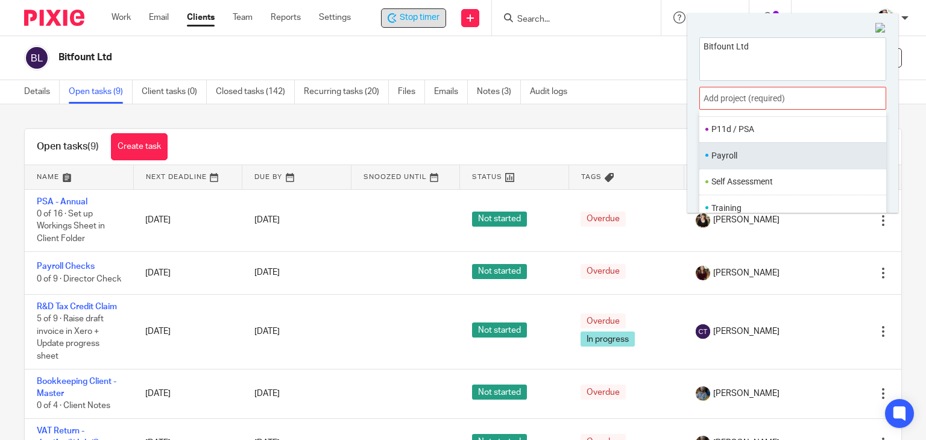
click at [738, 156] on li "Payroll" at bounding box center [789, 155] width 157 height 13
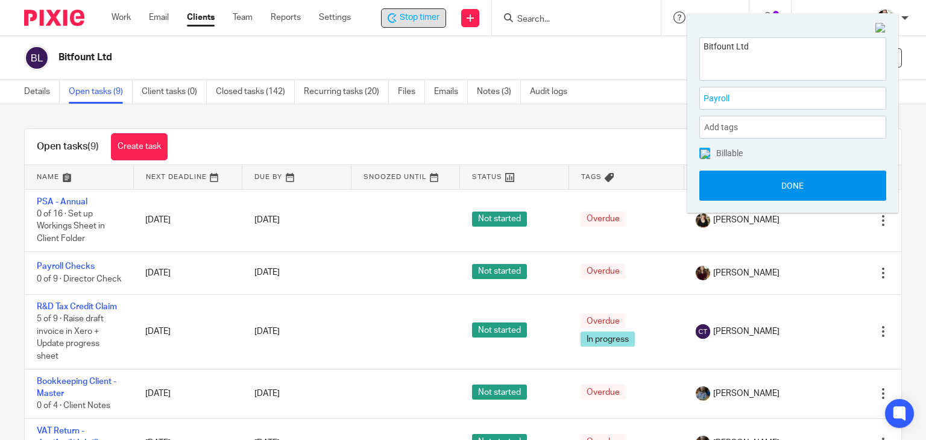
click at [762, 179] on button "Done" at bounding box center [792, 186] width 187 height 30
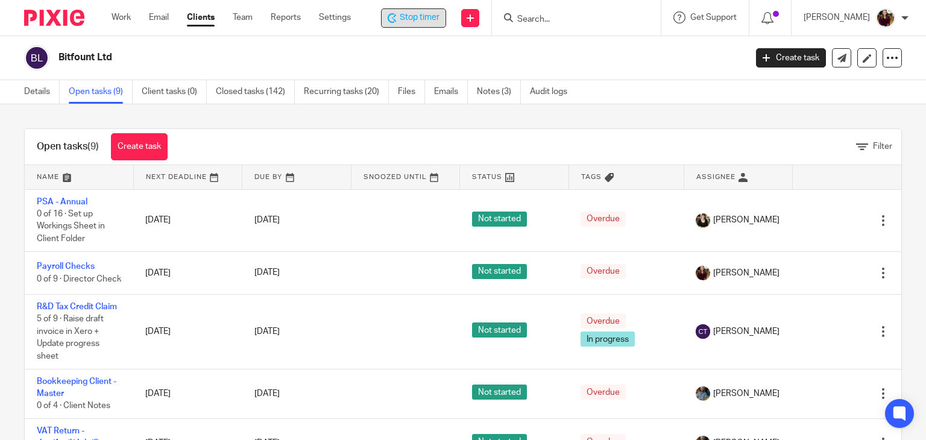
click at [424, 19] on span "Stop timer" at bounding box center [420, 17] width 40 height 13
